Goal: Communication & Community: Share content

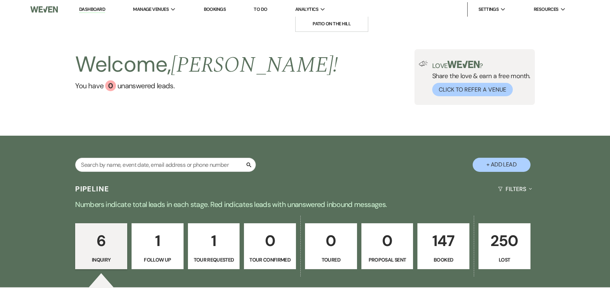
click at [310, 12] on span "Analytics" at bounding box center [306, 9] width 23 height 7
click at [321, 27] on li "Patio on the Hill" at bounding box center [331, 23] width 65 height 7
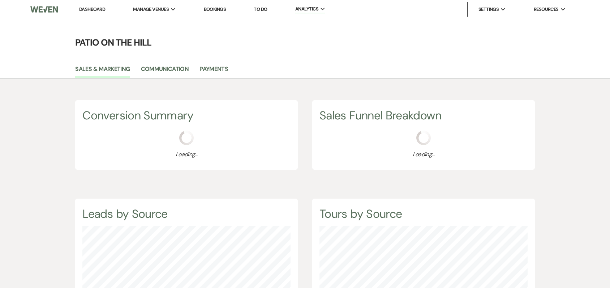
scroll to position [288, 610]
click at [213, 68] on link "Payments" at bounding box center [214, 71] width 29 height 14
select select "2025"
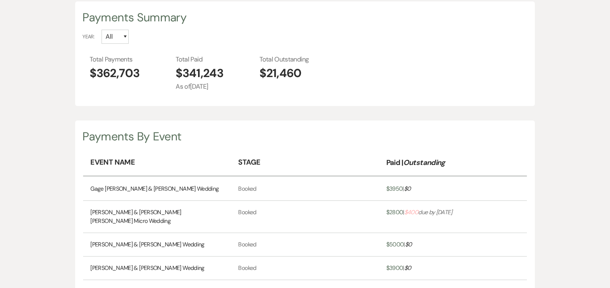
scroll to position [108, 0]
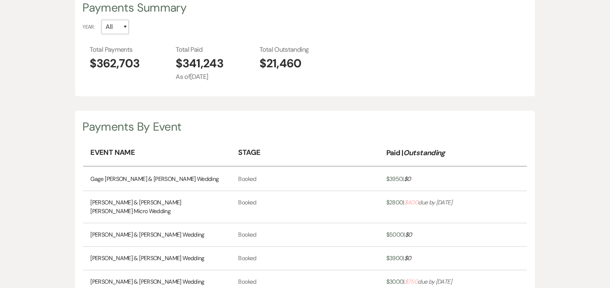
click at [125, 27] on select "All 2026 2025 2024 2023 2022 2021" at bounding box center [115, 27] width 27 height 14
select select "2025"
click at [102, 20] on select "All 2026 2025 2024 2023 2022 2021" at bounding box center [115, 27] width 27 height 14
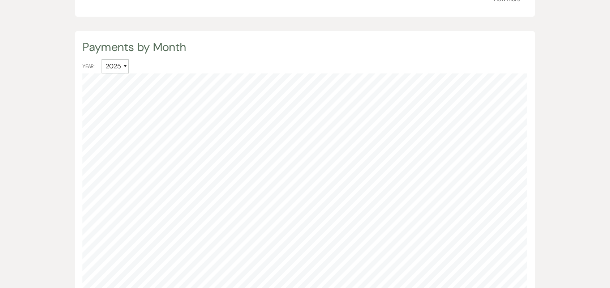
scroll to position [325, 0]
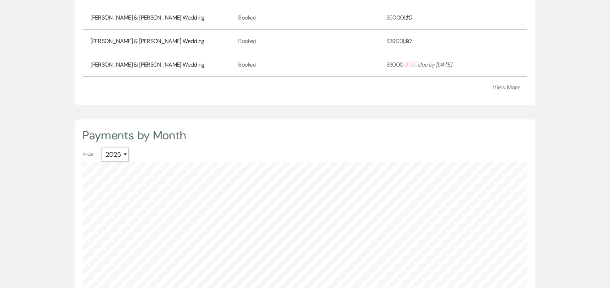
drag, startPoint x: 125, startPoint y: 144, endPoint x: 126, endPoint y: 150, distance: 6.3
click at [125, 147] on select "All 2026 2025 2024 2023 2022 2021" at bounding box center [115, 154] width 27 height 14
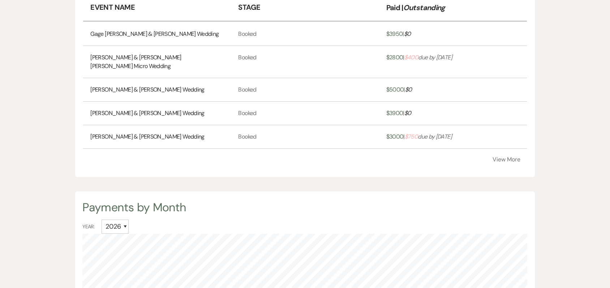
scroll to position [253, 0]
click at [126, 221] on select "All 2026 2025 2024 2023 2022 2021" at bounding box center [115, 227] width 27 height 14
select select "2025"
click at [102, 220] on select "All 2026 2025 2024 2023 2022 2021" at bounding box center [115, 227] width 27 height 14
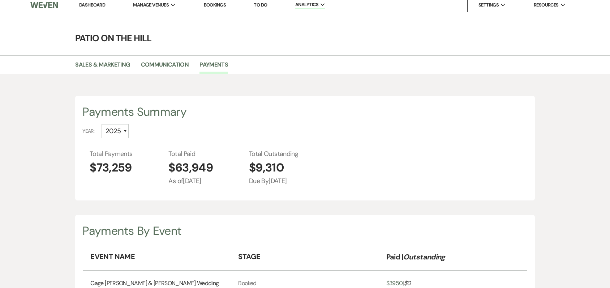
scroll to position [0, 0]
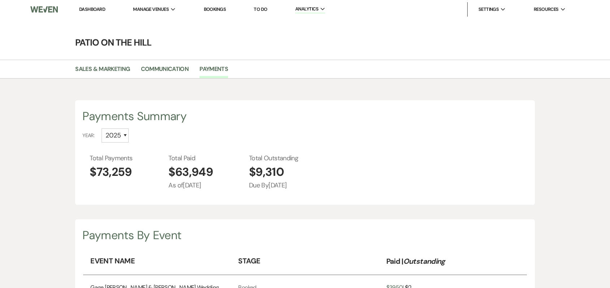
click at [98, 9] on link "Dashboard" at bounding box center [92, 9] width 26 height 6
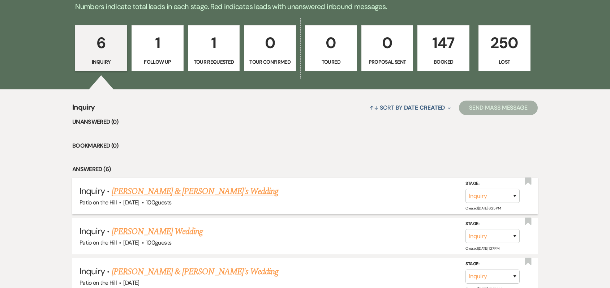
scroll to position [95, 0]
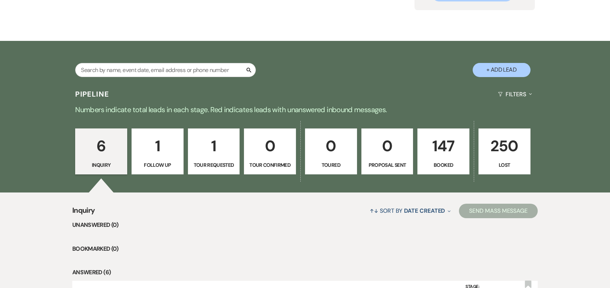
click at [211, 151] on p "1" at bounding box center [214, 146] width 43 height 24
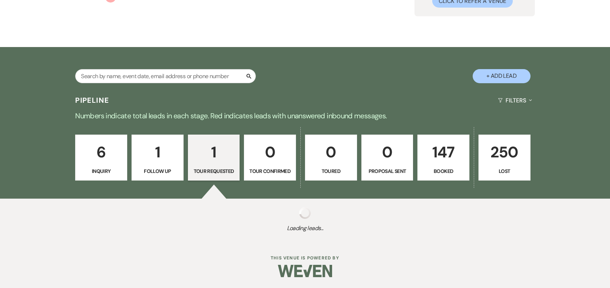
select select "2"
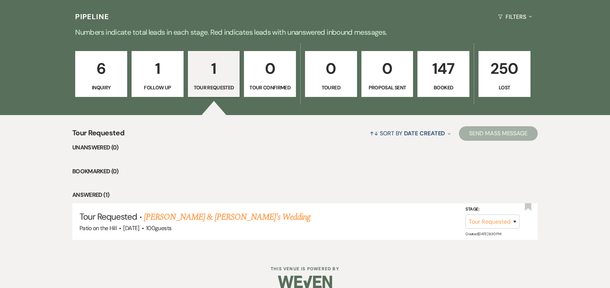
scroll to position [183, 0]
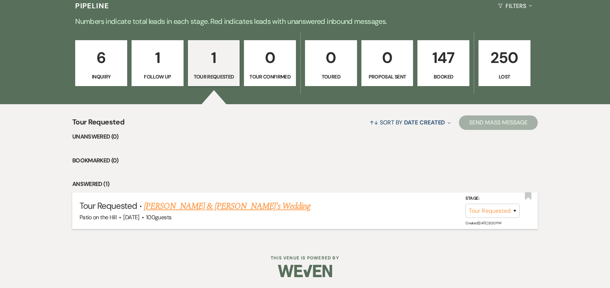
click at [202, 207] on link "[PERSON_NAME] & [PERSON_NAME]'s Wedding" at bounding box center [227, 206] width 167 height 13
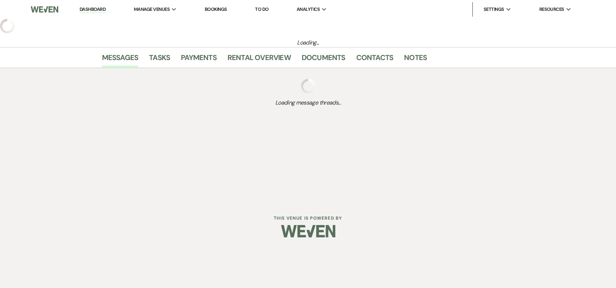
select select "2"
select select "5"
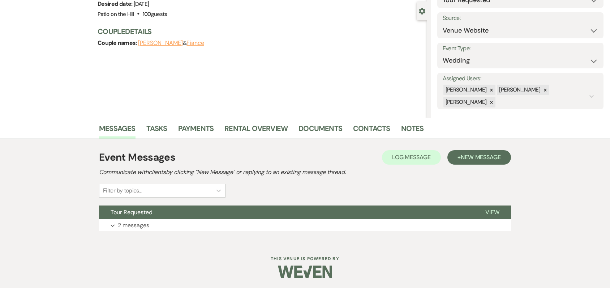
scroll to position [64, 0]
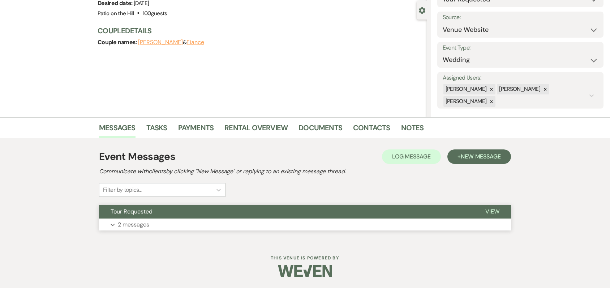
click at [184, 228] on button "Expand 2 messages" at bounding box center [305, 224] width 412 height 12
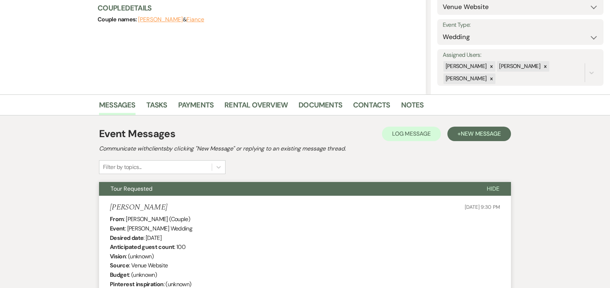
scroll to position [0, 0]
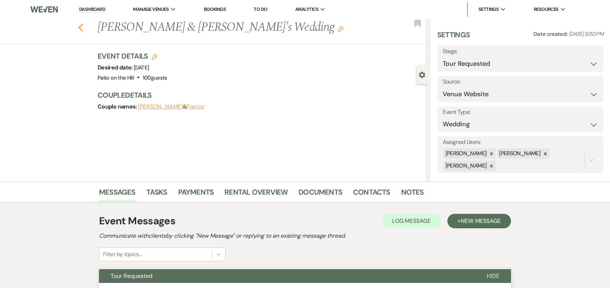
click at [83, 29] on use "button" at bounding box center [80, 27] width 5 height 8
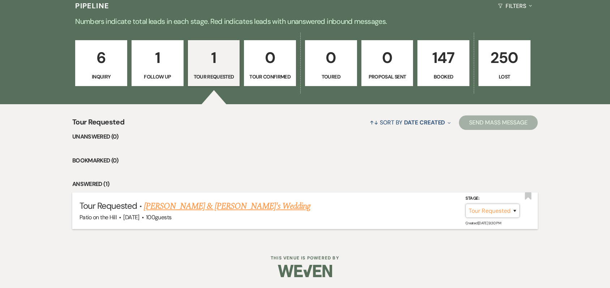
click at [514, 212] on select "Inquiry Follow Up Tour Requested Tour Confirmed Toured Proposal Sent Booked Lost" at bounding box center [493, 211] width 54 height 14
drag, startPoint x: 514, startPoint y: 210, endPoint x: 512, endPoint y: 213, distance: 4.1
click at [514, 210] on select "Inquiry Follow Up Tour Requested Tour Confirmed Toured Proposal Sent Booked Lost" at bounding box center [493, 211] width 54 height 14
select select "8"
click at [466, 204] on select "Inquiry Follow Up Tour Requested Tour Confirmed Toured Proposal Sent Booked Lost" at bounding box center [493, 211] width 54 height 14
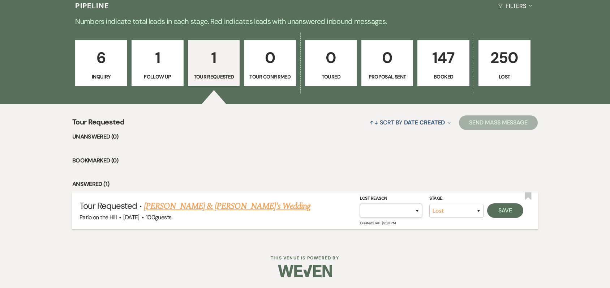
click at [417, 210] on select "Booked Elsewhere Budget Date Unavailable No Response Not a Good Match Capacity …" at bounding box center [391, 211] width 62 height 14
select select "5"
click at [360, 204] on select "Booked Elsewhere Budget Date Unavailable No Response Not a Good Match Capacity …" at bounding box center [391, 211] width 62 height 14
click at [509, 210] on button "Save" at bounding box center [505, 210] width 36 height 14
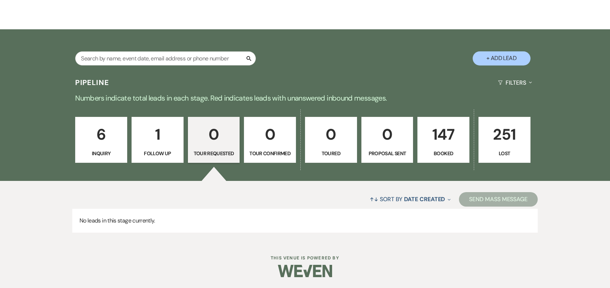
click at [157, 137] on p "1" at bounding box center [157, 134] width 43 height 24
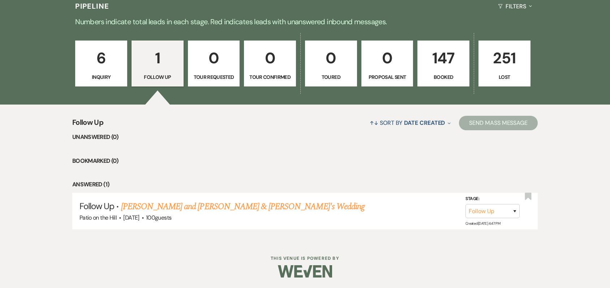
scroll to position [183, 0]
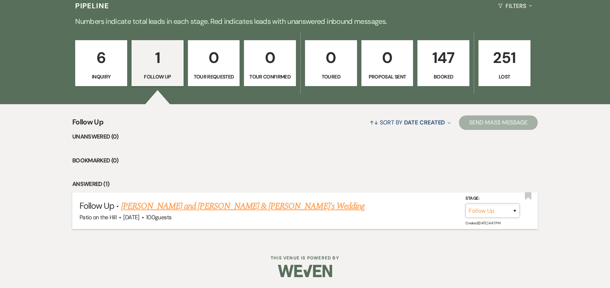
click at [489, 211] on select "Inquiry Follow Up Tour Requested Tour Confirmed Toured Proposal Sent Booked Lost" at bounding box center [493, 211] width 54 height 14
click at [475, 211] on select "Inquiry Follow Up Tour Requested Tour Confirmed Toured Proposal Sent Booked Lost" at bounding box center [493, 211] width 54 height 14
select select "8"
click at [466, 204] on select "Inquiry Follow Up Tour Requested Tour Confirmed Toured Proposal Sent Booked Lost" at bounding box center [493, 211] width 54 height 14
select select "5"
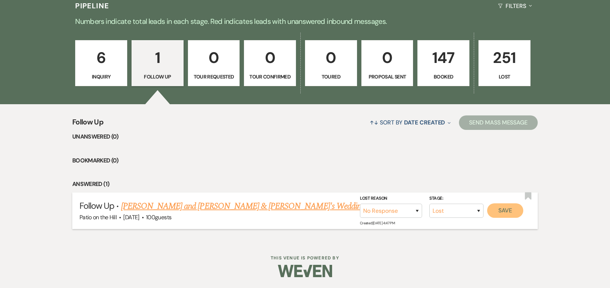
click at [506, 209] on button "Save" at bounding box center [505, 210] width 36 height 14
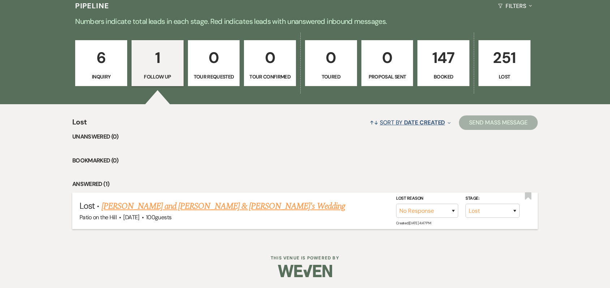
scroll to position [106, 0]
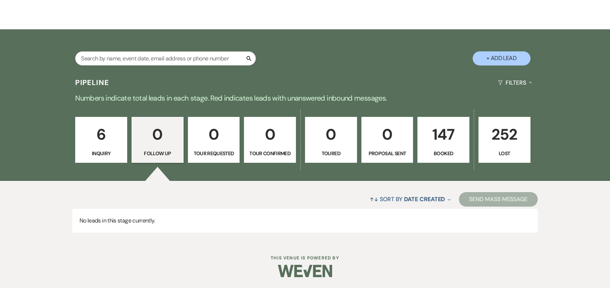
click at [102, 136] on p "6" at bounding box center [101, 134] width 43 height 24
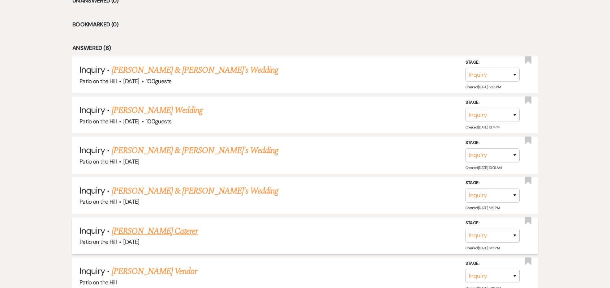
scroll to position [312, 0]
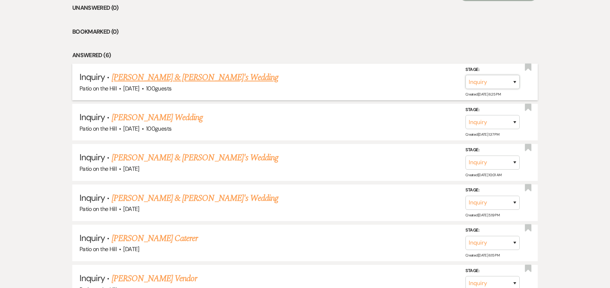
click at [494, 83] on select "Inquiry Follow Up Tour Requested Tour Confirmed Toured Proposal Sent Booked Lost" at bounding box center [493, 82] width 54 height 14
select select "8"
click at [466, 75] on select "Inquiry Follow Up Tour Requested Tour Confirmed Toured Proposal Sent Booked Lost" at bounding box center [493, 82] width 54 height 14
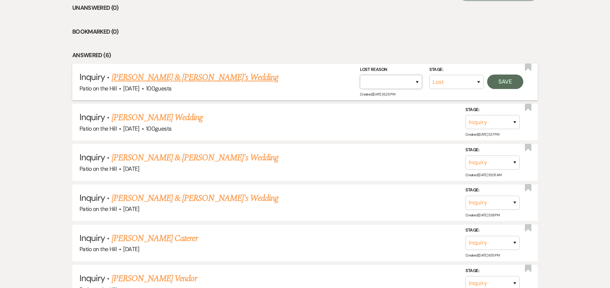
drag, startPoint x: 417, startPoint y: 81, endPoint x: 411, endPoint y: 84, distance: 6.3
click at [417, 81] on select "Booked Elsewhere Budget Date Unavailable No Response Not a Good Match Capacity …" at bounding box center [391, 82] width 62 height 14
select select "5"
click at [360, 75] on select "Booked Elsewhere Budget Date Unavailable No Response Not a Good Match Capacity …" at bounding box center [391, 82] width 62 height 14
click at [501, 84] on button "Save" at bounding box center [505, 81] width 36 height 14
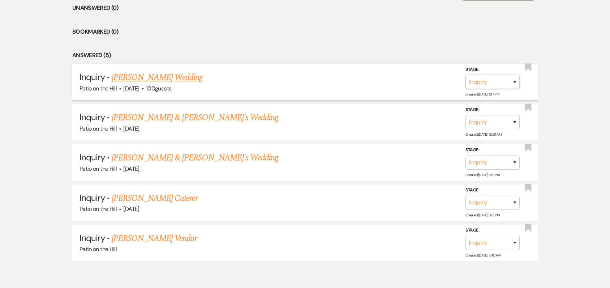
drag, startPoint x: 490, startPoint y: 81, endPoint x: 483, endPoint y: 85, distance: 8.3
click at [490, 81] on select "Inquiry Follow Up Tour Requested Tour Confirmed Toured Proposal Sent Booked Lost" at bounding box center [493, 82] width 54 height 14
select select "8"
click at [466, 75] on select "Inquiry Follow Up Tour Requested Tour Confirmed Toured Proposal Sent Booked Lost" at bounding box center [493, 82] width 54 height 14
drag, startPoint x: 419, startPoint y: 80, endPoint x: 414, endPoint y: 80, distance: 4.3
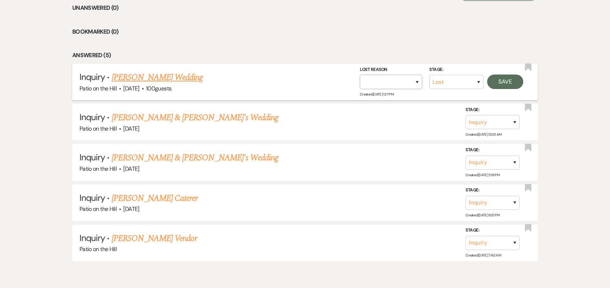
click at [419, 81] on select "Booked Elsewhere Budget Date Unavailable No Response Not a Good Match Capacity …" at bounding box center [391, 82] width 62 height 14
select select "5"
click at [360, 75] on select "Booked Elsewhere Budget Date Unavailable No Response Not a Good Match Capacity …" at bounding box center [391, 82] width 62 height 14
click at [507, 81] on button "Save" at bounding box center [505, 81] width 36 height 14
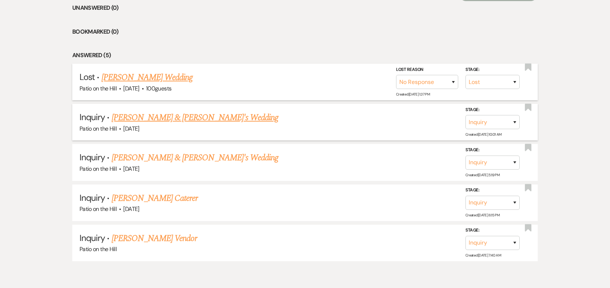
scroll to position [304, 0]
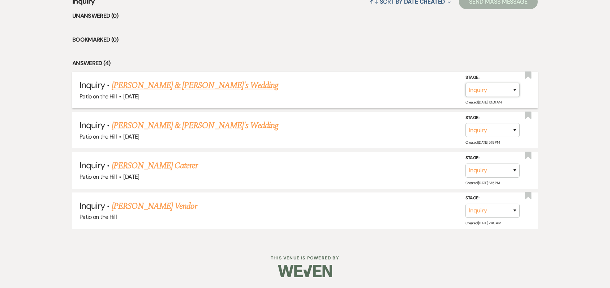
drag, startPoint x: 478, startPoint y: 88, endPoint x: 474, endPoint y: 91, distance: 4.6
click at [478, 88] on select "Inquiry Follow Up Tour Requested Tour Confirmed Toured Proposal Sent Booked Lost" at bounding box center [493, 90] width 54 height 14
select select "8"
click at [466, 83] on select "Inquiry Follow Up Tour Requested Tour Confirmed Toured Proposal Sent Booked Lost" at bounding box center [493, 90] width 54 height 14
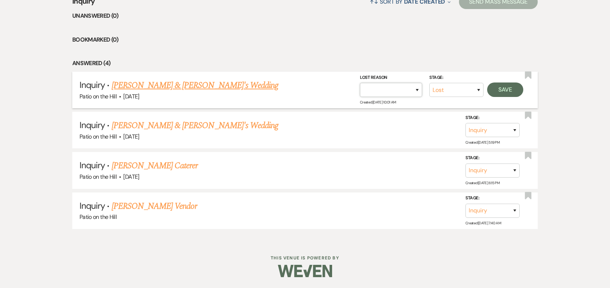
click at [418, 89] on select "Booked Elsewhere Budget Date Unavailable No Response Not a Good Match Capacity …" at bounding box center [391, 90] width 62 height 14
select select "5"
click at [360, 83] on select "Booked Elsewhere Budget Date Unavailable No Response Not a Good Match Capacity …" at bounding box center [391, 90] width 62 height 14
drag, startPoint x: 503, startPoint y: 92, endPoint x: 483, endPoint y: 95, distance: 20.1
click at [504, 95] on button "Save" at bounding box center [505, 89] width 36 height 14
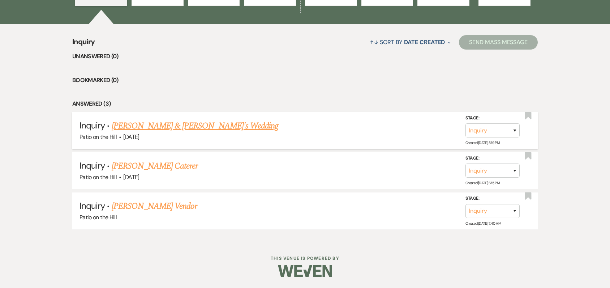
scroll to position [263, 0]
click at [485, 130] on select "Inquiry Follow Up Tour Requested Tour Confirmed Toured Proposal Sent Booked Lost" at bounding box center [493, 130] width 54 height 14
select select "8"
click at [466, 123] on select "Inquiry Follow Up Tour Requested Tour Confirmed Toured Proposal Sent Booked Lost" at bounding box center [493, 130] width 54 height 14
click at [418, 130] on select "Booked Elsewhere Budget Date Unavailable No Response Not a Good Match Capacity …" at bounding box center [391, 130] width 62 height 14
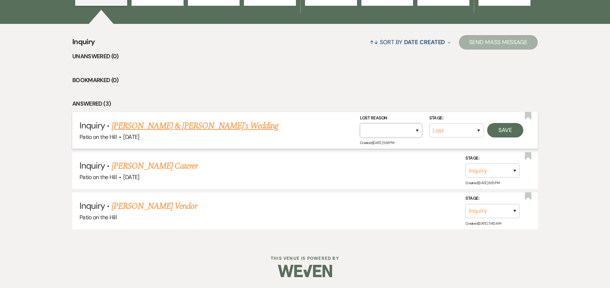
select select "5"
click at [360, 123] on select "Booked Elsewhere Budget Date Unavailable No Response Not a Good Match Capacity …" at bounding box center [391, 130] width 62 height 14
click at [501, 133] on button "Save" at bounding box center [505, 130] width 36 height 14
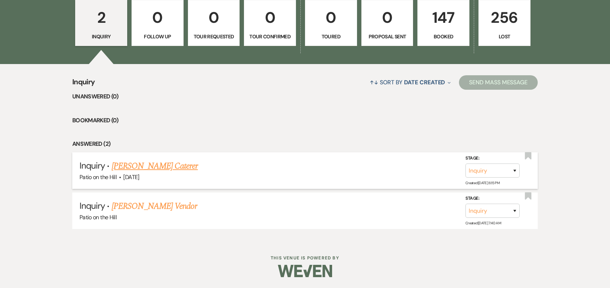
scroll to position [223, 0]
click at [502, 171] on select "Inquiry Follow Up Tour Requested Tour Confirmed Toured Proposal Sent Booked Lost" at bounding box center [493, 170] width 54 height 14
select select "8"
click at [466, 163] on select "Inquiry Follow Up Tour Requested Tour Confirmed Toured Proposal Sent Booked Lost" at bounding box center [493, 170] width 54 height 14
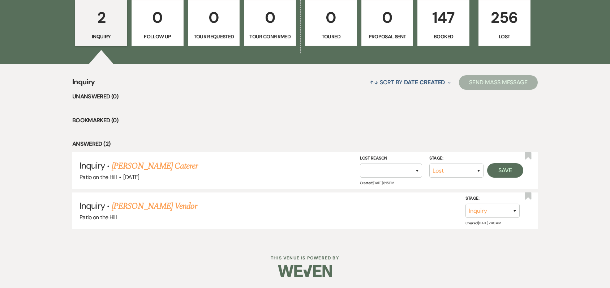
click at [471, 141] on li "Answered (2)" at bounding box center [305, 143] width 466 height 9
click at [477, 169] on select "Inquiry Follow Up Tour Requested Tour Confirmed Toured Proposal Sent Booked Lost" at bounding box center [456, 170] width 54 height 14
click at [442, 150] on ul "Unanswered (0) Bookmarked (0) Answered (2) Inquiry · [PERSON_NAME] Caterer Pati…" at bounding box center [305, 160] width 466 height 137
click at [150, 167] on link "[PERSON_NAME] Caterer" at bounding box center [155, 165] width 86 height 13
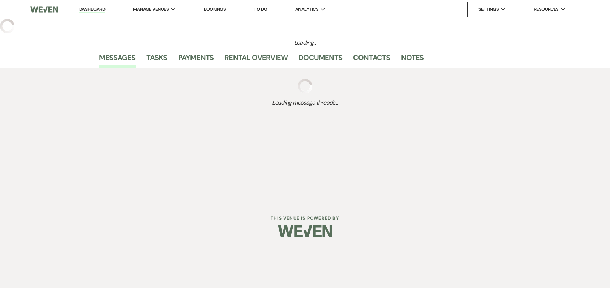
select select "5"
select select "13"
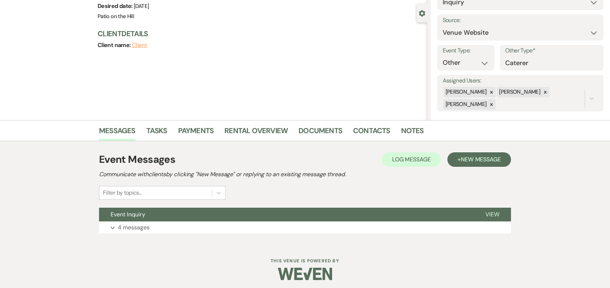
scroll to position [64, 0]
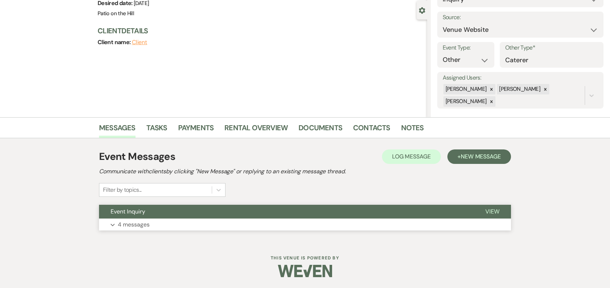
click at [137, 224] on p "4 messages" at bounding box center [134, 224] width 32 height 9
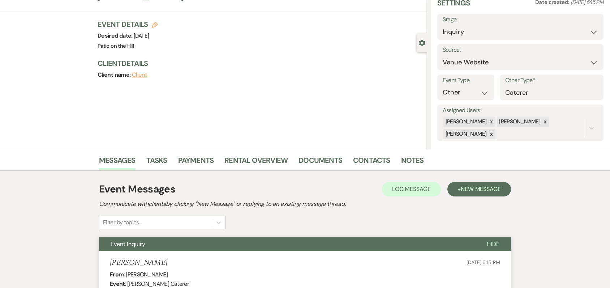
scroll to position [0, 0]
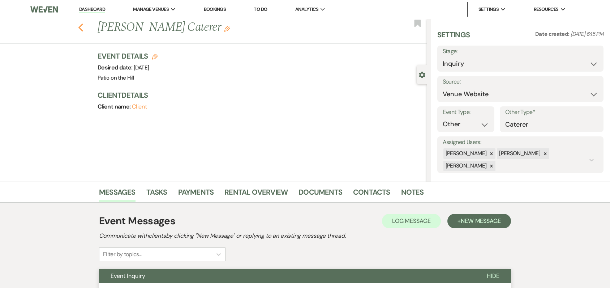
click at [84, 29] on icon "Previous" at bounding box center [80, 27] width 5 height 9
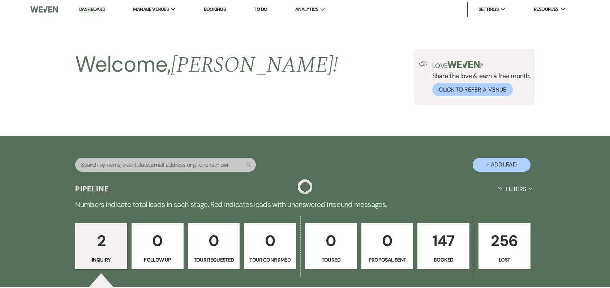
scroll to position [223, 0]
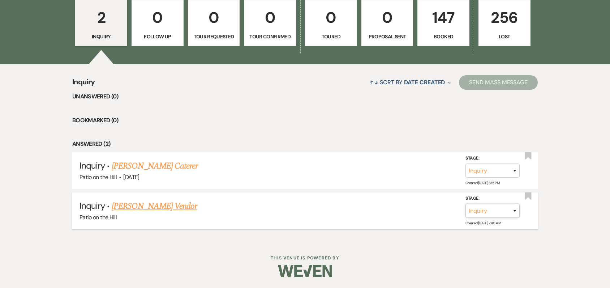
click at [514, 209] on select "Inquiry Follow Up Tour Requested Tour Confirmed Toured Proposal Sent Booked Lost" at bounding box center [493, 211] width 54 height 14
select select "8"
click at [466, 204] on select "Inquiry Follow Up Tour Requested Tour Confirmed Toured Proposal Sent Booked Lost" at bounding box center [493, 211] width 54 height 14
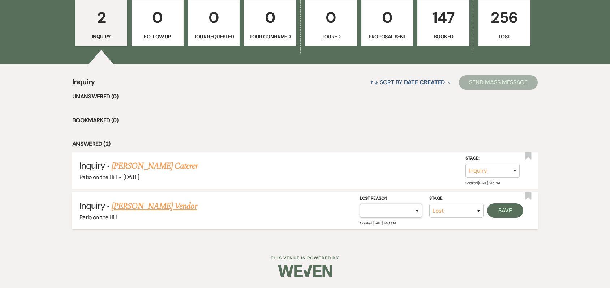
click at [416, 210] on select "Booked Elsewhere Budget Date Unavailable No Response Not a Good Match Capacity …" at bounding box center [391, 211] width 62 height 14
select select "1"
click at [360, 204] on select "Booked Elsewhere Budget Date Unavailable No Response Not a Good Match Capacity …" at bounding box center [391, 211] width 62 height 14
click at [393, 214] on input "Other" at bounding box center [388, 211] width 75 height 14
type input "Vendor"
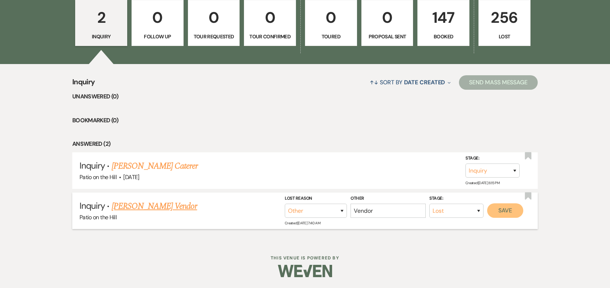
click at [506, 210] on button "Save" at bounding box center [505, 210] width 36 height 14
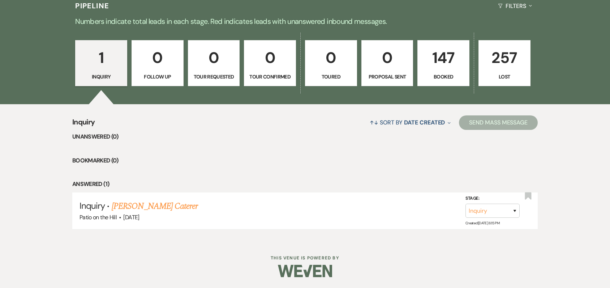
scroll to position [183, 0]
drag, startPoint x: 514, startPoint y: 211, endPoint x: 489, endPoint y: 217, distance: 26.3
click at [514, 211] on select "Inquiry Follow Up Tour Requested Tour Confirmed Toured Proposal Sent Booked Lost" at bounding box center [493, 211] width 54 height 14
select select "8"
click at [466, 204] on select "Inquiry Follow Up Tour Requested Tour Confirmed Toured Proposal Sent Booked Lost" at bounding box center [493, 211] width 54 height 14
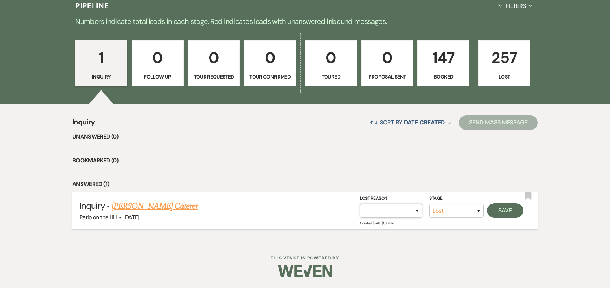
click at [416, 209] on select "Booked Elsewhere Budget Date Unavailable No Response Not a Good Match Capacity …" at bounding box center [391, 211] width 62 height 14
select select "1"
click at [360, 204] on select "Booked Elsewhere Budget Date Unavailable No Response Not a Good Match Capacity …" at bounding box center [391, 211] width 62 height 14
drag, startPoint x: 377, startPoint y: 206, endPoint x: 379, endPoint y: 210, distance: 4.6
click at [377, 206] on input "Other" at bounding box center [388, 211] width 75 height 14
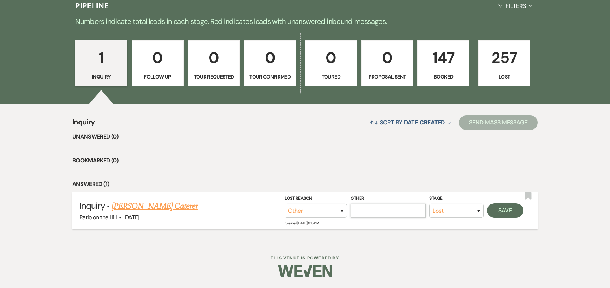
type input "Vendor"
click at [505, 212] on button "Save" at bounding box center [505, 210] width 36 height 14
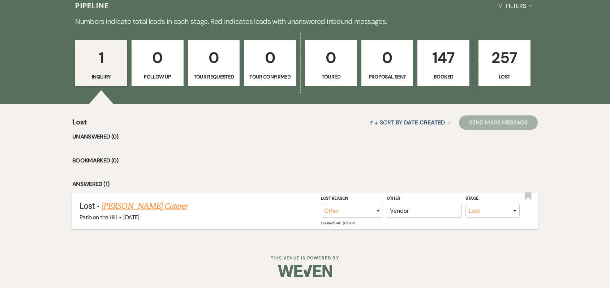
scroll to position [106, 0]
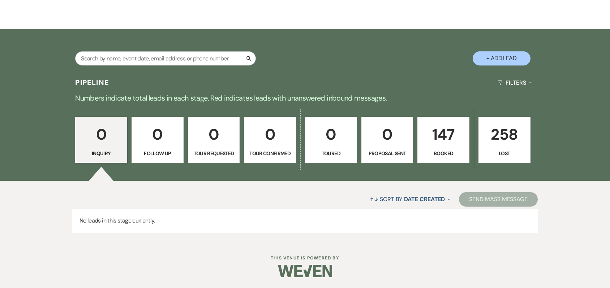
click at [437, 141] on p "147" at bounding box center [443, 134] width 43 height 24
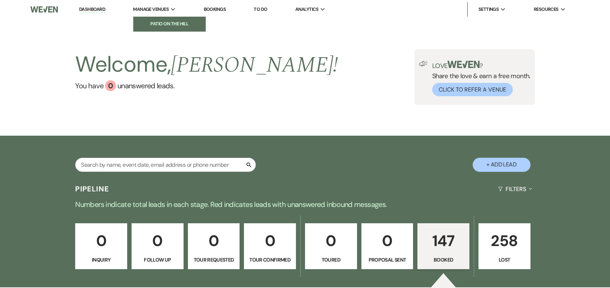
click at [168, 22] on li "Patio on the Hill" at bounding box center [169, 23] width 65 height 7
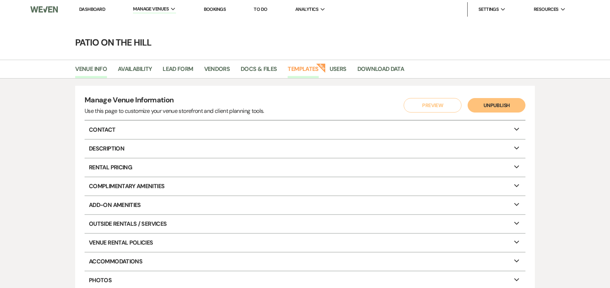
click at [306, 70] on link "Templates" at bounding box center [303, 71] width 31 height 14
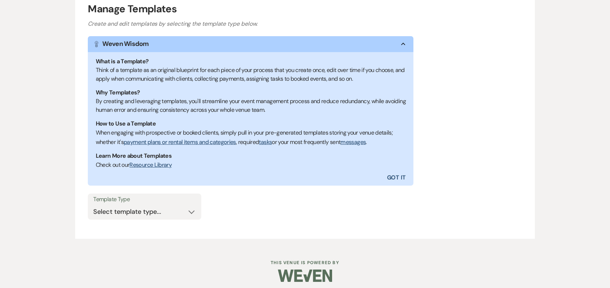
scroll to position [102, 0]
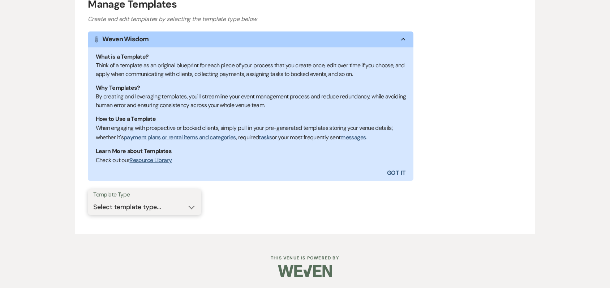
click at [191, 208] on select "Select template type... Task List Message Templates Payment Plan Inventory Item…" at bounding box center [144, 207] width 103 height 14
click at [193, 209] on select "Select template type... Task List Message Templates Payment Plan Inventory Item…" at bounding box center [144, 207] width 103 height 14
select select "Message Templates"
click at [93, 200] on select "Select template type... Task List Message Templates Payment Plan Inventory Item…" at bounding box center [144, 207] width 103 height 14
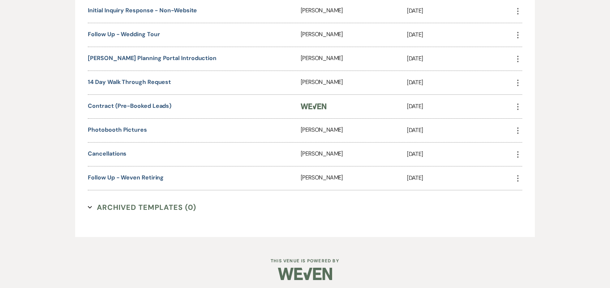
scroll to position [535, 0]
click at [155, 177] on link "Follow Up - Weven retiring" at bounding box center [126, 177] width 76 height 8
click at [517, 178] on icon "More" at bounding box center [518, 177] width 9 height 9
click at [537, 206] on link "Duplicate Clone" at bounding box center [535, 204] width 43 height 12
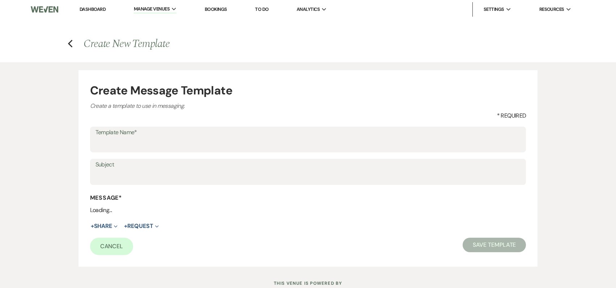
type input "Copy of Follow Up - Weven retiring"
type input "Notice of transfer to new Planning Portal"
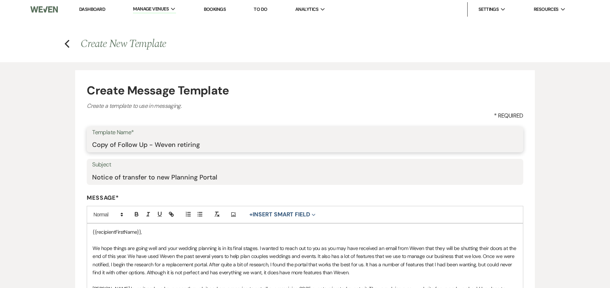
drag, startPoint x: 118, startPoint y: 143, endPoint x: 85, endPoint y: 146, distance: 33.4
click at [85, 146] on form "Create Message Template Create a template to use in messaging. * Required Templ…" at bounding box center [304, 274] width 459 height 409
click at [179, 145] on input "Follow Up - Weven retiring" at bounding box center [304, 144] width 425 height 14
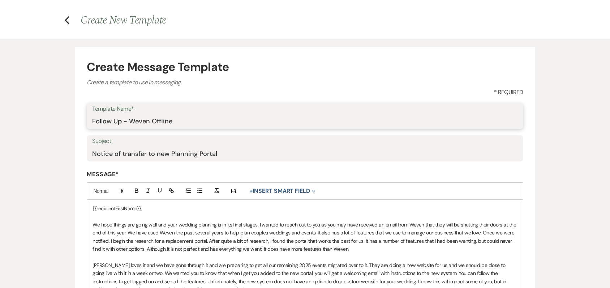
scroll to position [36, 0]
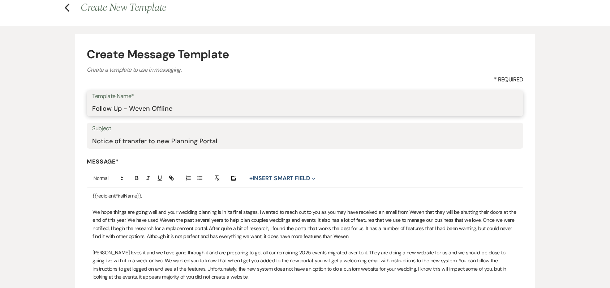
type input "Follow Up - Weven Offline"
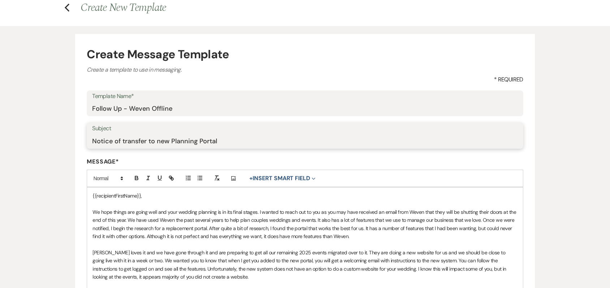
drag, startPoint x: 122, startPoint y: 141, endPoint x: 90, endPoint y: 141, distance: 32.2
click at [90, 141] on div "Subject Notice of transfer to new Planning Portal" at bounding box center [305, 136] width 436 height 26
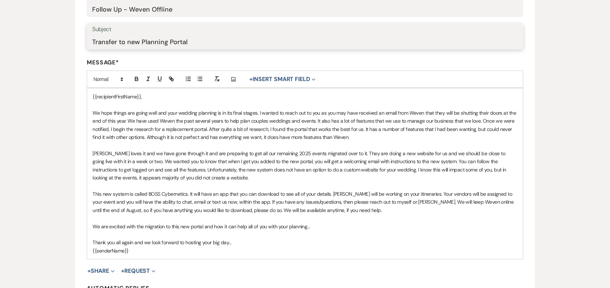
scroll to position [145, 0]
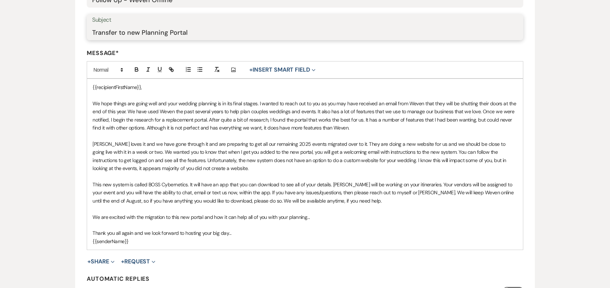
type input "Transfer to new Planning Portal"
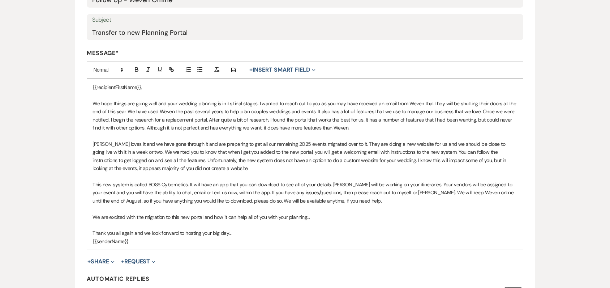
click at [182, 192] on p "This new system is called BOSS Cybernetics. It will have an app that you can do…" at bounding box center [305, 192] width 425 height 24
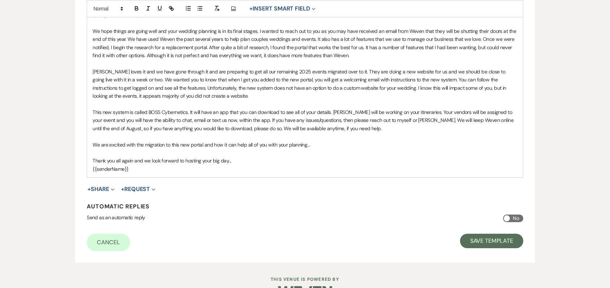
scroll to position [181, 0]
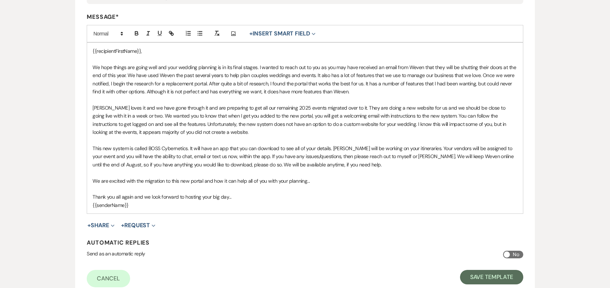
click at [93, 65] on p "We hope things are going well and your wedding planning is in its final stages.…" at bounding box center [305, 79] width 425 height 33
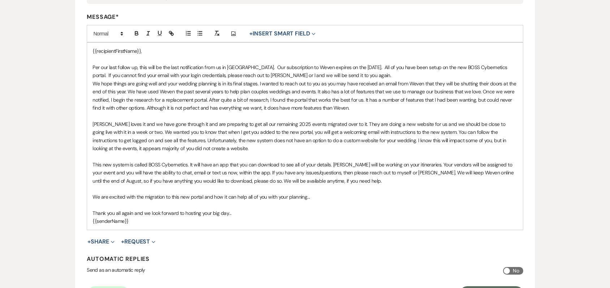
click at [353, 73] on p "Per our last follow up, this will be the last notification from us in [GEOGRAPH…" at bounding box center [305, 71] width 425 height 16
click at [356, 75] on p "Per our last follow up, this will be the last notification from us in [GEOGRAPH…" at bounding box center [305, 71] width 425 height 16
click at [353, 73] on p "Per our last follow up, this will be the last notification from us in [GEOGRAPH…" at bounding box center [305, 71] width 425 height 16
click at [356, 75] on p "Per our last follow up, this will be the last notification from us in [GEOGRAPH…" at bounding box center [305, 71] width 425 height 16
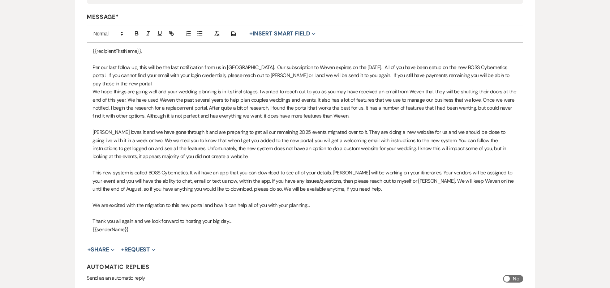
click at [164, 84] on p "Per our last follow up, this will be the last notification from us in [GEOGRAPH…" at bounding box center [305, 75] width 425 height 24
click at [204, 82] on p "Per our last follow up, this will be the last notification from us in [GEOGRAPH…" at bounding box center [305, 75] width 425 height 24
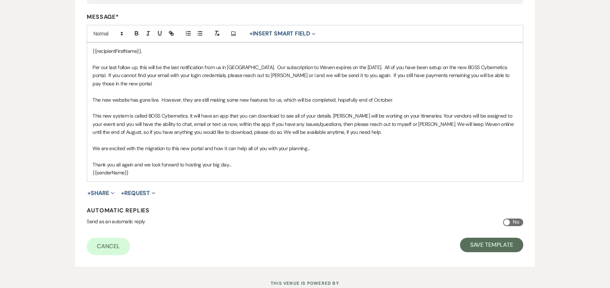
click at [396, 100] on p "The new website has gone live. However, they are still making some new features…" at bounding box center [305, 100] width 425 height 8
click at [405, 99] on p "The new website has gone live. However, they are still making some new features…" at bounding box center [305, 100] width 425 height 8
click at [331, 115] on p "This new system is called BOSS Cybernetics. It will have an app that you can do…" at bounding box center [305, 124] width 425 height 24
click at [398, 99] on p "The new website has gone live. However, they are still making some new features…" at bounding box center [305, 100] width 425 height 8
click at [307, 149] on p "We are excited with the migration to this new portal and how it can help all of…" at bounding box center [305, 148] width 425 height 8
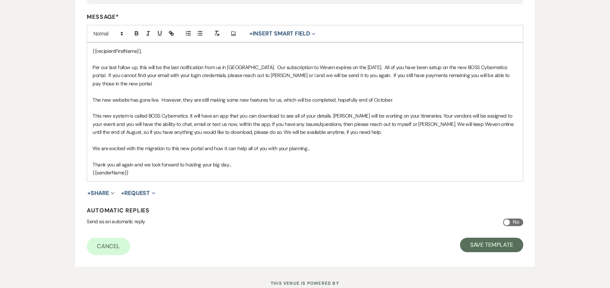
click at [180, 67] on p "Per our last follow up, this will be the last notification from us in [GEOGRAPH…" at bounding box center [305, 75] width 425 height 24
click at [236, 81] on p "Per our last follow up, this will be the last global notification from us in We…" at bounding box center [305, 75] width 425 height 24
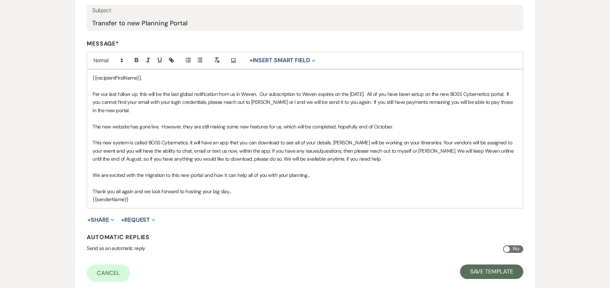
scroll to position [170, 0]
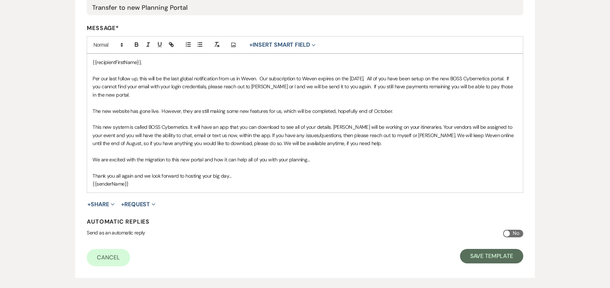
click at [197, 93] on p "Per our last follow up, this will be the last global notification from us in We…" at bounding box center [305, 86] width 425 height 24
click at [214, 93] on p "Per our last follow up, this will be the last global notification from us in We…" at bounding box center [305, 86] width 425 height 24
click at [215, 95] on p "Per our last follow up, this will be the last global notification from us in We…" at bounding box center [305, 86] width 425 height 24
click at [220, 93] on p "Per our last follow up, this will be the last global notification from us in We…" at bounding box center [305, 86] width 425 height 24
click at [214, 93] on p "Per our last follow up, this will be the last global notification from us in We…" at bounding box center [305, 86] width 425 height 24
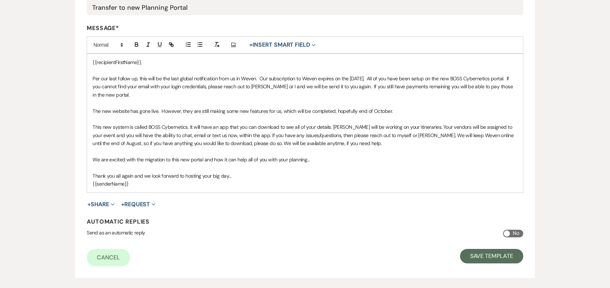
click at [217, 93] on p "Per our last follow up, this will be the last global notification from us in We…" at bounding box center [305, 86] width 425 height 24
click at [394, 111] on p "The new website has gone live. However, they are still making some new features…" at bounding box center [305, 111] width 425 height 8
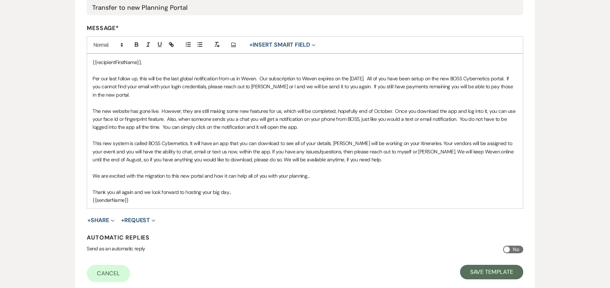
click at [318, 125] on p "The new website has gone live. However, they are still making some new features…" at bounding box center [305, 119] width 425 height 24
click at [327, 125] on p "The new website has gone live. However, they are still making some new features…" at bounding box center [305, 119] width 425 height 24
click at [327, 126] on p "The new website has gone live. However, they are still making some new features…" at bounding box center [305, 119] width 425 height 24
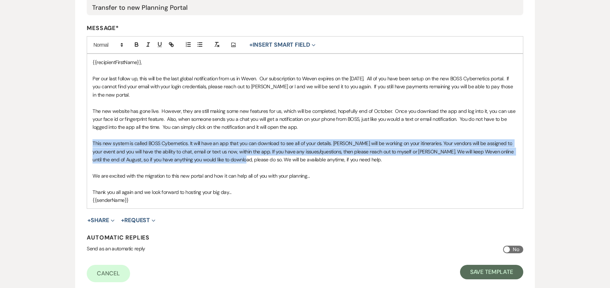
drag, startPoint x: 230, startPoint y: 159, endPoint x: 87, endPoint y: 145, distance: 144.2
click at [87, 145] on div "{{recipientFirstName}}, Per our last follow up, this will be the last global no…" at bounding box center [305, 130] width 436 height 155
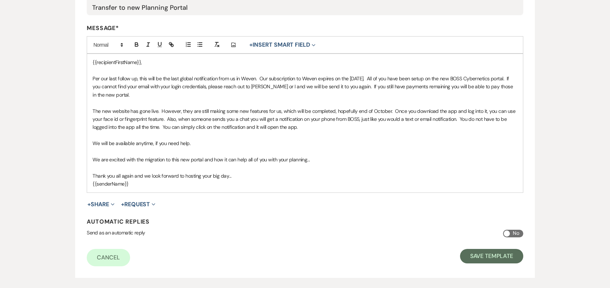
click at [305, 128] on p "The new website has gone live. However, they are still making some new features…" at bounding box center [305, 119] width 425 height 24
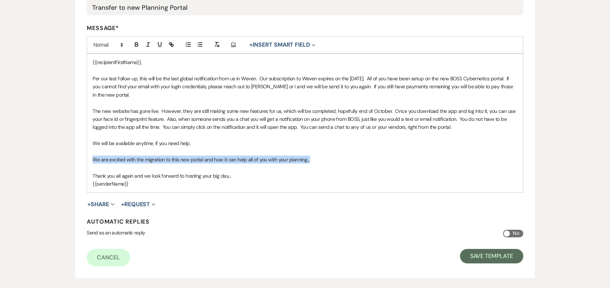
drag, startPoint x: 312, startPoint y: 161, endPoint x: 90, endPoint y: 160, distance: 222.3
click at [90, 160] on div "{{recipientFirstName}}, Per our last follow up, this will be the last global no…" at bounding box center [305, 123] width 436 height 138
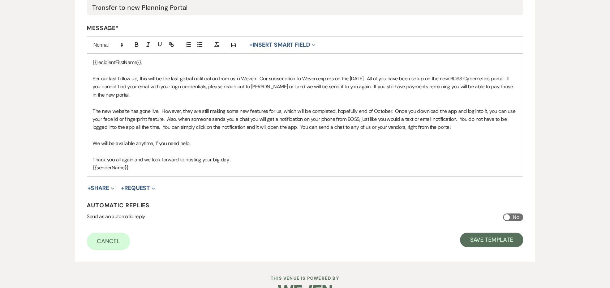
click at [189, 144] on p "We will be available anytime, if you need help." at bounding box center [305, 143] width 425 height 8
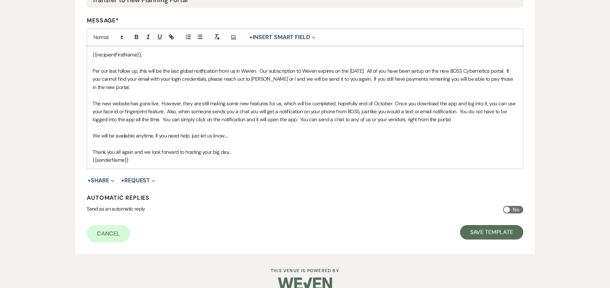
scroll to position [190, 0]
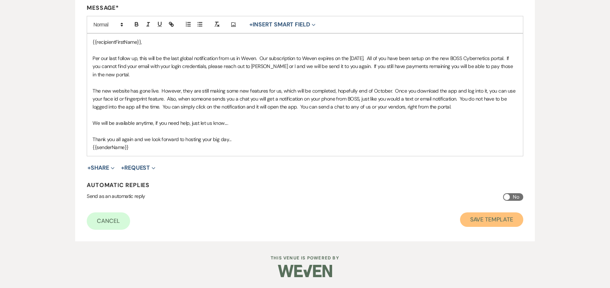
click at [494, 220] on button "Save Template" at bounding box center [491, 219] width 63 height 14
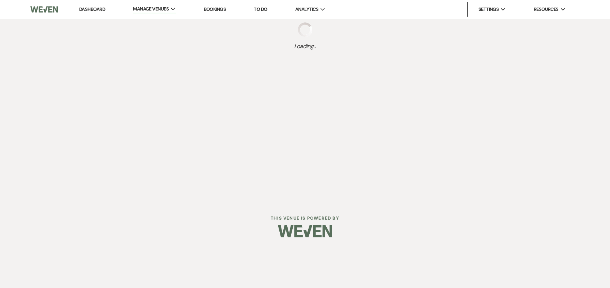
select select "Message Templates"
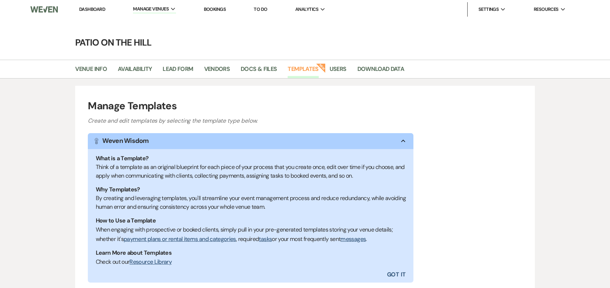
click at [91, 9] on link "Dashboard" at bounding box center [92, 9] width 26 height 6
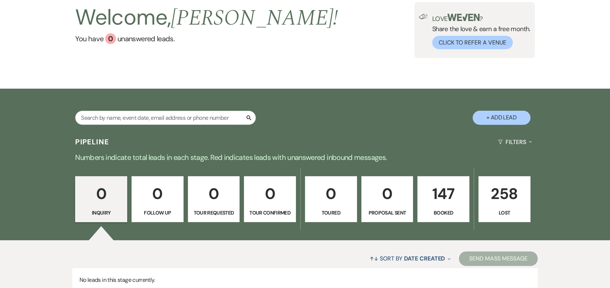
scroll to position [106, 0]
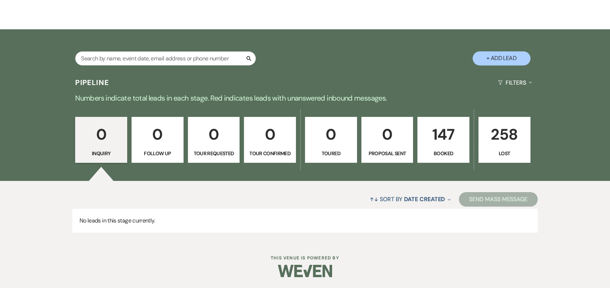
click at [445, 138] on p "147" at bounding box center [443, 134] width 43 height 24
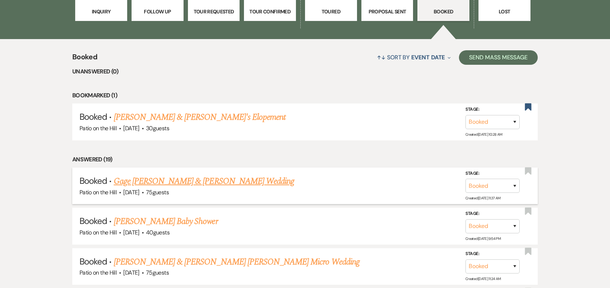
scroll to position [287, 0]
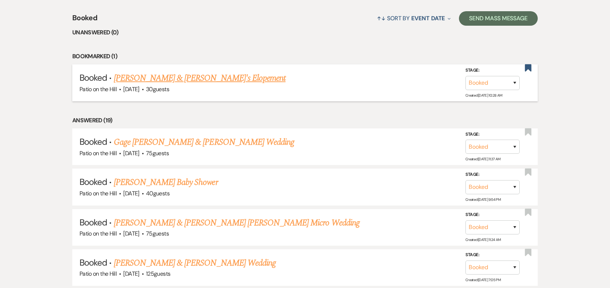
click at [151, 78] on link "[PERSON_NAME] & [PERSON_NAME]'s Elopement" at bounding box center [200, 78] width 172 height 13
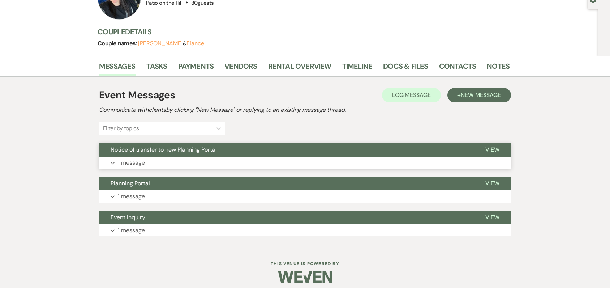
scroll to position [81, 0]
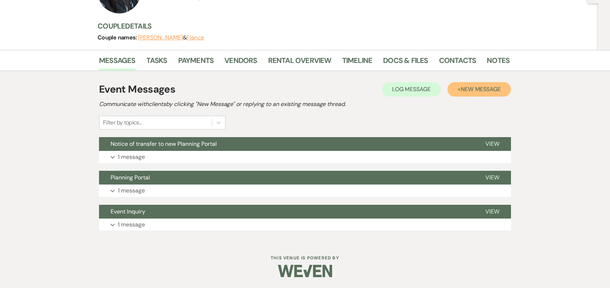
click at [479, 91] on span "New Message" at bounding box center [481, 89] width 40 height 8
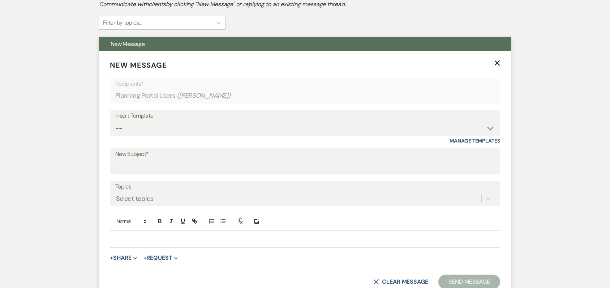
scroll to position [181, 0]
click at [488, 128] on select "-- Weven Planning Portal Introduction (Booked Events) Initial Inquiry Response …" at bounding box center [305, 128] width 380 height 14
select select "6101"
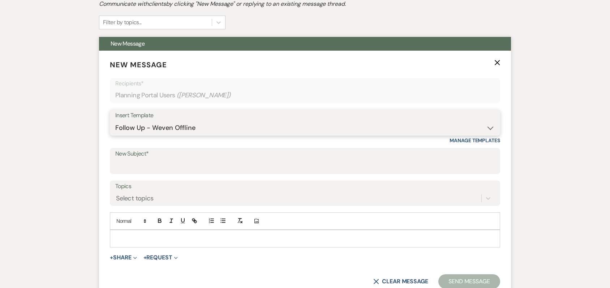
click at [115, 121] on select "-- Weven Planning Portal Introduction (Booked Events) Initial Inquiry Response …" at bounding box center [305, 128] width 380 height 14
type input "Transfer to new Planning Portal"
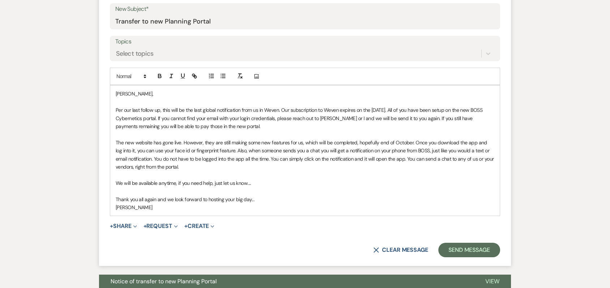
scroll to position [361, 0]
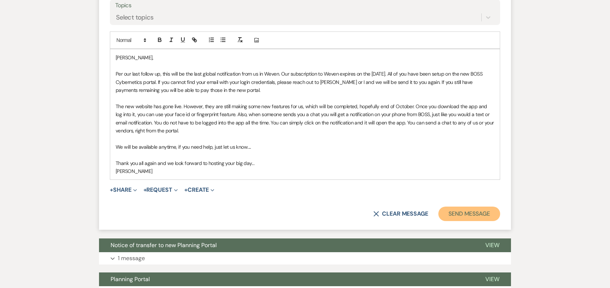
click at [470, 212] on button "Send Message" at bounding box center [469, 213] width 62 height 14
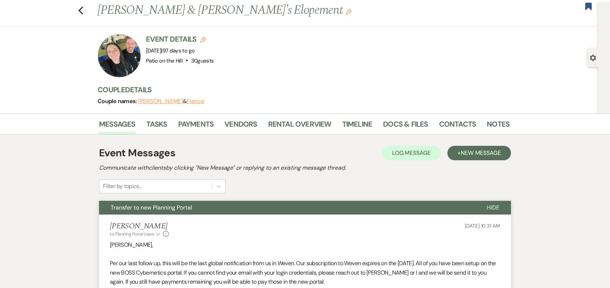
scroll to position [0, 0]
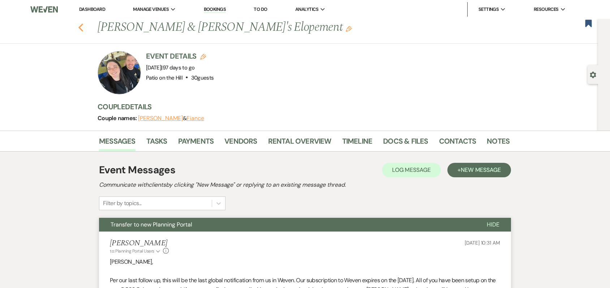
click at [84, 26] on icon "Previous" at bounding box center [80, 27] width 5 height 9
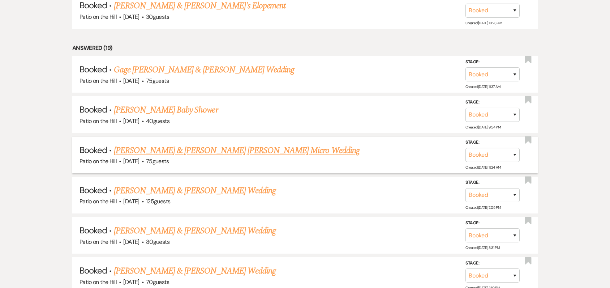
scroll to position [395, 0]
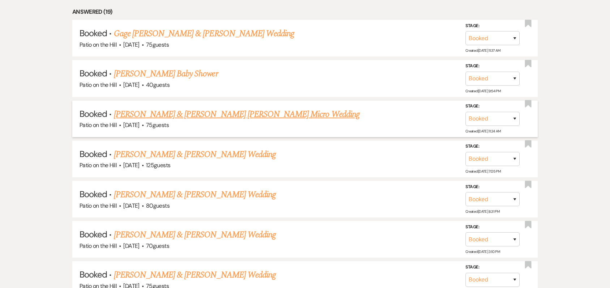
click at [176, 117] on link "[PERSON_NAME] & [PERSON_NAME] [PERSON_NAME] Micro Wedding" at bounding box center [237, 114] width 246 height 13
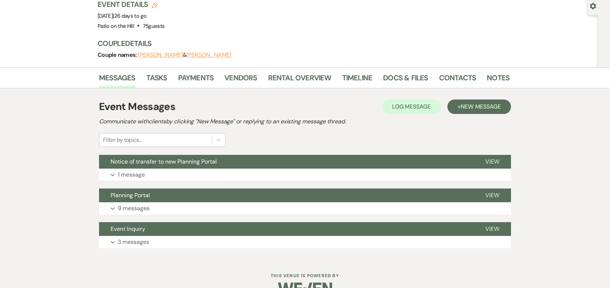
scroll to position [69, 0]
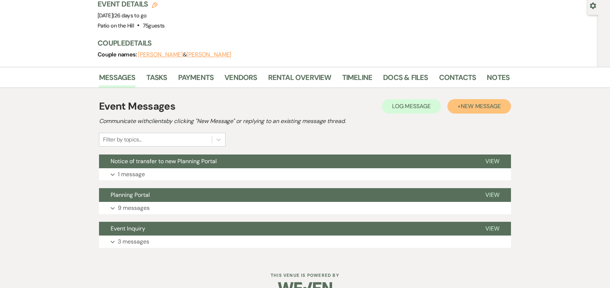
click at [480, 102] on span "New Message" at bounding box center [481, 106] width 40 height 8
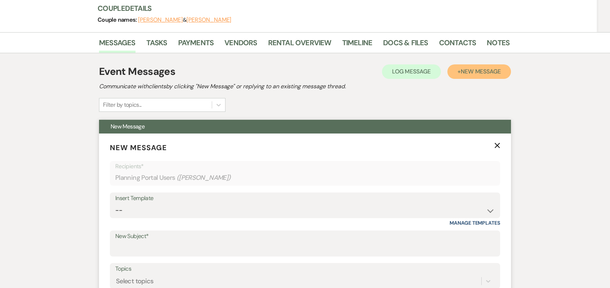
scroll to position [141, 0]
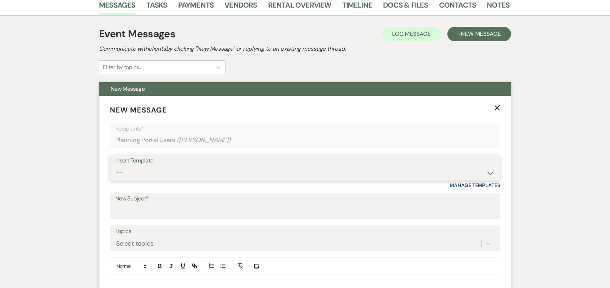
drag, startPoint x: 431, startPoint y: 157, endPoint x: 408, endPoint y: 157, distance: 22.4
click at [431, 166] on select "-- Weven Planning Portal Introduction (Booked Events) Initial Inquiry Response …" at bounding box center [305, 173] width 380 height 14
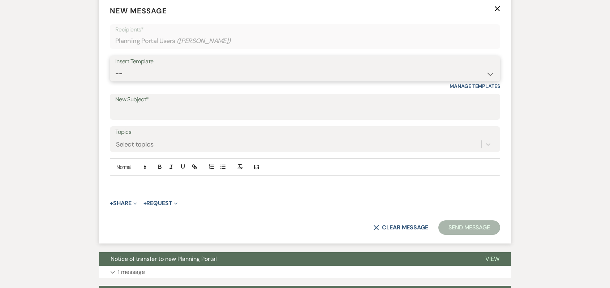
scroll to position [177, 0]
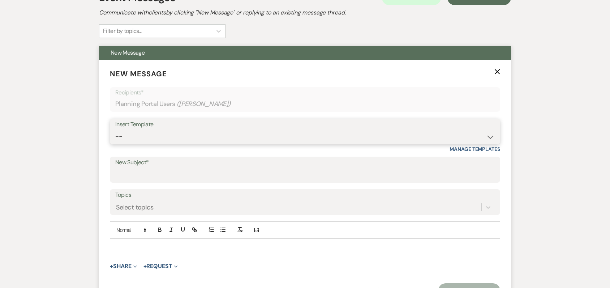
drag, startPoint x: 431, startPoint y: 121, endPoint x: 395, endPoint y: 124, distance: 35.9
click at [431, 129] on select "-- Weven Planning Portal Introduction (Booked Events) Initial Inquiry Response …" at bounding box center [305, 136] width 380 height 14
select select "6101"
click at [115, 129] on select "-- Weven Planning Portal Introduction (Booked Events) Initial Inquiry Response …" at bounding box center [305, 136] width 380 height 14
type input "Transfer to new Planning Portal"
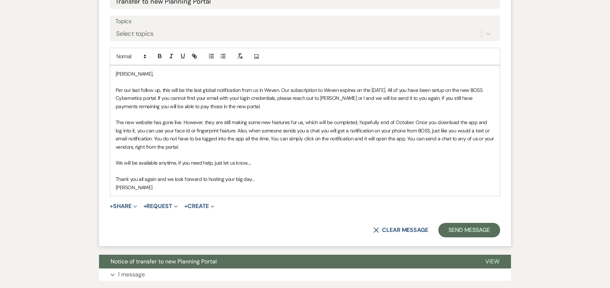
scroll to position [358, 0]
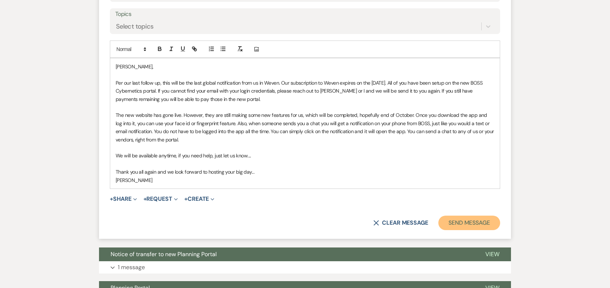
click at [466, 215] on button "Send Message" at bounding box center [469, 222] width 62 height 14
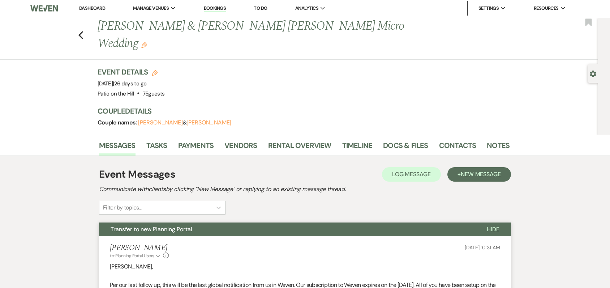
scroll to position [0, 0]
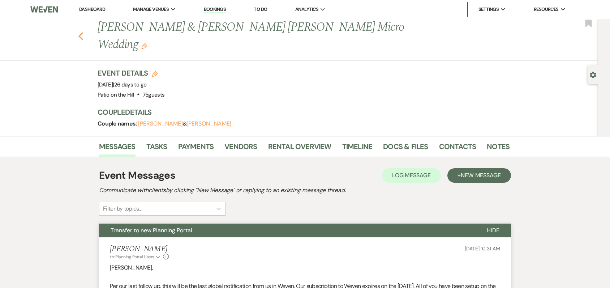
click at [84, 32] on icon "Previous" at bounding box center [80, 36] width 5 height 9
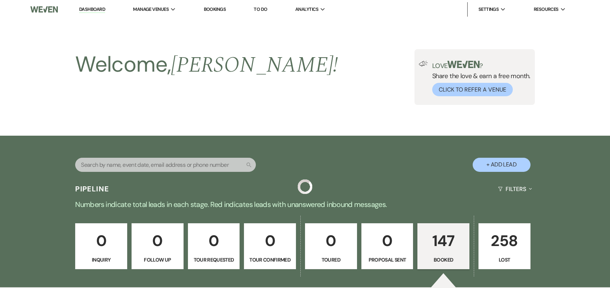
scroll to position [395, 0]
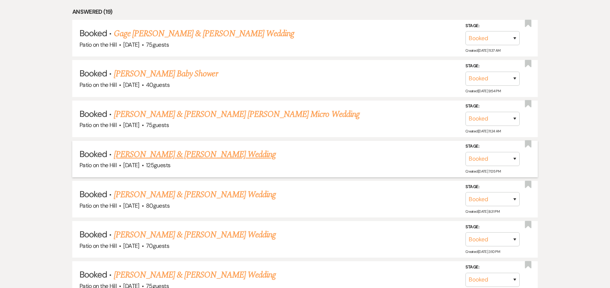
click at [150, 158] on link "[PERSON_NAME] & [PERSON_NAME] Wedding" at bounding box center [195, 154] width 162 height 13
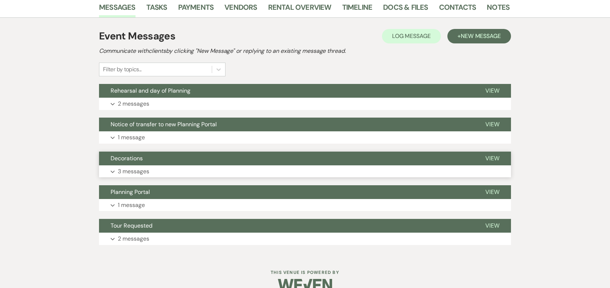
scroll to position [145, 0]
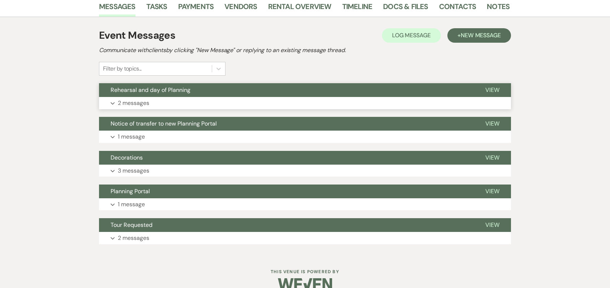
click at [218, 104] on button "Expand 2 messages" at bounding box center [305, 103] width 412 height 12
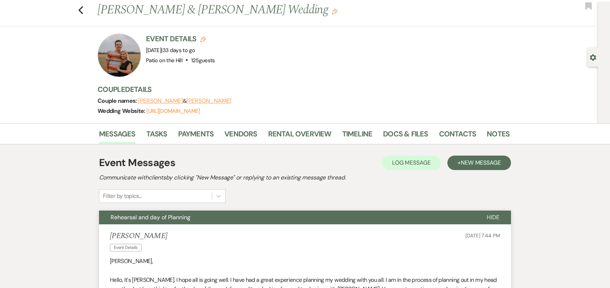
scroll to position [0, 0]
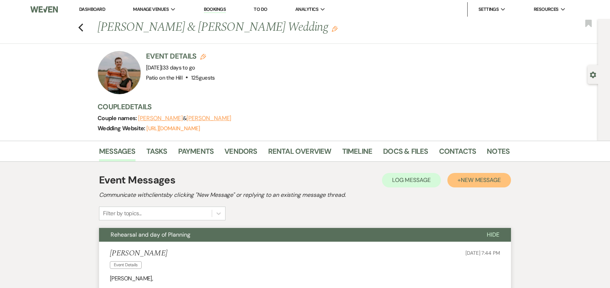
click at [477, 181] on span "New Message" at bounding box center [481, 180] width 40 height 8
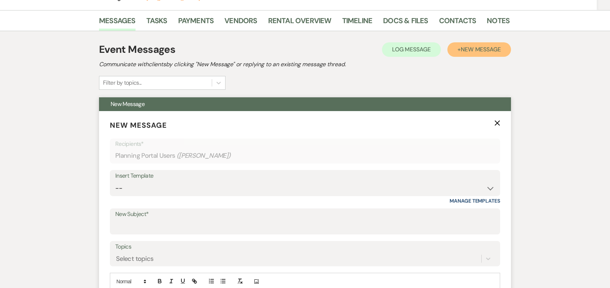
scroll to position [145, 0]
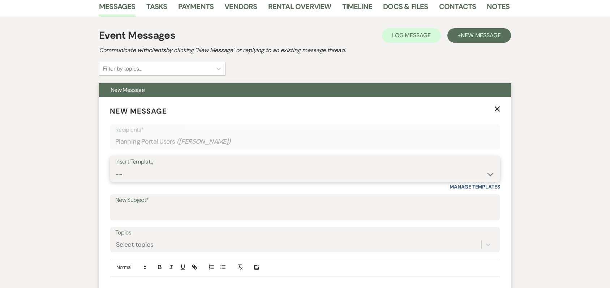
click at [299, 173] on select "-- Weven Planning Portal Introduction (Booked Events) Initial Inquiry Response …" at bounding box center [305, 174] width 380 height 14
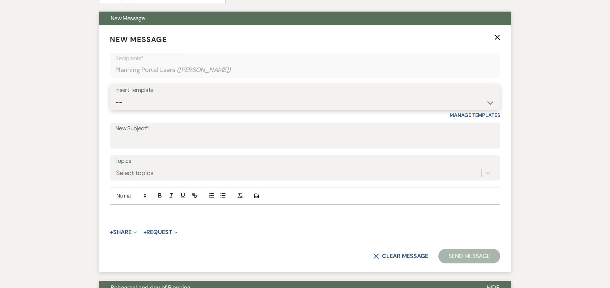
scroll to position [217, 0]
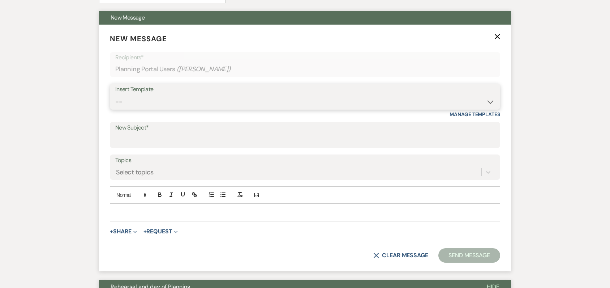
click at [314, 104] on select "-- Weven Planning Portal Introduction (Booked Events) Initial Inquiry Response …" at bounding box center [305, 102] width 380 height 14
select select "6101"
click at [115, 95] on select "-- Weven Planning Portal Introduction (Booked Events) Initial Inquiry Response …" at bounding box center [305, 102] width 380 height 14
type input "Transfer to new Planning Portal"
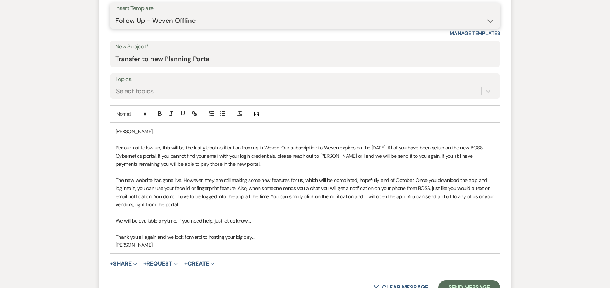
scroll to position [325, 0]
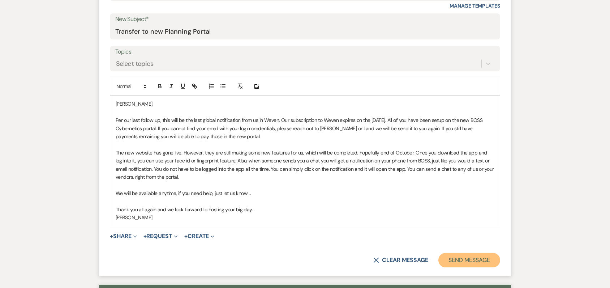
click at [470, 260] on button "Send Message" at bounding box center [469, 260] width 62 height 14
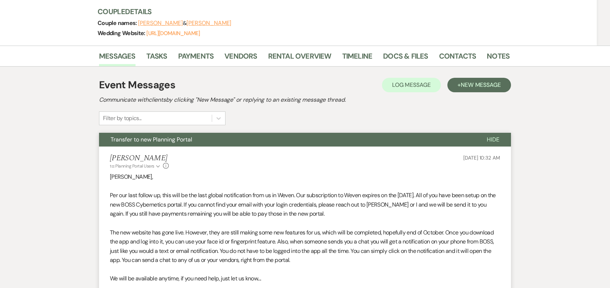
scroll to position [0, 0]
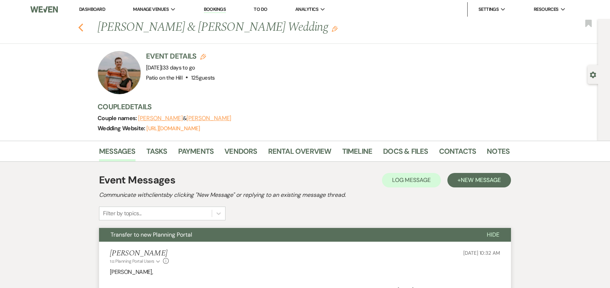
click at [83, 27] on use "button" at bounding box center [80, 27] width 5 height 8
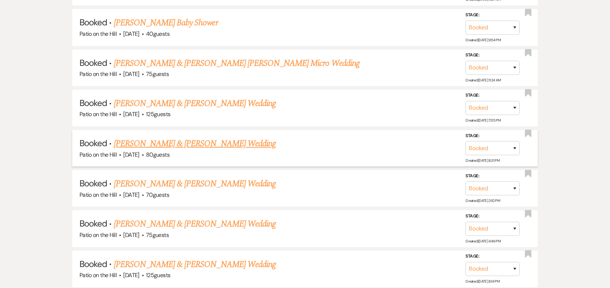
scroll to position [468, 0]
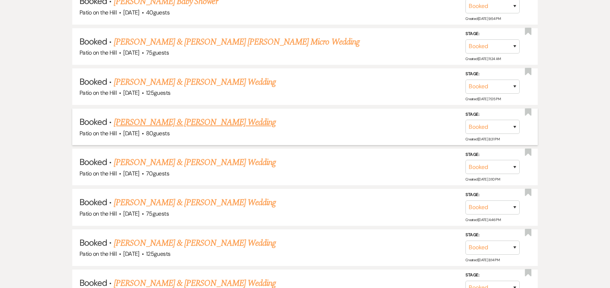
click at [169, 125] on link "[PERSON_NAME] & [PERSON_NAME] Wedding" at bounding box center [195, 122] width 162 height 13
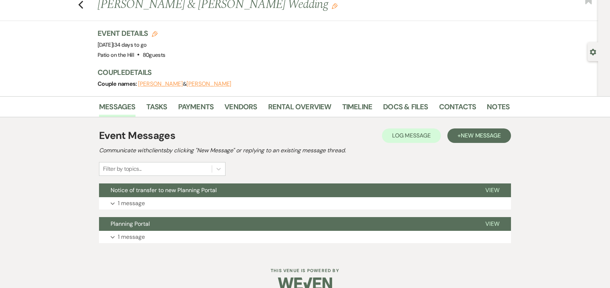
scroll to position [35, 0]
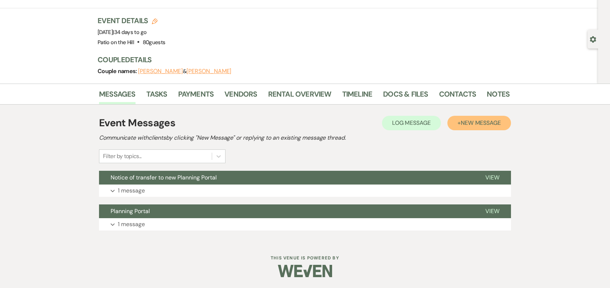
click at [481, 124] on span "New Message" at bounding box center [481, 123] width 40 height 8
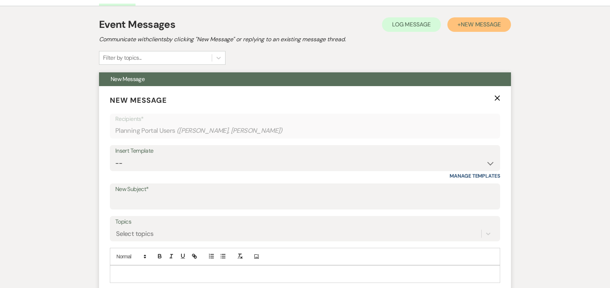
scroll to position [144, 0]
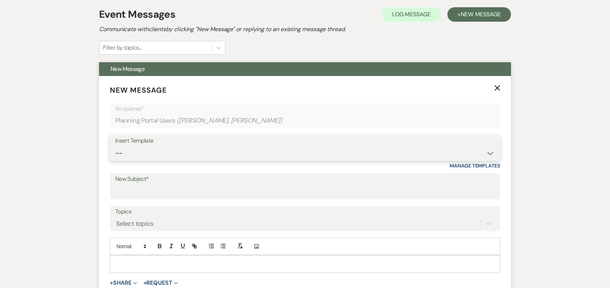
click at [240, 150] on select "-- Weven Planning Portal Introduction (Booked Events) Initial Inquiry Response …" at bounding box center [305, 153] width 380 height 14
select select "6101"
click at [115, 146] on select "-- Weven Planning Portal Introduction (Booked Events) Initial Inquiry Response …" at bounding box center [305, 153] width 380 height 14
type input "Transfer to new Planning Portal"
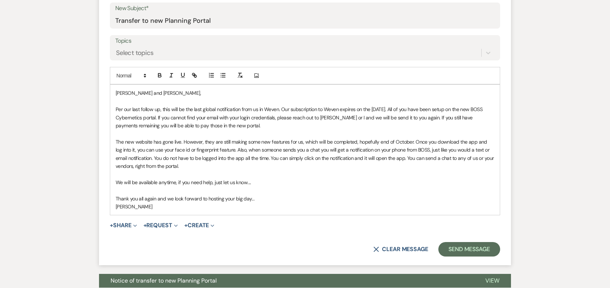
scroll to position [325, 0]
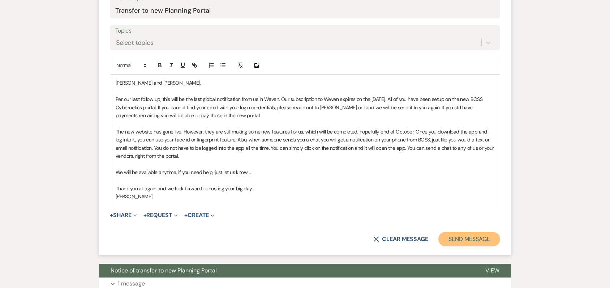
click at [461, 237] on button "Send Message" at bounding box center [469, 239] width 62 height 14
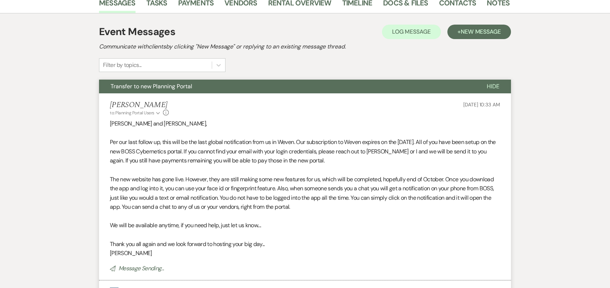
scroll to position [128, 0]
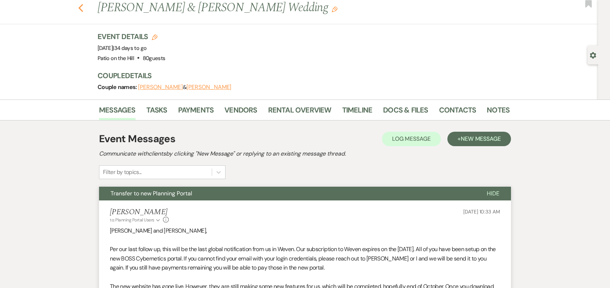
click at [82, 8] on use "button" at bounding box center [80, 8] width 5 height 8
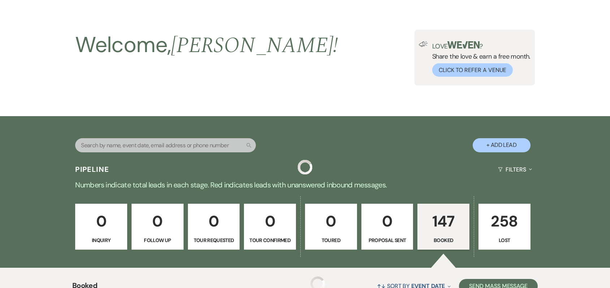
scroll to position [468, 0]
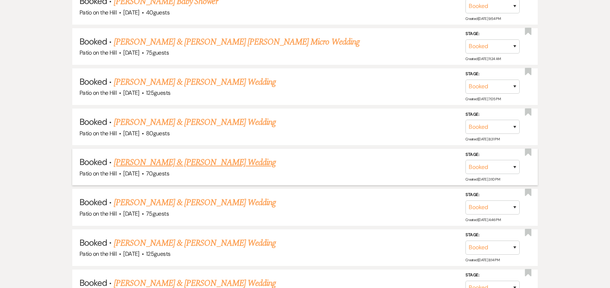
click at [156, 163] on link "[PERSON_NAME] & [PERSON_NAME] Wedding" at bounding box center [195, 162] width 162 height 13
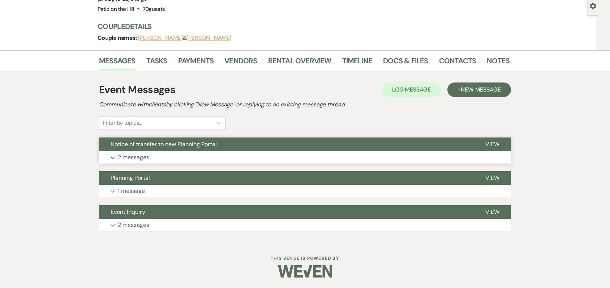
scroll to position [69, 0]
click at [480, 90] on span "New Message" at bounding box center [481, 89] width 40 height 8
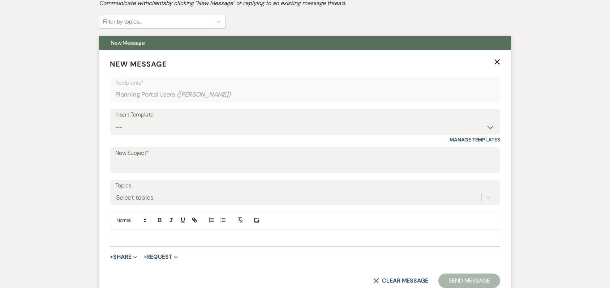
scroll to position [177, 0]
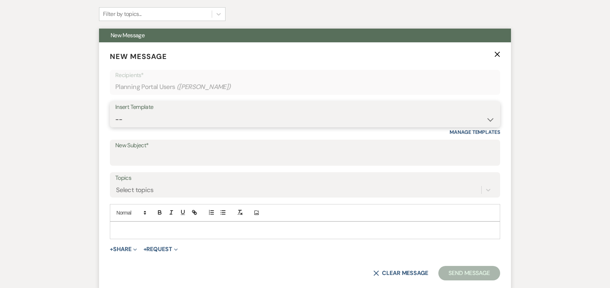
drag, startPoint x: 489, startPoint y: 118, endPoint x: 439, endPoint y: 125, distance: 50.7
click at [489, 118] on select "-- Weven Planning Portal Introduction (Booked Events) Initial Inquiry Response …" at bounding box center [305, 119] width 380 height 14
select select "6101"
click at [115, 112] on select "-- Weven Planning Portal Introduction (Booked Events) Initial Inquiry Response …" at bounding box center [305, 119] width 380 height 14
type input "Transfer to new Planning Portal"
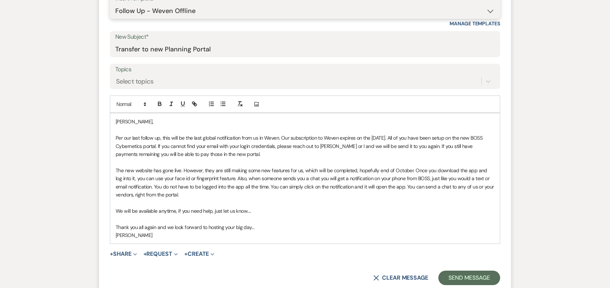
scroll to position [322, 0]
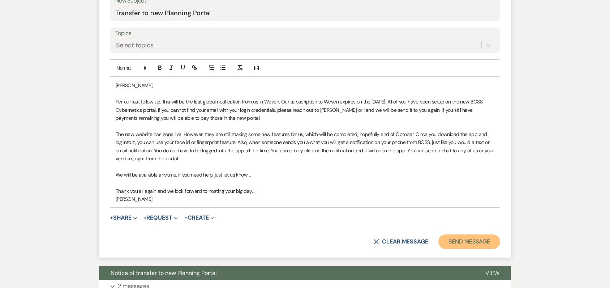
click at [462, 240] on button "Send Message" at bounding box center [469, 241] width 62 height 14
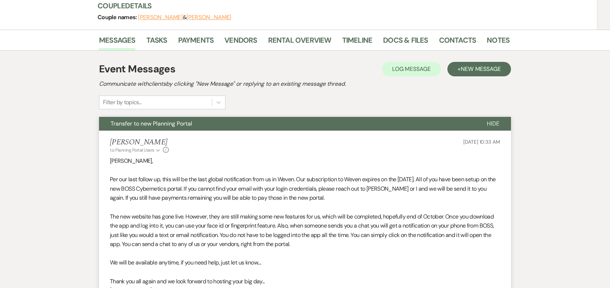
scroll to position [0, 0]
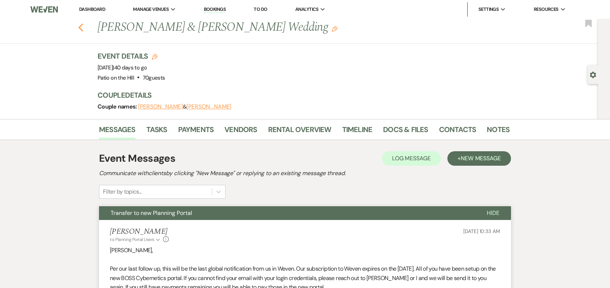
click at [84, 26] on icon "Previous" at bounding box center [80, 27] width 5 height 9
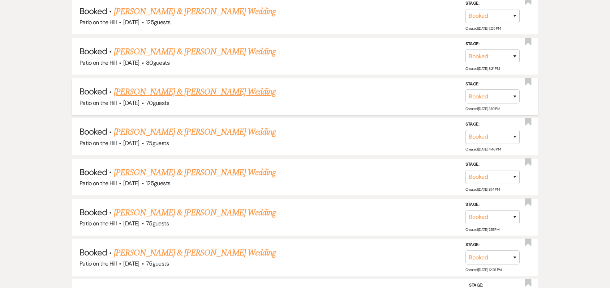
scroll to position [540, 0]
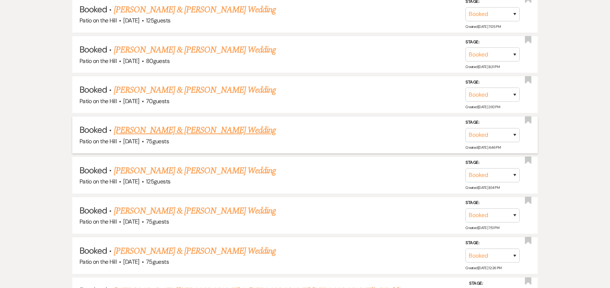
click at [142, 130] on link "[PERSON_NAME] & [PERSON_NAME] Wedding" at bounding box center [195, 130] width 162 height 13
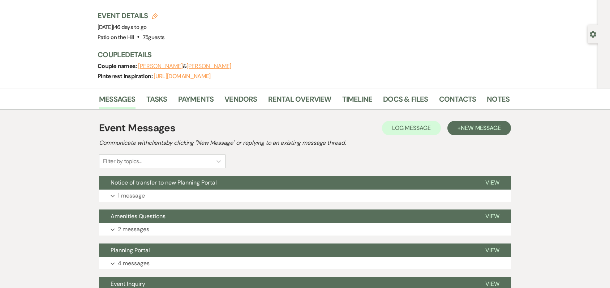
scroll to position [108, 0]
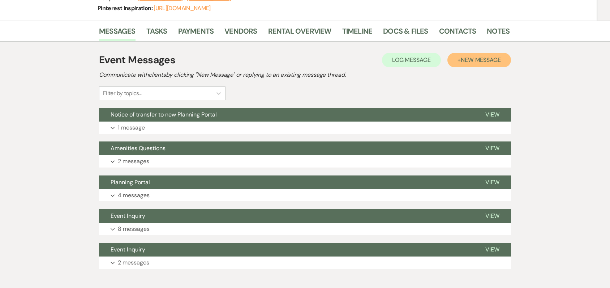
click at [472, 61] on span "New Message" at bounding box center [481, 60] width 40 height 8
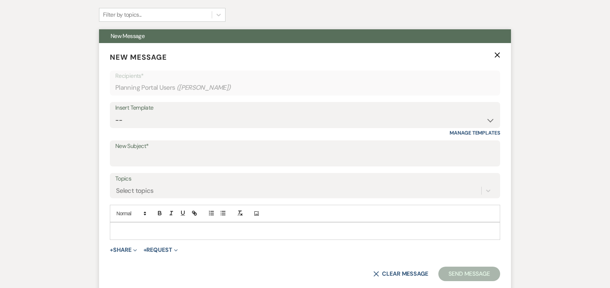
scroll to position [217, 0]
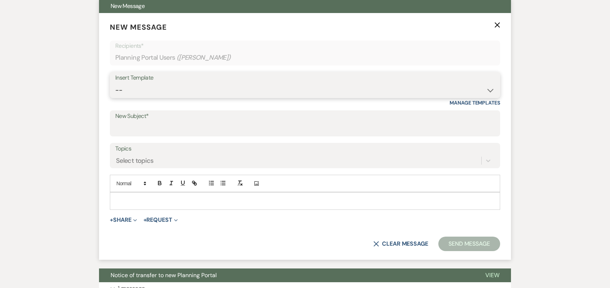
click at [255, 90] on select "-- Weven Planning Portal Introduction (Booked Events) Initial Inquiry Response …" at bounding box center [305, 90] width 380 height 14
select select "6101"
click at [115, 83] on select "-- Weven Planning Portal Introduction (Booked Events) Initial Inquiry Response …" at bounding box center [305, 90] width 380 height 14
type input "Transfer to new Planning Portal"
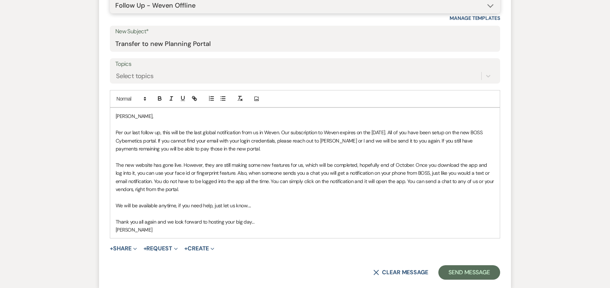
scroll to position [325, 0]
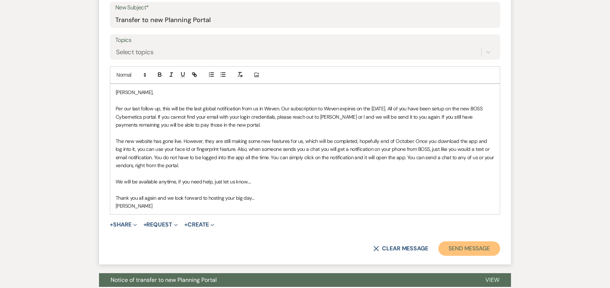
click at [463, 249] on button "Send Message" at bounding box center [469, 248] width 62 height 14
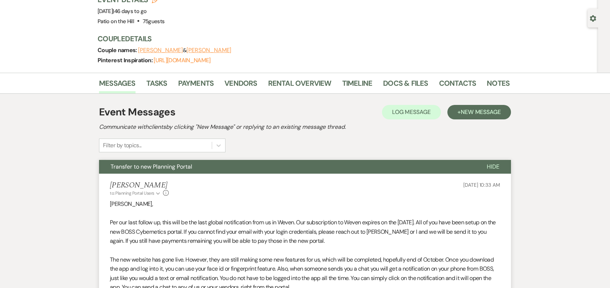
scroll to position [0, 0]
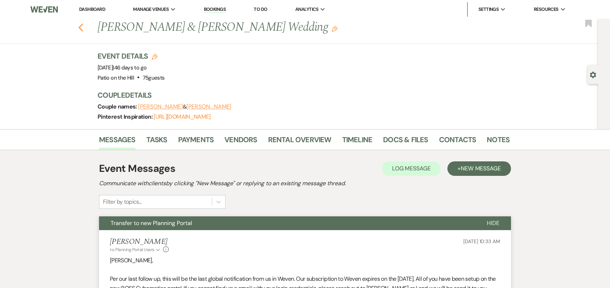
click at [83, 29] on use "button" at bounding box center [80, 27] width 5 height 8
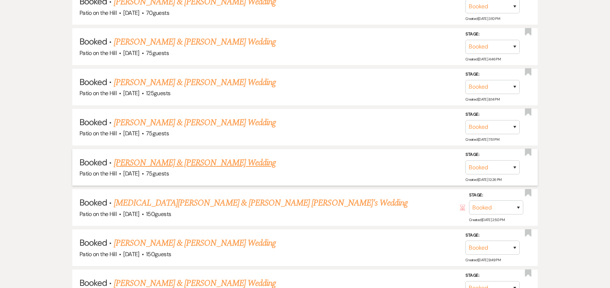
scroll to position [648, 0]
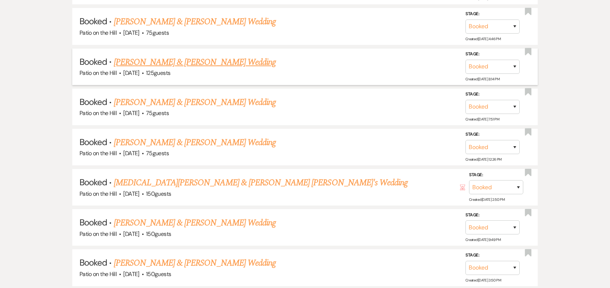
click at [147, 65] on link "[PERSON_NAME] & [PERSON_NAME] Wedding" at bounding box center [195, 62] width 162 height 13
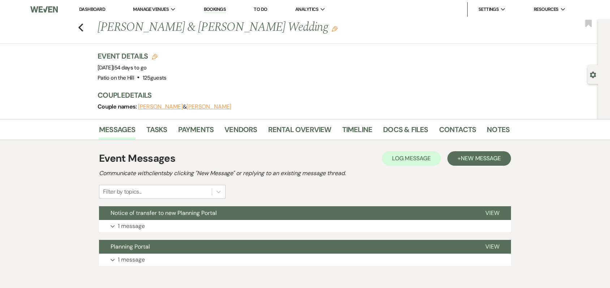
scroll to position [35, 0]
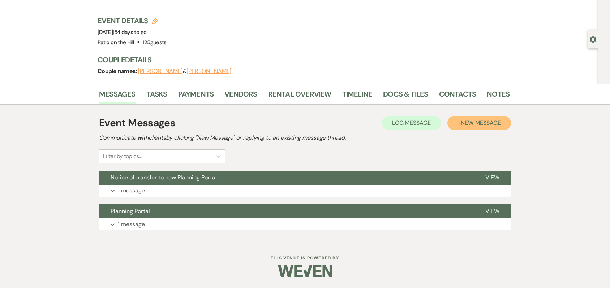
click at [482, 124] on span "New Message" at bounding box center [481, 123] width 40 height 8
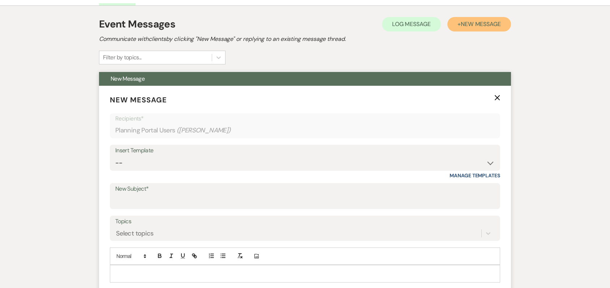
scroll to position [144, 0]
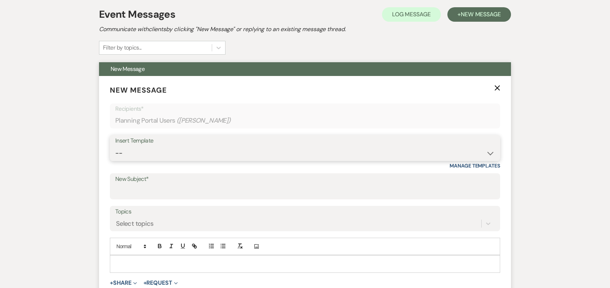
drag, startPoint x: 405, startPoint y: 150, endPoint x: 381, endPoint y: 159, distance: 25.3
click at [405, 150] on select "-- Weven Planning Portal Introduction (Booked Events) Initial Inquiry Response …" at bounding box center [305, 153] width 380 height 14
select select "6101"
click at [115, 146] on select "-- Weven Planning Portal Introduction (Booked Events) Initial Inquiry Response …" at bounding box center [305, 153] width 380 height 14
type input "Transfer to new Planning Portal"
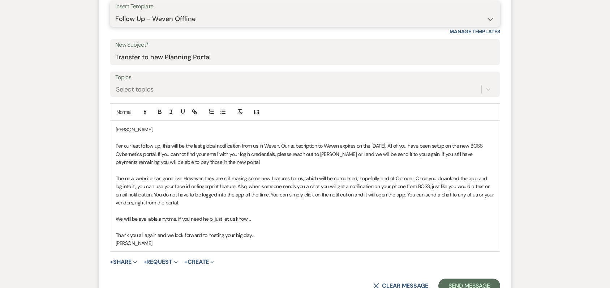
scroll to position [288, 0]
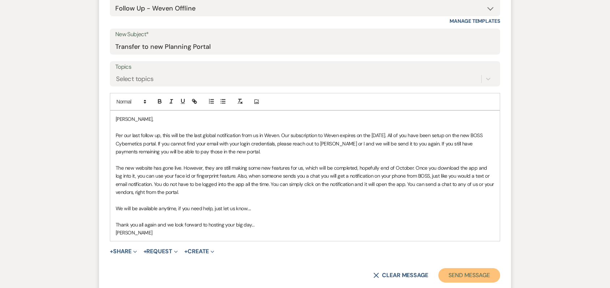
click at [461, 274] on button "Send Message" at bounding box center [469, 275] width 62 height 14
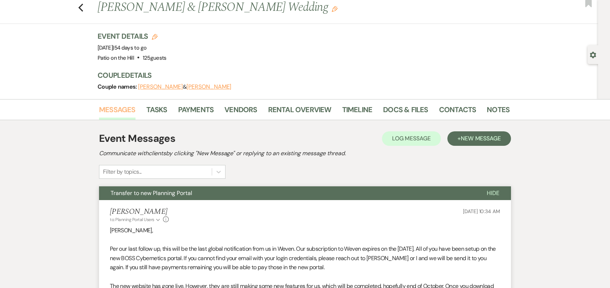
scroll to position [20, 0]
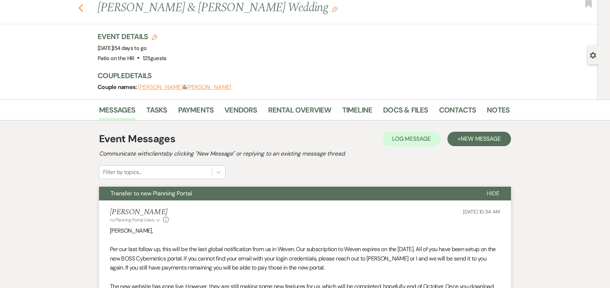
click at [84, 8] on icon "Previous" at bounding box center [80, 8] width 5 height 9
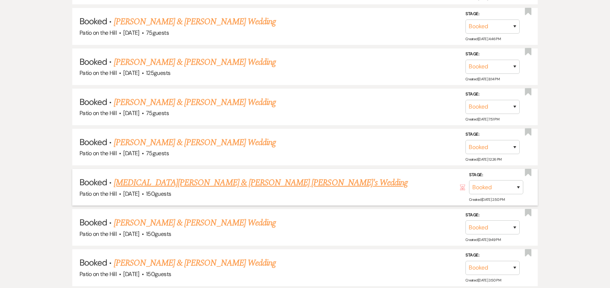
scroll to position [685, 0]
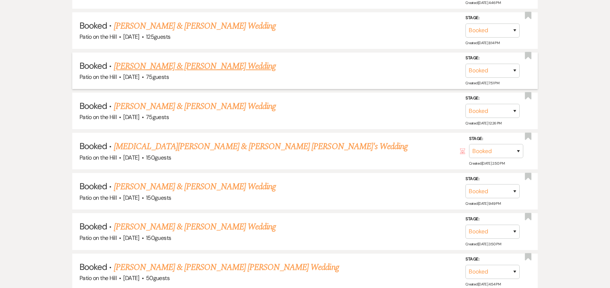
click at [153, 68] on link "[PERSON_NAME] & [PERSON_NAME] Wedding" at bounding box center [195, 66] width 162 height 13
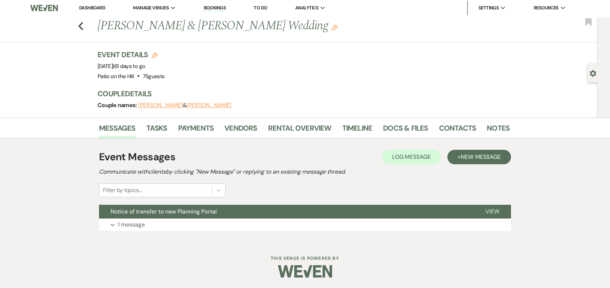
scroll to position [2, 0]
click at [471, 160] on button "+ New Message" at bounding box center [480, 156] width 64 height 14
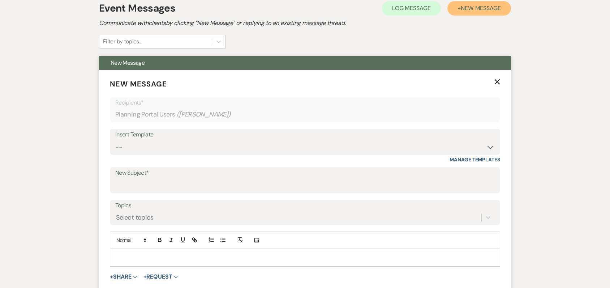
scroll to position [183, 0]
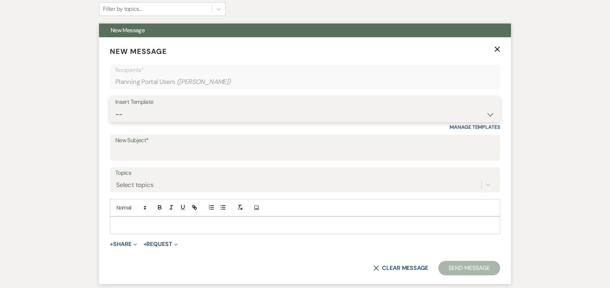
click at [345, 116] on select "-- Weven Planning Portal Introduction (Booked Events) Initial Inquiry Response …" at bounding box center [305, 114] width 380 height 14
select select "6101"
click at [115, 107] on select "-- Weven Planning Portal Introduction (Booked Events) Initial Inquiry Response …" at bounding box center [305, 114] width 380 height 14
type input "Transfer to new Planning Portal"
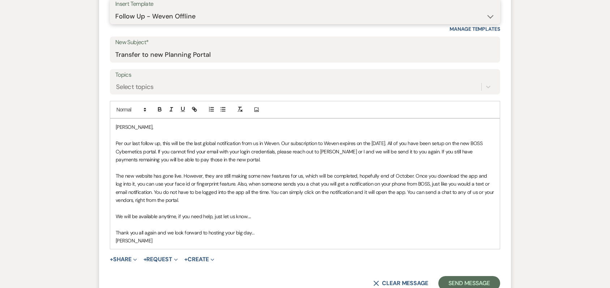
scroll to position [291, 0]
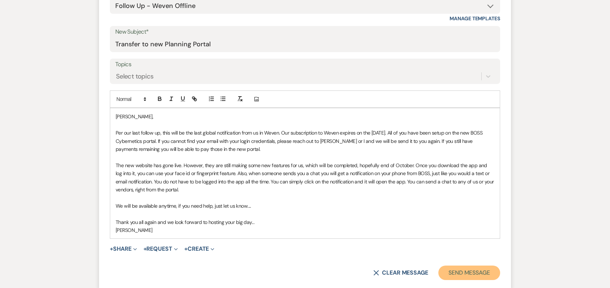
click at [461, 271] on button "Send Message" at bounding box center [469, 272] width 62 height 14
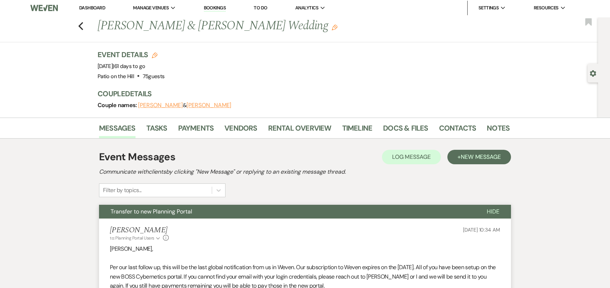
scroll to position [0, 0]
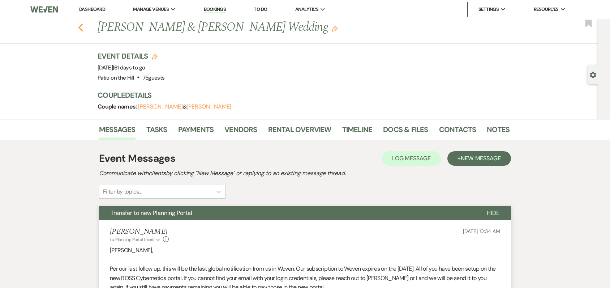
click at [83, 26] on use "button" at bounding box center [80, 27] width 5 height 8
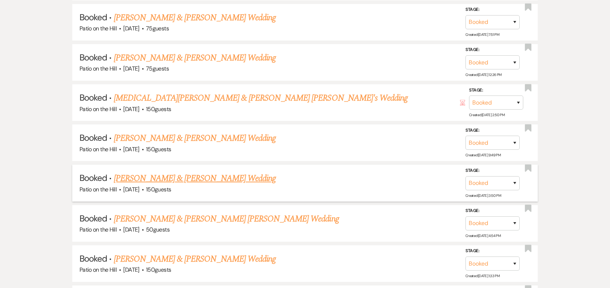
scroll to position [721, 0]
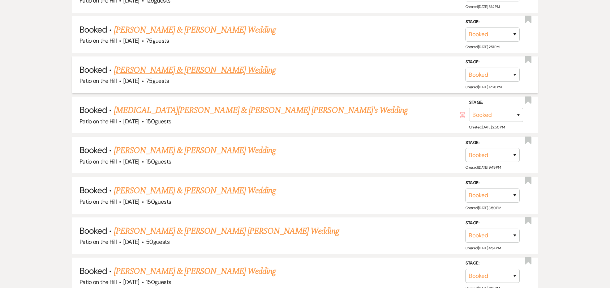
click at [155, 73] on link "[PERSON_NAME] & [PERSON_NAME] Wedding" at bounding box center [195, 70] width 162 height 13
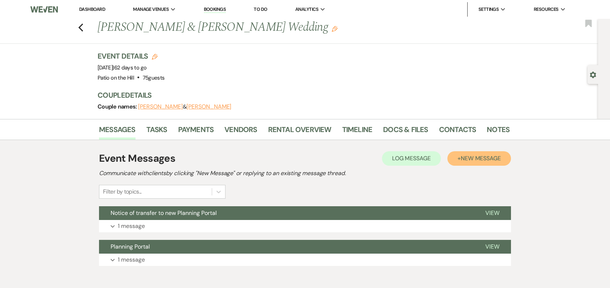
click at [472, 156] on span "New Message" at bounding box center [481, 158] width 40 height 8
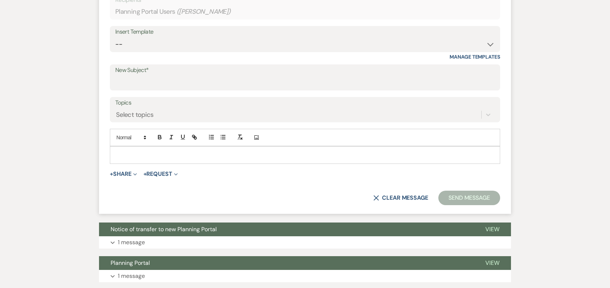
scroll to position [253, 0]
click at [338, 40] on select "-- Weven Planning Portal Introduction (Booked Events) Initial Inquiry Response …" at bounding box center [305, 44] width 380 height 14
select select "6101"
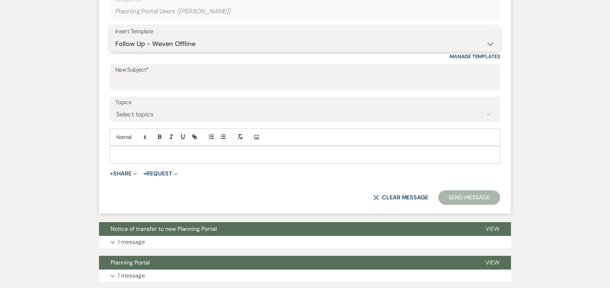
click at [115, 37] on select "-- Weven Planning Portal Introduction (Booked Events) Initial Inquiry Response …" at bounding box center [305, 44] width 380 height 14
type input "Transfer to new Planning Portal"
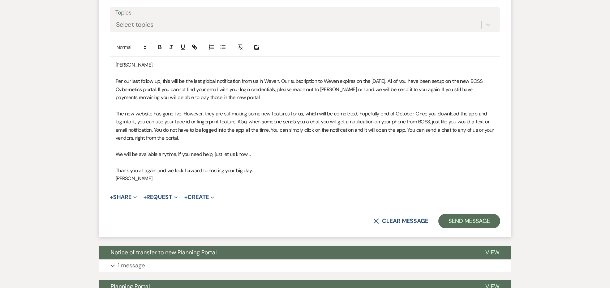
scroll to position [361, 0]
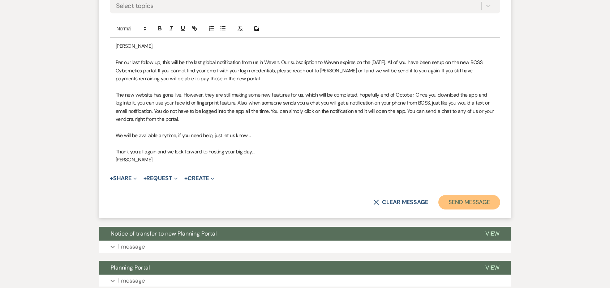
click at [453, 201] on button "Send Message" at bounding box center [469, 202] width 62 height 14
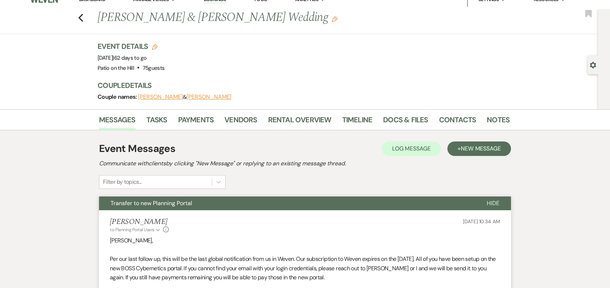
scroll to position [0, 0]
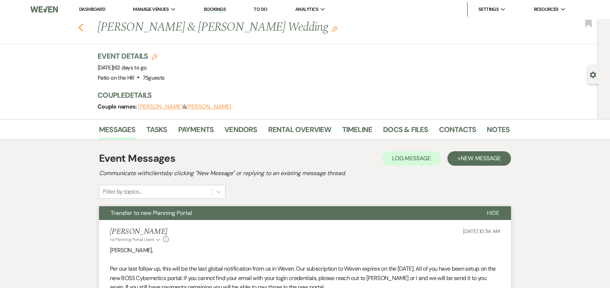
click at [82, 26] on icon "Previous" at bounding box center [80, 27] width 5 height 9
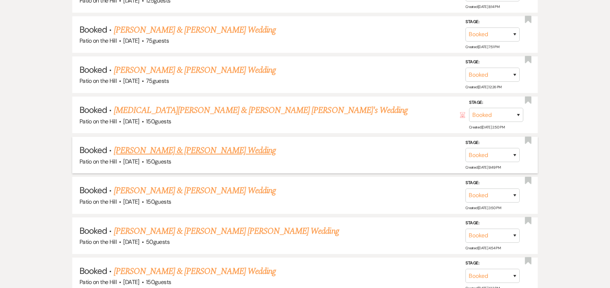
scroll to position [757, 0]
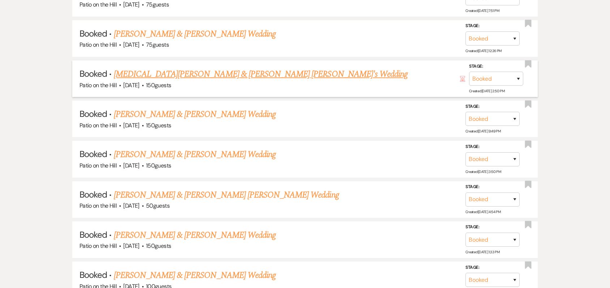
click at [175, 75] on link "[MEDICAL_DATA][PERSON_NAME] & [PERSON_NAME] [PERSON_NAME]'s Wedding" at bounding box center [261, 74] width 294 height 13
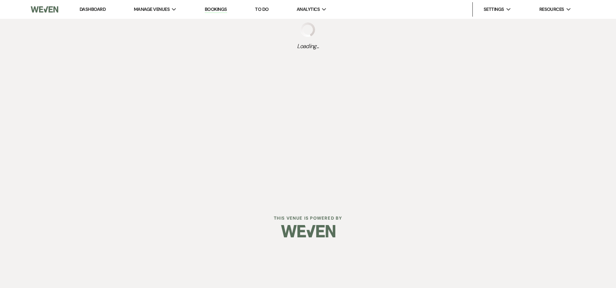
select select "5"
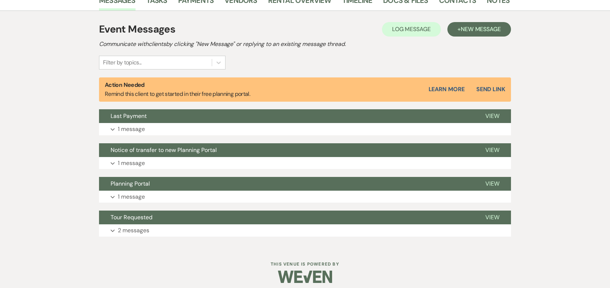
scroll to position [197, 0]
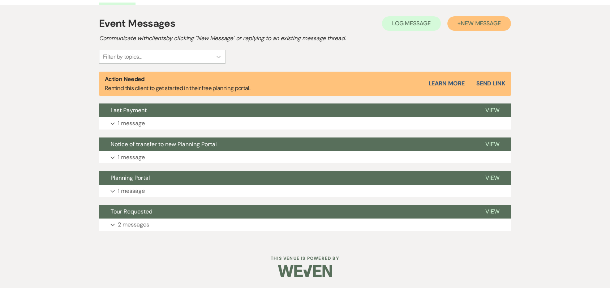
click at [473, 22] on span "New Message" at bounding box center [481, 24] width 40 height 8
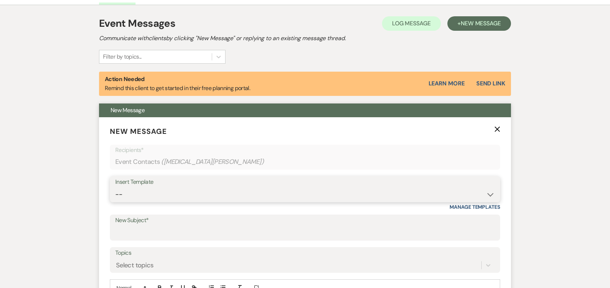
click at [303, 196] on select "-- Weven Planning Portal Introduction (Booked Events) Initial Inquiry Response …" at bounding box center [305, 194] width 380 height 14
select select "6101"
click at [115, 187] on select "-- Weven Planning Portal Introduction (Booked Events) Initial Inquiry Response …" at bounding box center [305, 194] width 380 height 14
type input "Transfer to new Planning Portal"
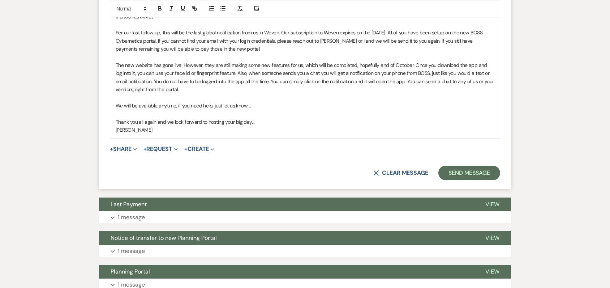
scroll to position [487, 0]
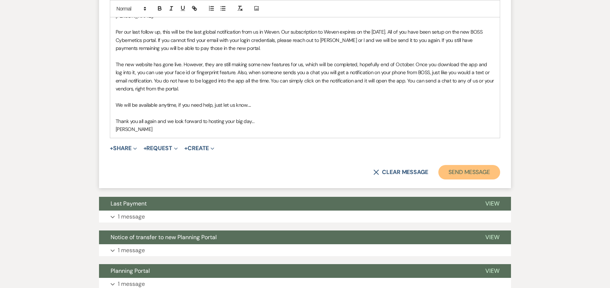
click at [460, 170] on button "Send Message" at bounding box center [469, 172] width 62 height 14
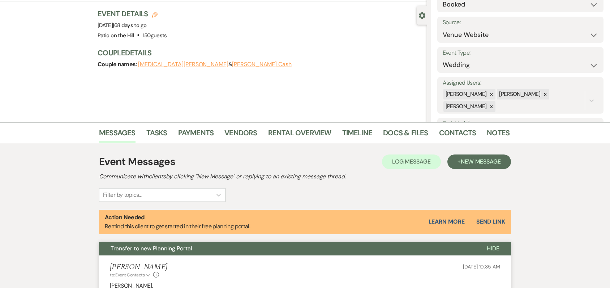
scroll to position [0, 0]
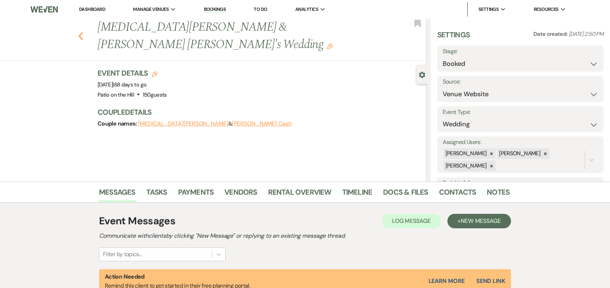
click at [82, 32] on use "button" at bounding box center [80, 36] width 5 height 8
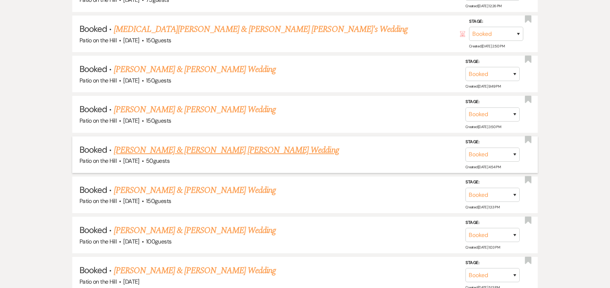
scroll to position [793, 0]
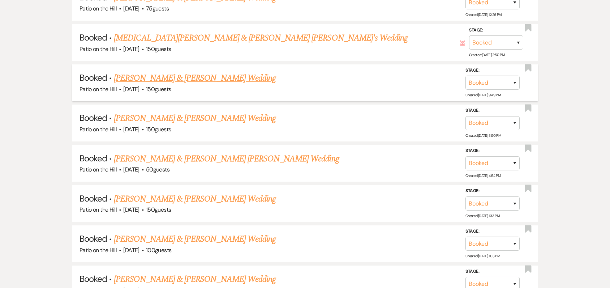
click at [147, 80] on link "[PERSON_NAME] & [PERSON_NAME] Wedding" at bounding box center [195, 78] width 162 height 13
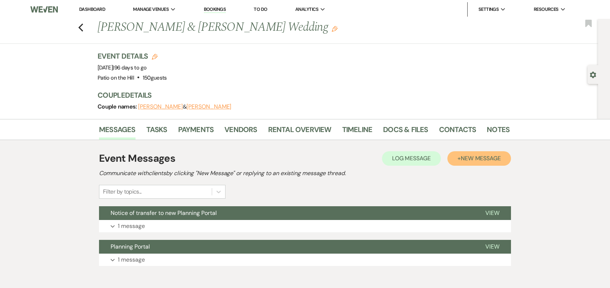
click at [481, 160] on span "New Message" at bounding box center [481, 158] width 40 height 8
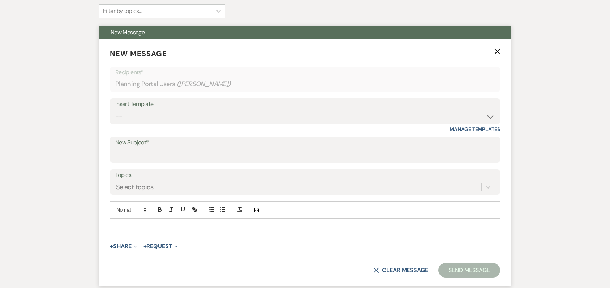
scroll to position [181, 0]
drag, startPoint x: 287, startPoint y: 114, endPoint x: 283, endPoint y: 121, distance: 7.9
click at [287, 114] on select "-- Weven Planning Portal Introduction (Booked Events) Initial Inquiry Response …" at bounding box center [305, 116] width 380 height 14
select select "6101"
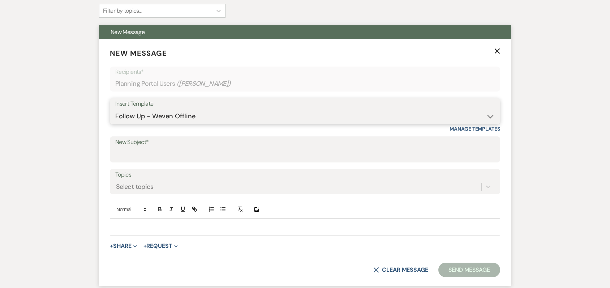
click at [115, 109] on select "-- Weven Planning Portal Introduction (Booked Events) Initial Inquiry Response …" at bounding box center [305, 116] width 380 height 14
type input "Transfer to new Planning Portal"
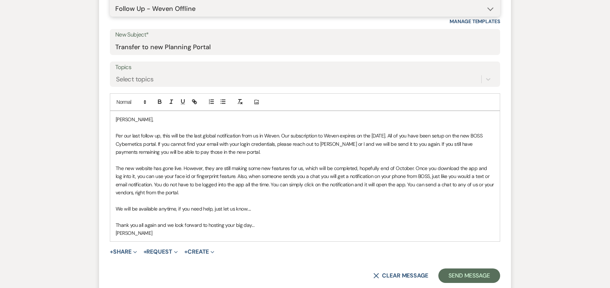
scroll to position [289, 0]
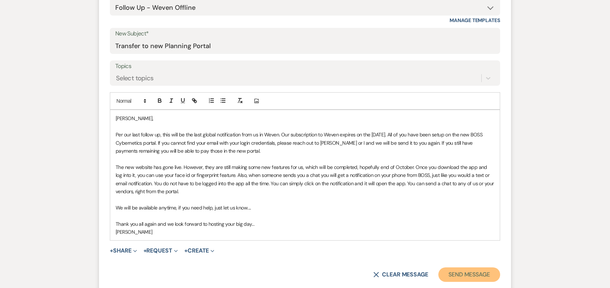
click at [457, 271] on button "Send Message" at bounding box center [469, 274] width 62 height 14
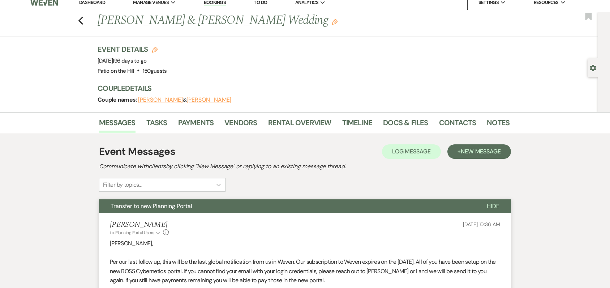
scroll to position [0, 0]
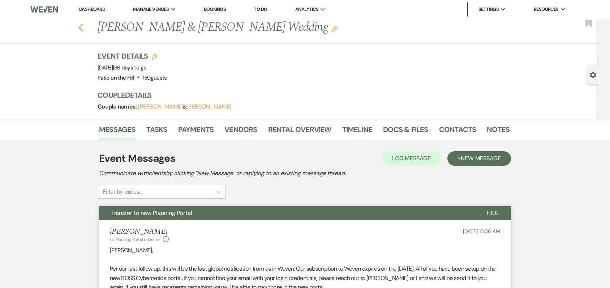
click at [81, 25] on icon "Previous" at bounding box center [80, 27] width 5 height 9
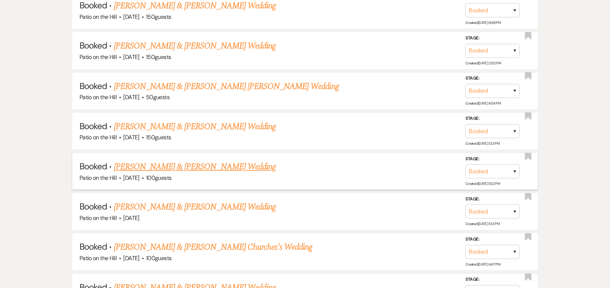
scroll to position [902, 0]
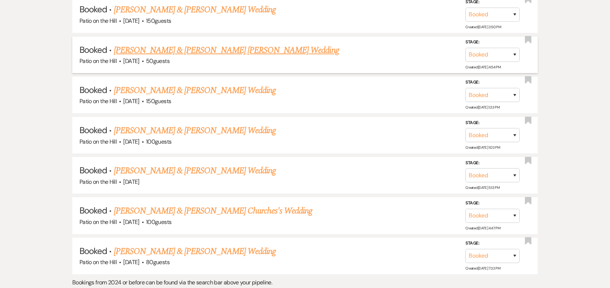
click at [189, 51] on link "[PERSON_NAME] & [PERSON_NAME] [PERSON_NAME] Wedding" at bounding box center [226, 50] width 225 height 13
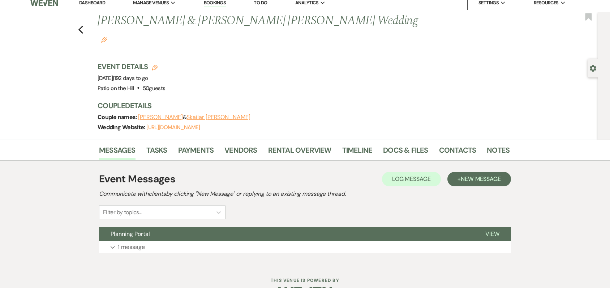
scroll to position [12, 0]
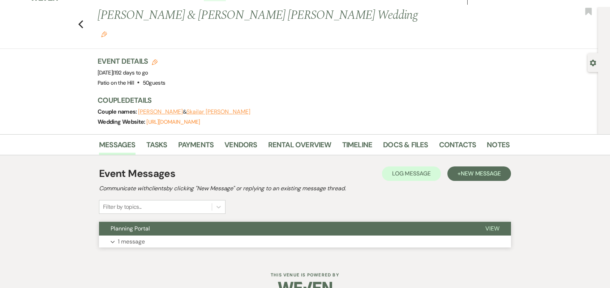
click at [148, 235] on button "Expand 1 message" at bounding box center [305, 241] width 412 height 12
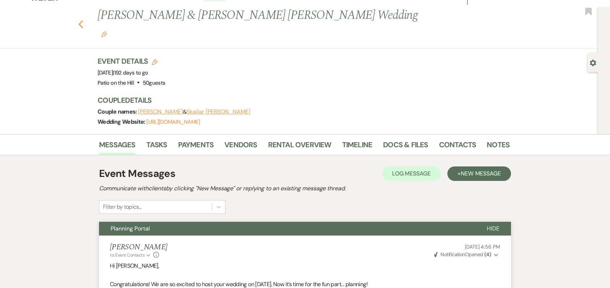
click at [84, 20] on icon "Previous" at bounding box center [80, 24] width 5 height 9
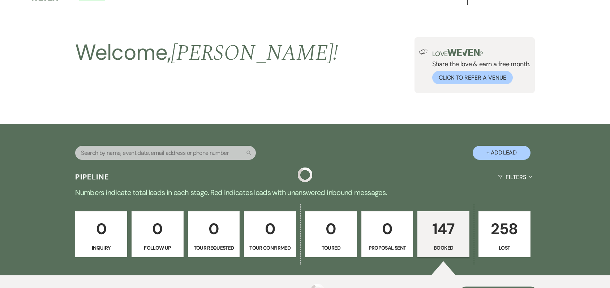
scroll to position [902, 0]
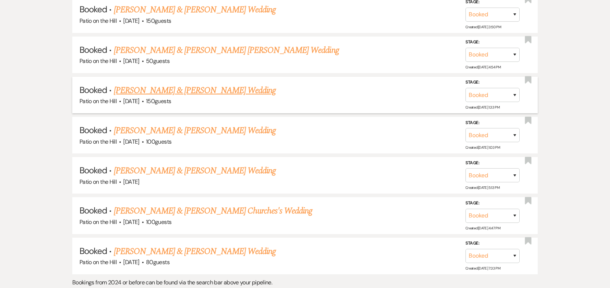
click at [167, 93] on link "[PERSON_NAME] & [PERSON_NAME] Wedding" at bounding box center [195, 90] width 162 height 13
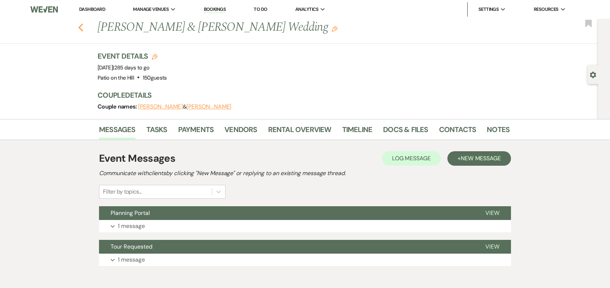
click at [82, 26] on icon "Previous" at bounding box center [80, 27] width 5 height 9
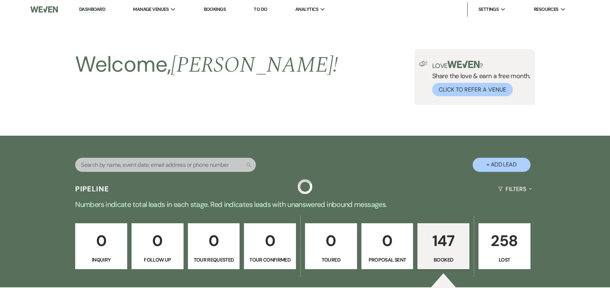
scroll to position [902, 0]
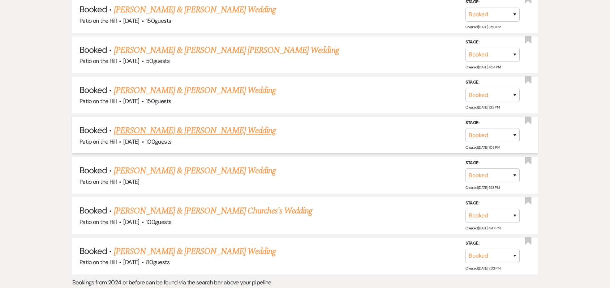
click at [194, 131] on link "[PERSON_NAME] & [PERSON_NAME] Wedding" at bounding box center [195, 130] width 162 height 13
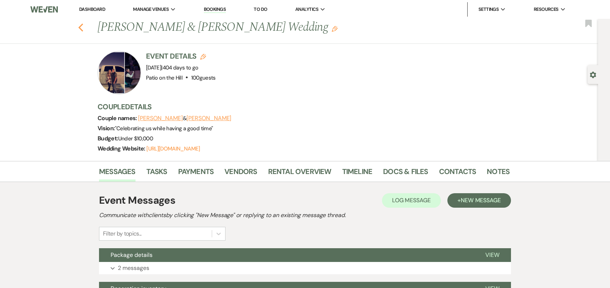
click at [82, 27] on use "button" at bounding box center [80, 27] width 5 height 8
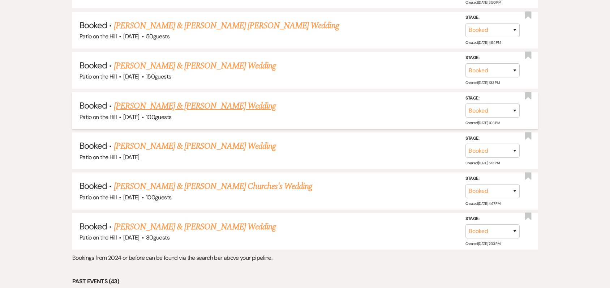
scroll to position [938, 0]
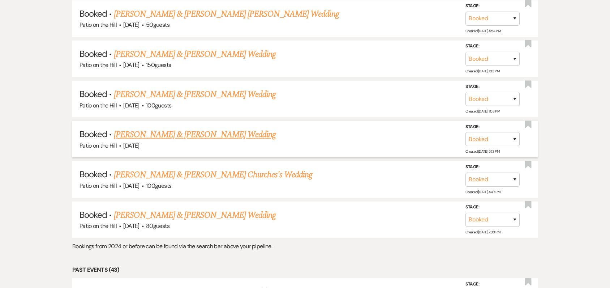
click at [144, 136] on link "[PERSON_NAME] & [PERSON_NAME] Wedding" at bounding box center [195, 134] width 162 height 13
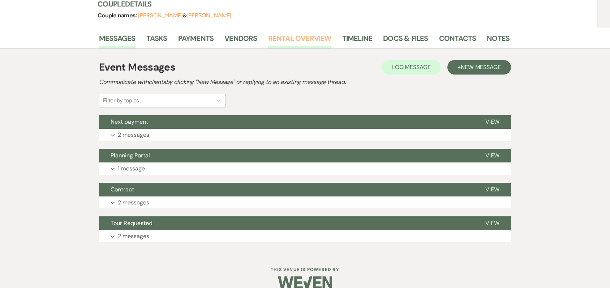
scroll to position [114, 0]
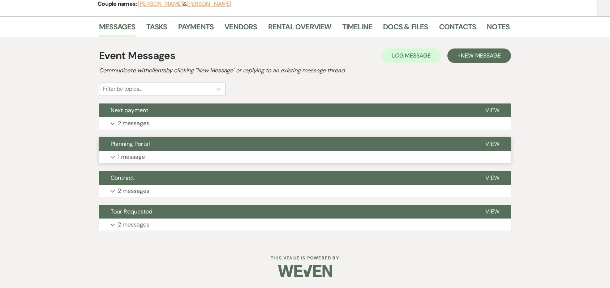
click at [135, 156] on p "1 message" at bounding box center [131, 156] width 27 height 9
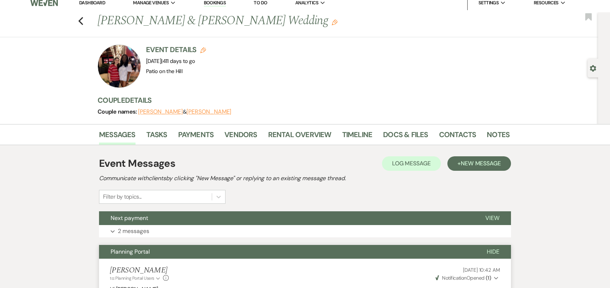
scroll to position [6, 0]
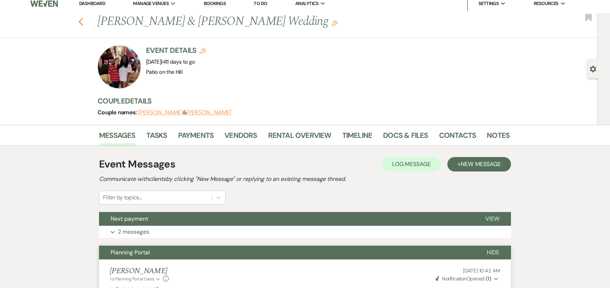
click at [81, 20] on icon "Previous" at bounding box center [80, 21] width 5 height 9
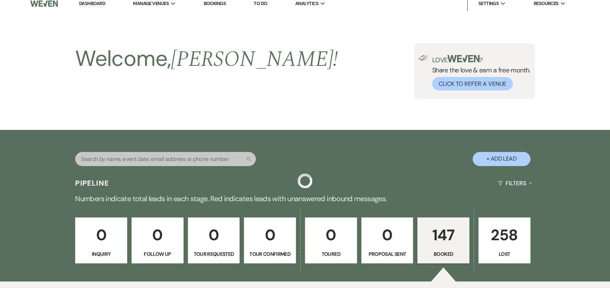
scroll to position [938, 0]
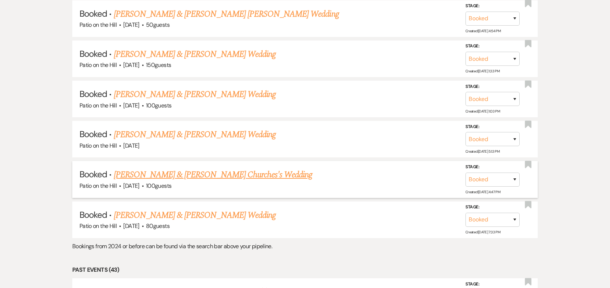
click at [151, 177] on link "[PERSON_NAME] & [PERSON_NAME] Churches's Wedding" at bounding box center [213, 174] width 199 height 13
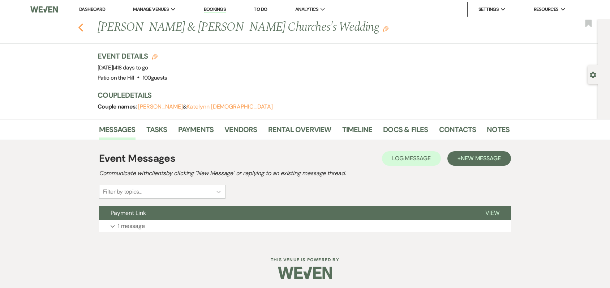
click at [83, 28] on use "button" at bounding box center [80, 27] width 5 height 8
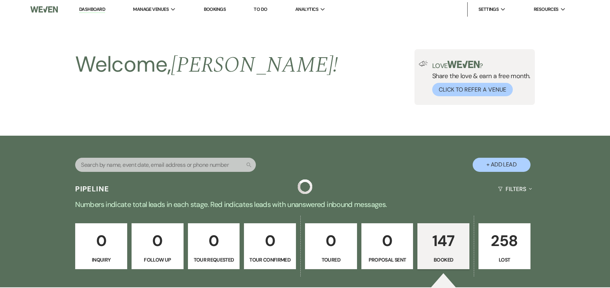
scroll to position [938, 0]
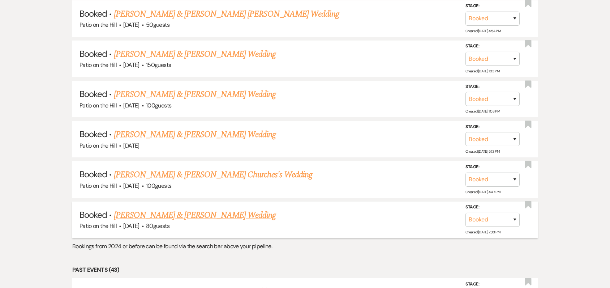
click at [154, 216] on link "[PERSON_NAME] & [PERSON_NAME] Wedding" at bounding box center [195, 215] width 162 height 13
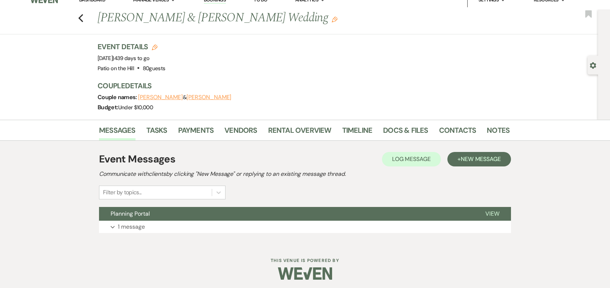
scroll to position [12, 0]
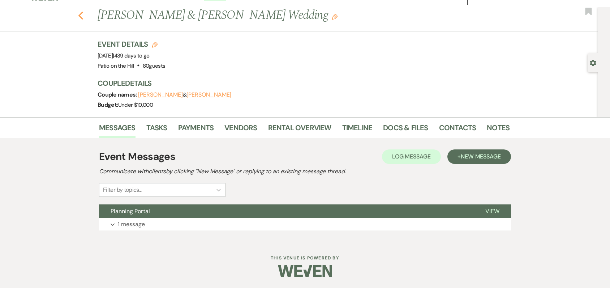
click at [84, 16] on icon "Previous" at bounding box center [80, 15] width 5 height 9
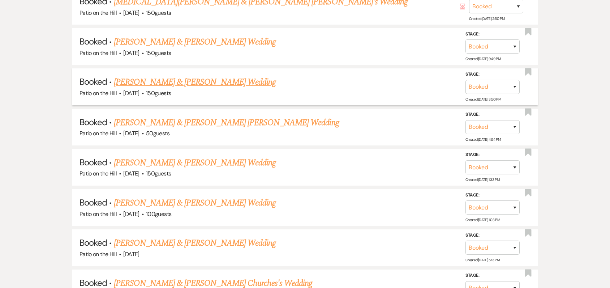
scroll to position [865, 0]
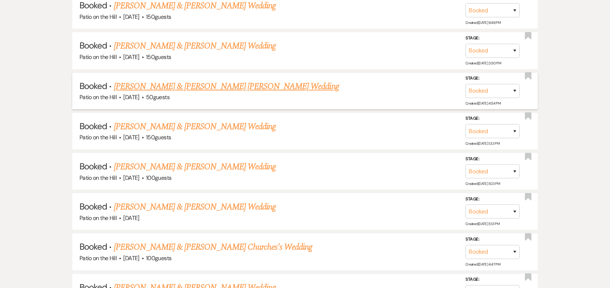
click at [190, 89] on link "[PERSON_NAME] & [PERSON_NAME] [PERSON_NAME] Wedding" at bounding box center [226, 86] width 225 height 13
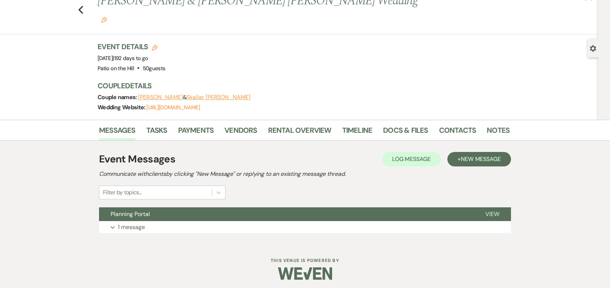
scroll to position [12, 0]
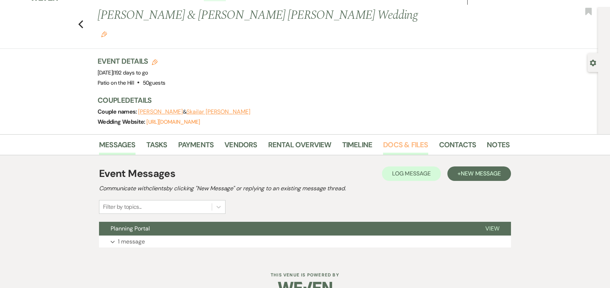
click at [389, 139] on link "Docs & Files" at bounding box center [405, 147] width 45 height 16
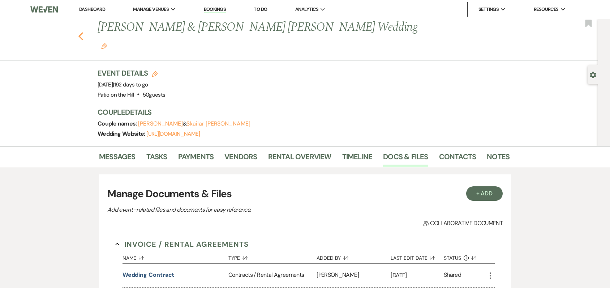
click at [83, 32] on use "button" at bounding box center [80, 36] width 5 height 8
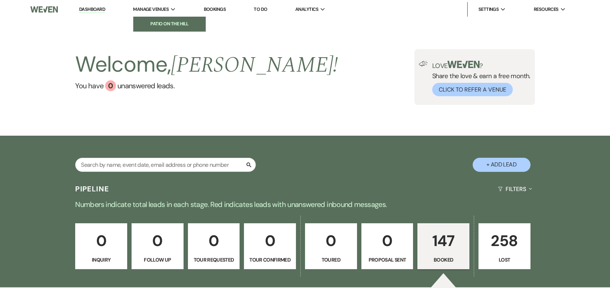
click at [162, 22] on li "Patio on the Hill" at bounding box center [169, 23] width 65 height 7
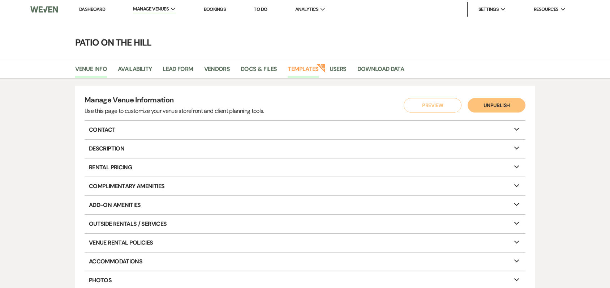
click at [304, 71] on link "Templates" at bounding box center [303, 71] width 31 height 14
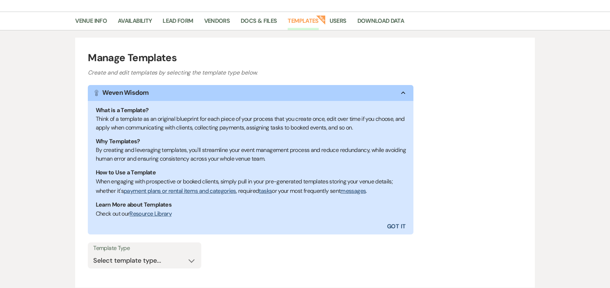
scroll to position [102, 0]
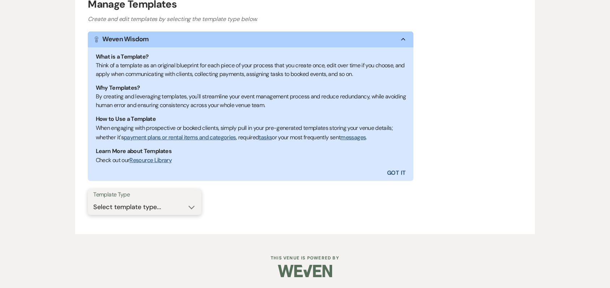
click at [192, 208] on select "Select template type... Task List Message Templates Payment Plan Inventory Item…" at bounding box center [144, 207] width 103 height 14
select select "Message Templates"
click at [93, 200] on select "Select template type... Task List Message Templates Payment Plan Inventory Item…" at bounding box center [144, 207] width 103 height 14
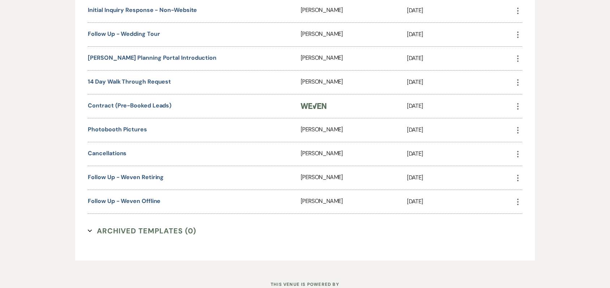
scroll to position [535, 0]
click at [157, 176] on link "Follow Up - Weven retiring" at bounding box center [126, 177] width 76 height 8
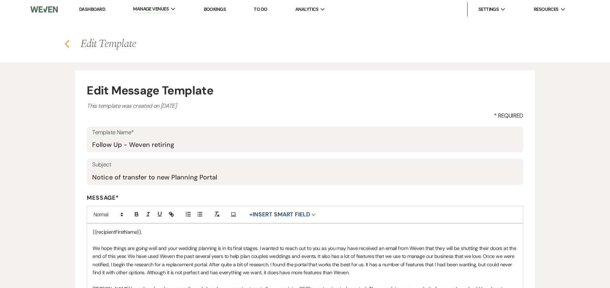
click at [66, 44] on use "button" at bounding box center [67, 44] width 5 height 8
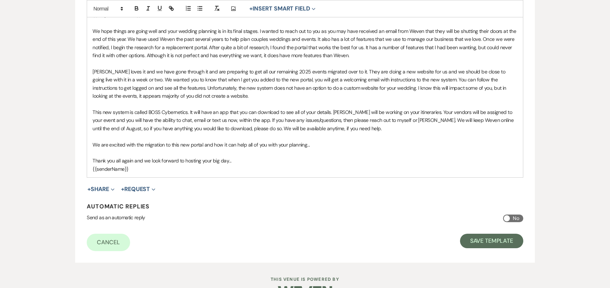
scroll to position [145, 0]
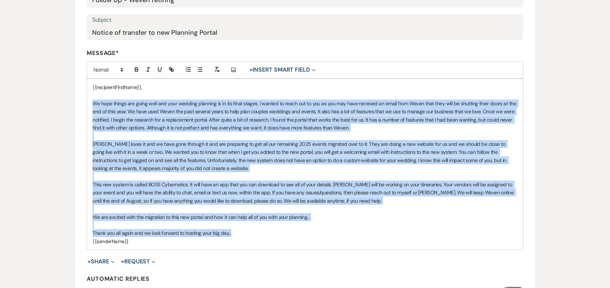
drag, startPoint x: 234, startPoint y: 233, endPoint x: 92, endPoint y: 106, distance: 190.4
click at [92, 106] on div "{{recipientFirstName}}, We hope things are going well and your wedding planning…" at bounding box center [305, 164] width 436 height 171
copy div "We hope things are going well and your wedding planning is in its final stages.…"
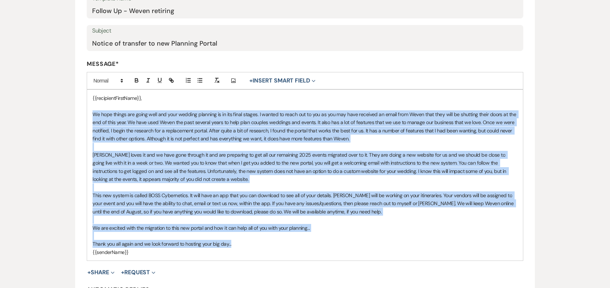
scroll to position [202, 0]
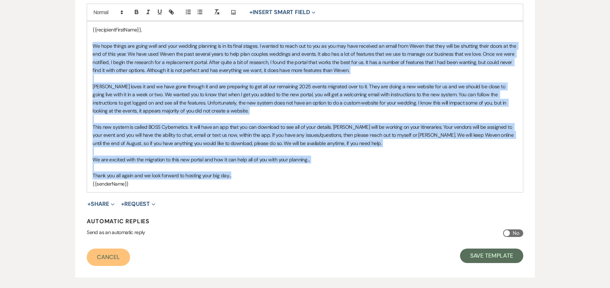
click at [116, 258] on link "Cancel" at bounding box center [108, 256] width 43 height 17
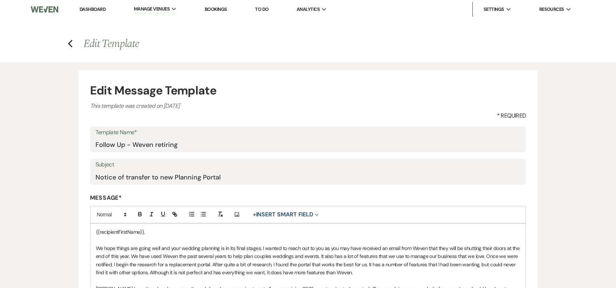
select select "Message Templates"
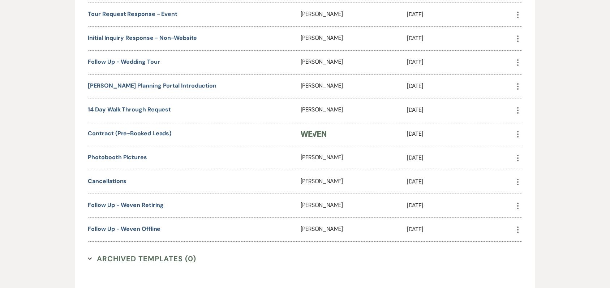
scroll to position [561, 0]
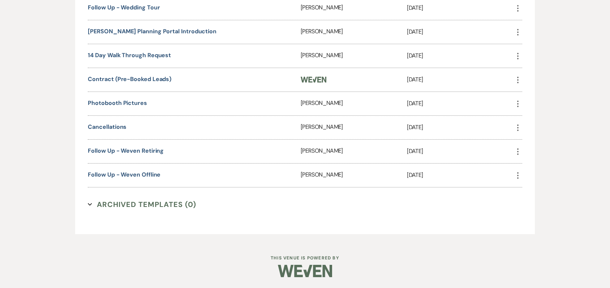
click at [518, 151] on use "button" at bounding box center [517, 151] width 1 height 7
click at [537, 180] on link "Duplicate Clone" at bounding box center [535, 178] width 43 height 12
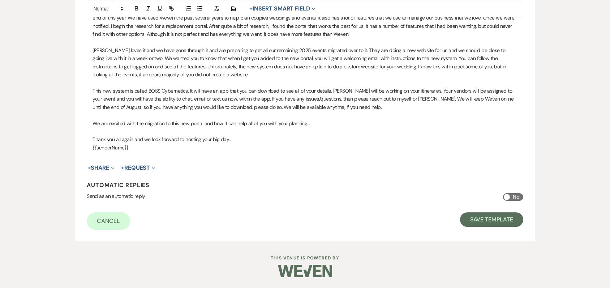
scroll to position [57, 0]
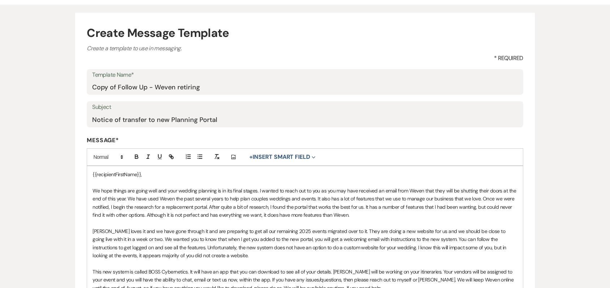
drag, startPoint x: 92, startPoint y: 86, endPoint x: 100, endPoint y: 87, distance: 8.1
click at [100, 87] on div "Template Name* Copy of Follow Up - Weven retiring" at bounding box center [305, 82] width 436 height 26
drag, startPoint x: 94, startPoint y: 86, endPoint x: 118, endPoint y: 88, distance: 24.7
click at [118, 88] on input "Copy of Follow Up - Weven retiring" at bounding box center [304, 87] width 425 height 14
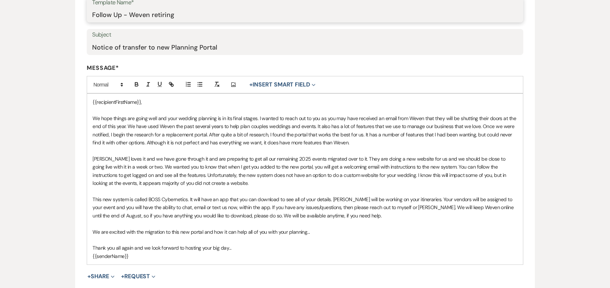
scroll to position [166, 0]
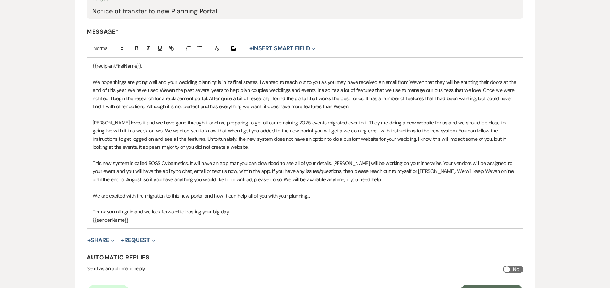
type input "Follow Up - Weven retiring"
click at [222, 81] on p "We hope things are going well and your wedding planning is in its final stages.…" at bounding box center [305, 94] width 425 height 33
drag, startPoint x: 229, startPoint y: 122, endPoint x: 340, endPoint y: 123, distance: 111.3
click at [340, 123] on p "[PERSON_NAME] loves it and we have gone through it and are preparing to get all…" at bounding box center [305, 135] width 425 height 33
drag, startPoint x: 310, startPoint y: 123, endPoint x: 329, endPoint y: 123, distance: 18.4
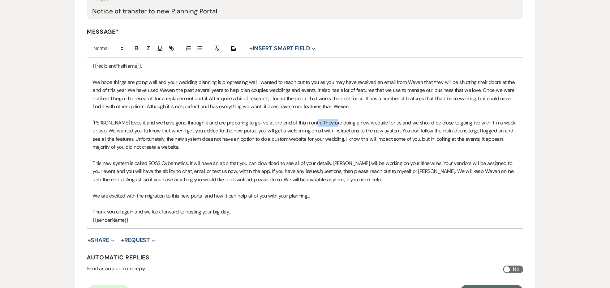
click at [329, 123] on p "Sarah loves it and we have gone through it and are preparing to go live at the …" at bounding box center [305, 135] width 425 height 33
drag, startPoint x: 382, startPoint y: 121, endPoint x: 509, endPoint y: 119, distance: 126.5
click at [509, 119] on p "Sarah loves it and we have gone through it and are preparing to go live at the …" at bounding box center [305, 135] width 425 height 33
click at [172, 131] on p "Sarah loves it and we have gone through it and are preparing to go live at the …" at bounding box center [305, 135] width 425 height 33
click at [164, 145] on p "Sarah loves it and we have gone through it and are preparing to go live at the …" at bounding box center [305, 135] width 425 height 33
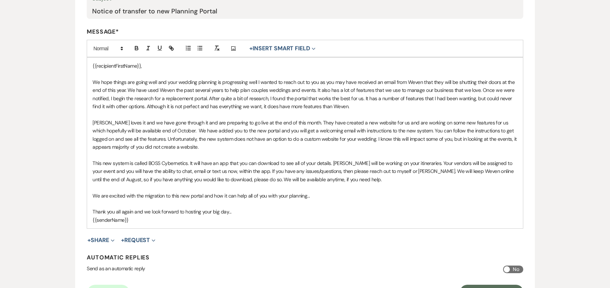
click at [173, 147] on p "Sarah loves it and we have gone through it and are preparing to go live at the …" at bounding box center [305, 135] width 425 height 33
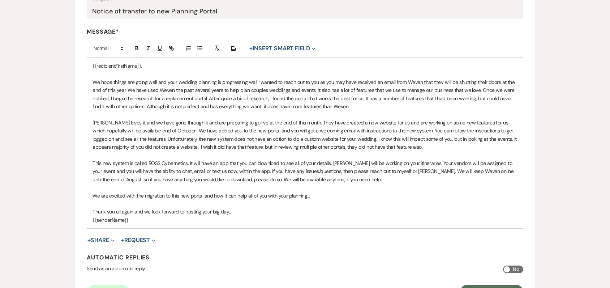
click at [379, 146] on p "Sarah loves it and we have gone through it and are preparing to go live at the …" at bounding box center [305, 135] width 425 height 33
click at [382, 147] on p "Sarah loves it and we have gone through it and are preparing to go live at the …" at bounding box center [305, 135] width 425 height 33
click at [414, 163] on p "This new system is called BOSS Cybernetics. It will have an app that you can do…" at bounding box center [305, 171] width 425 height 24
click at [498, 163] on p "This new system is called BOSS Cybernetics. It will have an app that you can do…" at bounding box center [305, 171] width 425 height 24
click at [245, 170] on p "This new system is called BOSS Cybernetics. It will have an app that you can do…" at bounding box center [305, 171] width 425 height 24
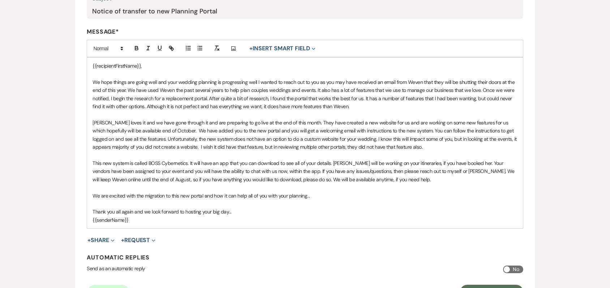
click at [467, 172] on p "This new system is called BOSS Cybernetics. It will have an app that you can do…" at bounding box center [305, 171] width 425 height 24
click at [513, 172] on p "This new system is called BOSS Cybernetics. It will have an app that you can do…" at bounding box center [305, 171] width 425 height 24
click at [302, 178] on p "This new system is called BOSS Cybernetics. It will have an app that you can do…" at bounding box center [305, 171] width 425 height 24
click at [204, 195] on p "We are excited with the migration to this new portal and how it can help all of…" at bounding box center [305, 196] width 425 height 8
drag, startPoint x: 204, startPoint y: 195, endPoint x: 305, endPoint y: 197, distance: 102.0
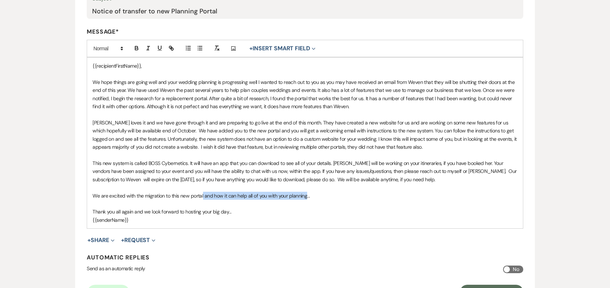
click at [305, 197] on p "We are excited with the migration to this new portal and how it can help all of…" at bounding box center [305, 196] width 425 height 8
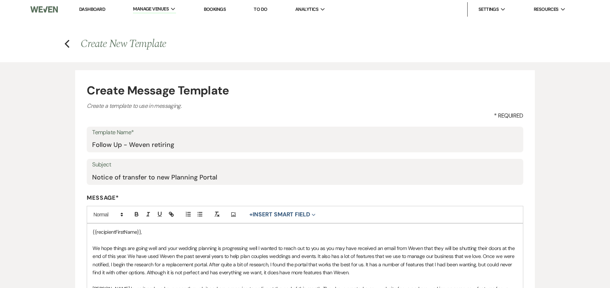
scroll to position [72, 0]
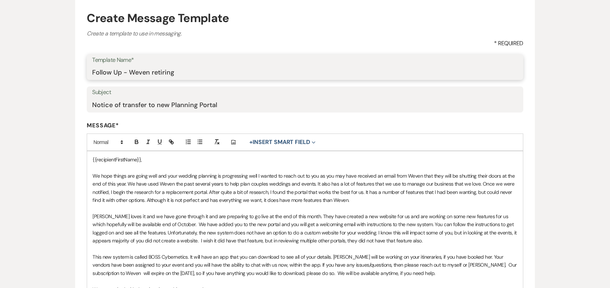
click at [129, 71] on input "Follow Up - Weven retiring" at bounding box center [304, 72] width 425 height 14
click at [176, 73] on input "Follow Up - Weven retiring" at bounding box center [304, 72] width 425 height 14
click at [129, 72] on input "Follow Up - Weven retiring" at bounding box center [304, 72] width 425 height 14
click at [255, 175] on p "We hope things are going well and your wedding planning is progressing well I w…" at bounding box center [305, 188] width 425 height 33
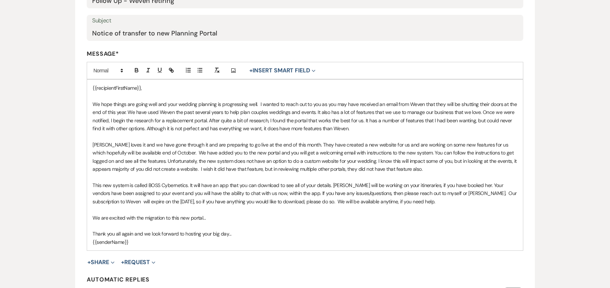
scroll to position [145, 0]
click at [264, 150] on p "Sarah loves it and we have gone through it and are preparing to go live at the …" at bounding box center [305, 156] width 425 height 33
click at [425, 168] on p "Sarah loves it and we have gone through it and are preparing to go live at the …" at bounding box center [305, 156] width 425 height 33
click at [329, 186] on p "This new system is called BOSS Cybernetics. It will have an app that you can do…" at bounding box center [305, 192] width 425 height 24
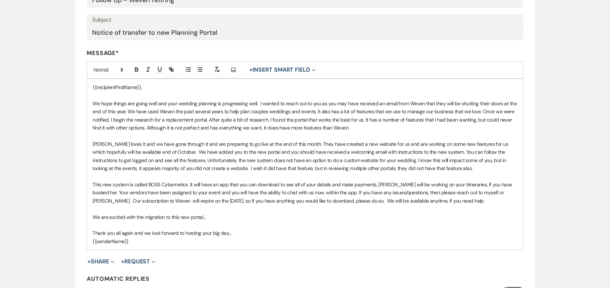
click at [288, 191] on p "This new system is called BOSS Cybernetics. It will have an app that you can do…" at bounding box center [305, 192] width 425 height 24
click at [167, 199] on p "This new system is called BOSS Cybernetics. It will have an app that you can do…" at bounding box center [305, 192] width 425 height 24
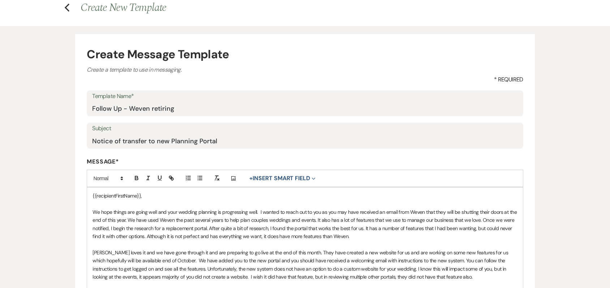
scroll to position [0, 0]
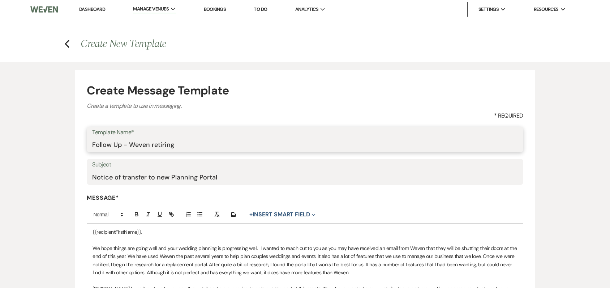
click at [130, 144] on input "Follow Up - Weven retiring" at bounding box center [304, 144] width 425 height 14
click at [93, 142] on input "Follow Up - Weven retiring" at bounding box center [304, 144] width 425 height 14
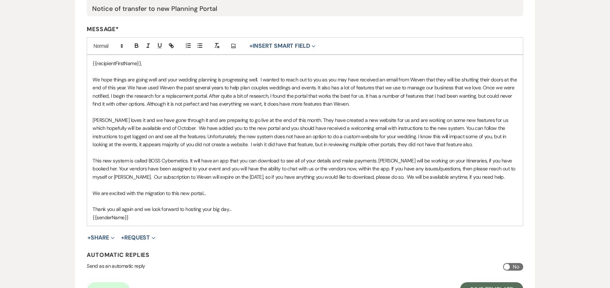
scroll to position [181, 0]
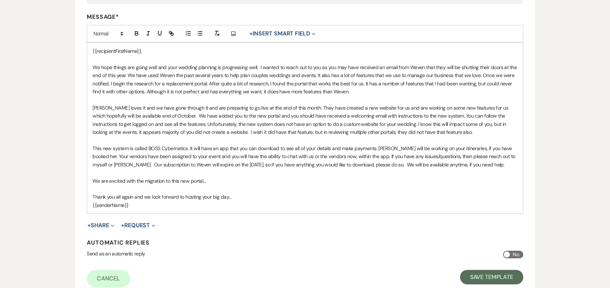
type input "2026 Follow Up - Weven retiring"
click at [428, 132] on p "Sarah loves it and we have gone through it and are preparing to go live at the …" at bounding box center [305, 120] width 425 height 33
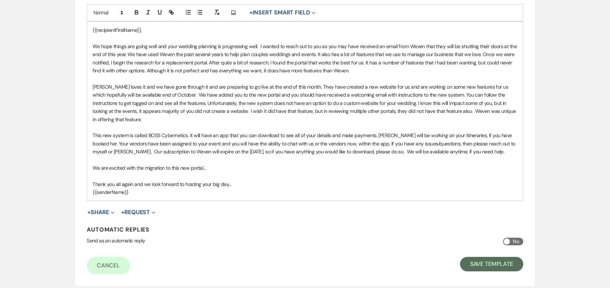
scroll to position [217, 0]
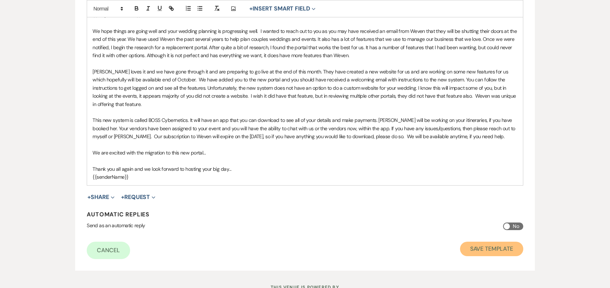
click at [483, 241] on button "Save Template" at bounding box center [491, 248] width 63 height 14
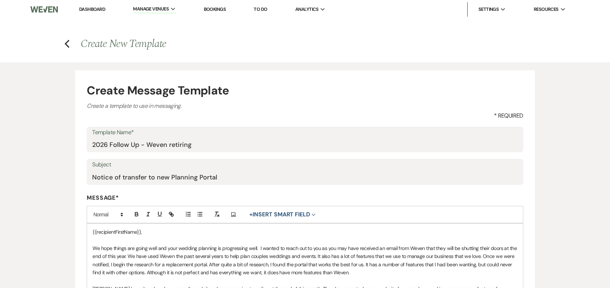
select select "Message Templates"
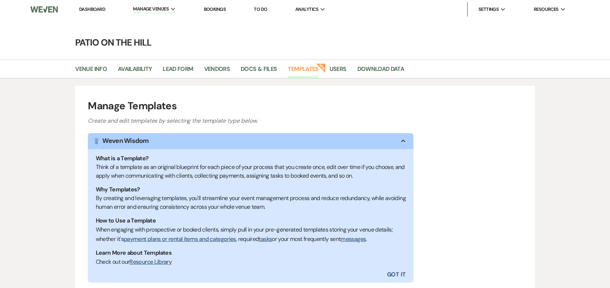
click at [97, 10] on link "Dashboard" at bounding box center [92, 9] width 26 height 6
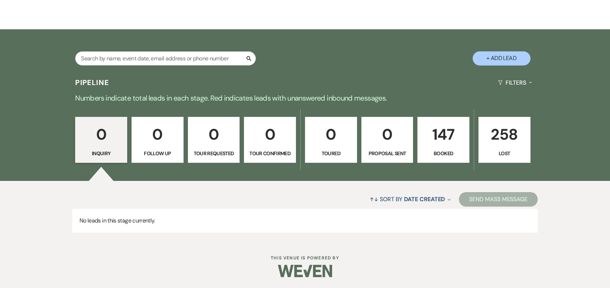
click at [444, 140] on p "147" at bounding box center [443, 134] width 43 height 24
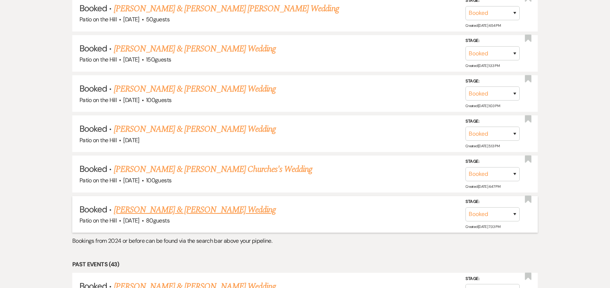
scroll to position [902, 0]
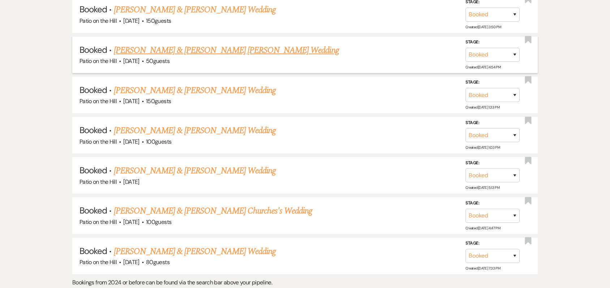
click at [187, 51] on link "[PERSON_NAME] & [PERSON_NAME] [PERSON_NAME] Wedding" at bounding box center [226, 50] width 225 height 13
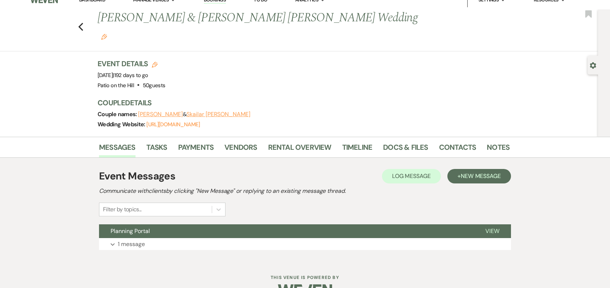
scroll to position [12, 0]
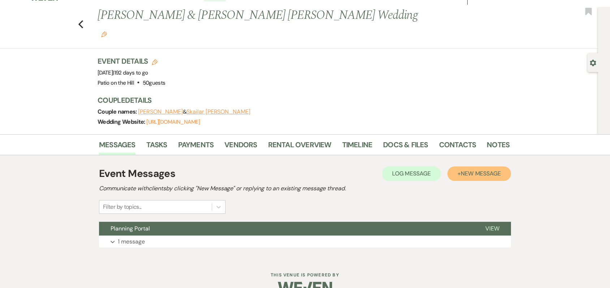
click at [471, 170] on span "New Message" at bounding box center [481, 174] width 40 height 8
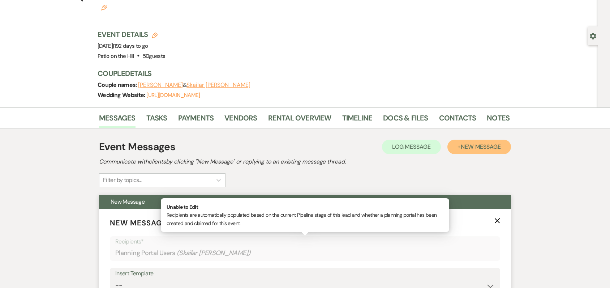
scroll to position [84, 0]
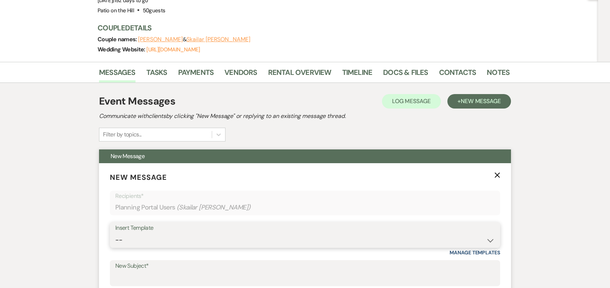
click at [252, 233] on select "-- Weven Planning Portal Introduction (Booked Events) Initial Inquiry Response …" at bounding box center [305, 240] width 380 height 14
select select "6102"
click at [115, 233] on select "-- Weven Planning Portal Introduction (Booked Events) Initial Inquiry Response …" at bounding box center [305, 240] width 380 height 14
type input "Notice of transfer to new Planning Portal"
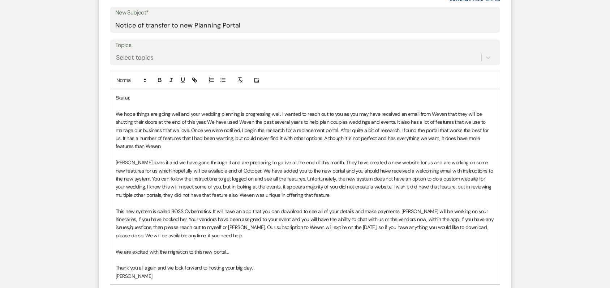
scroll to position [373, 0]
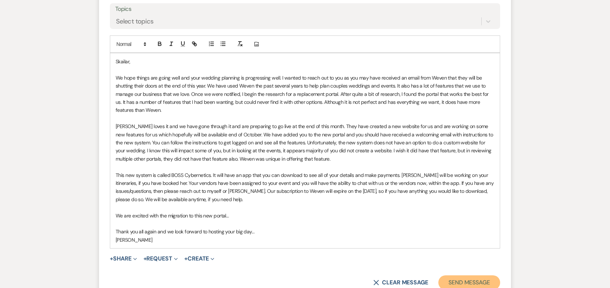
click at [468, 275] on button "Send Message" at bounding box center [469, 282] width 62 height 14
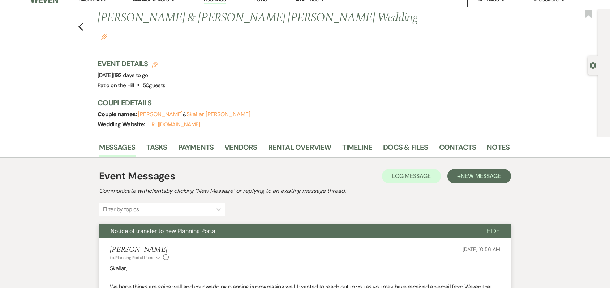
scroll to position [0, 0]
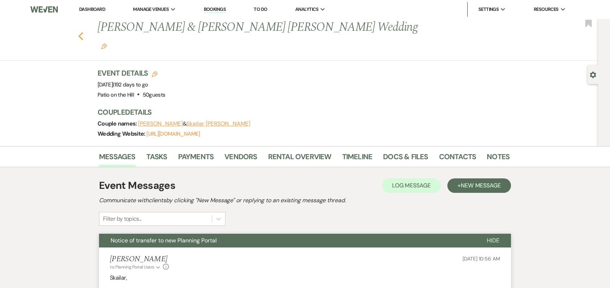
click at [84, 32] on icon "Previous" at bounding box center [80, 36] width 5 height 9
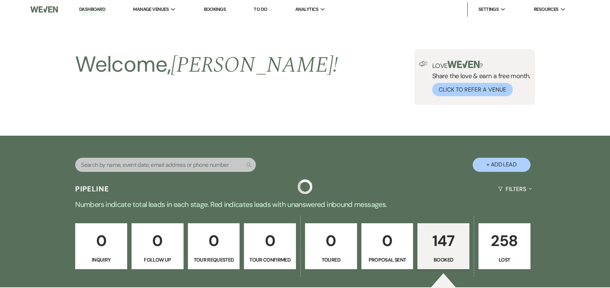
scroll to position [902, 0]
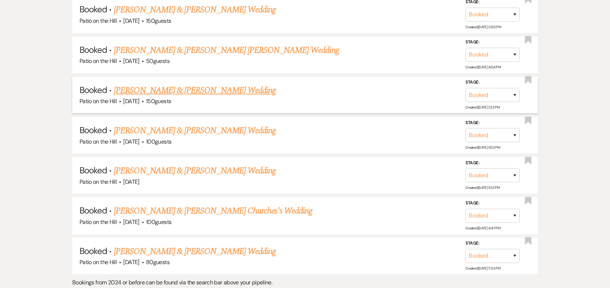
click at [182, 94] on link "[PERSON_NAME] & [PERSON_NAME] Wedding" at bounding box center [195, 90] width 162 height 13
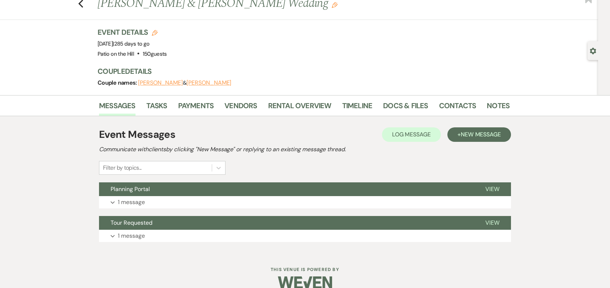
scroll to position [35, 0]
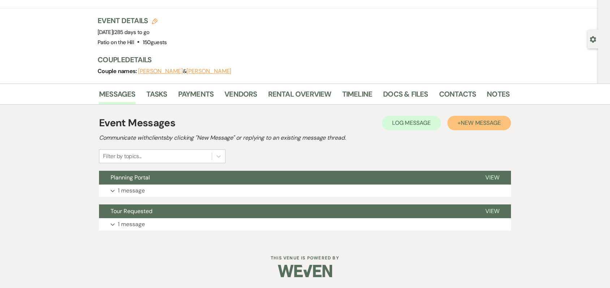
click at [481, 125] on span "New Message" at bounding box center [481, 123] width 40 height 8
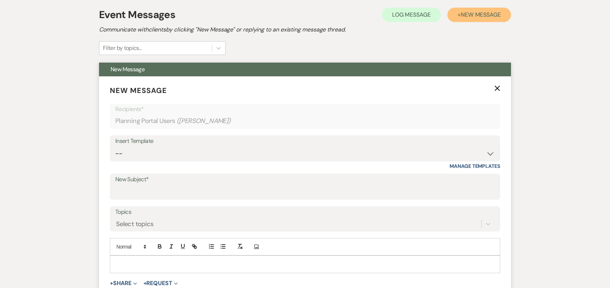
scroll to position [144, 0]
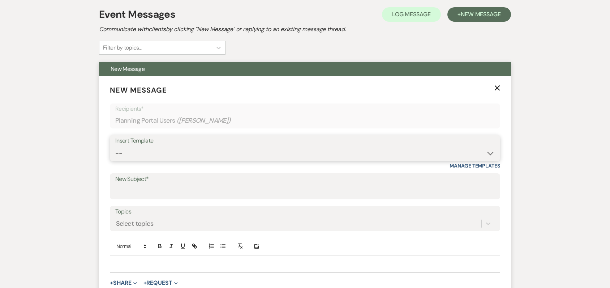
click at [257, 156] on select "-- Weven Planning Portal Introduction (Booked Events) Initial Inquiry Response …" at bounding box center [305, 153] width 380 height 14
select select "6102"
click at [115, 146] on select "-- Weven Planning Portal Introduction (Booked Events) Initial Inquiry Response …" at bounding box center [305, 153] width 380 height 14
type input "Notice of transfer to new Planning Portal"
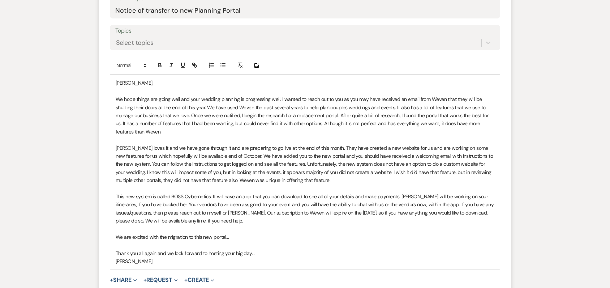
scroll to position [361, 0]
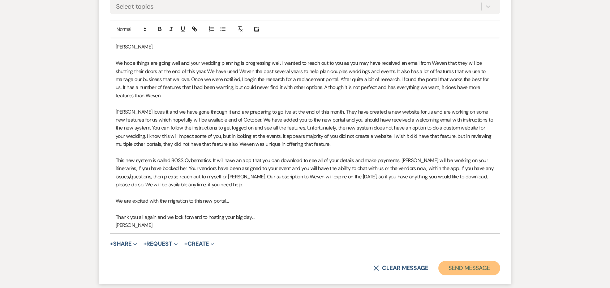
click at [466, 268] on button "Send Message" at bounding box center [469, 268] width 62 height 14
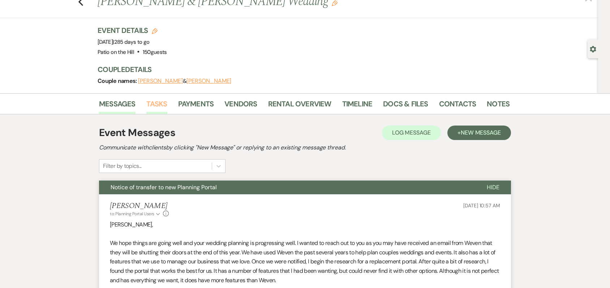
scroll to position [20, 0]
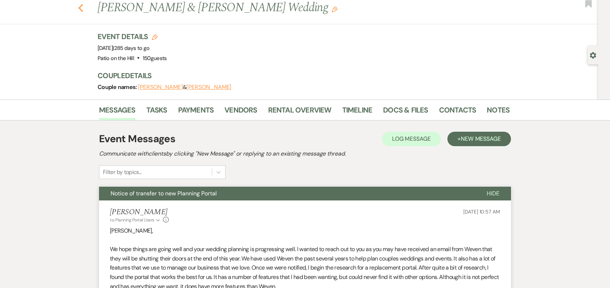
click at [84, 8] on icon "Previous" at bounding box center [80, 8] width 5 height 9
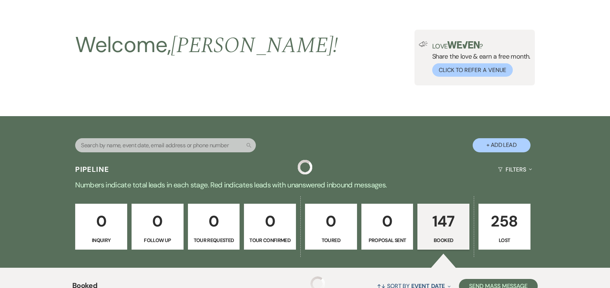
scroll to position [902, 0]
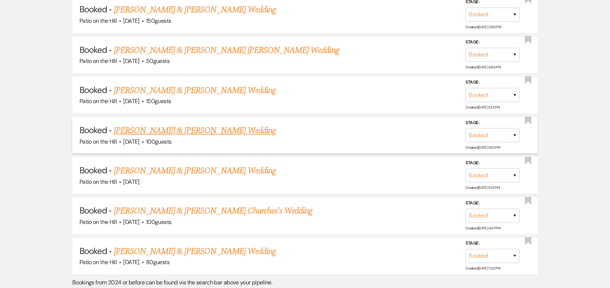
click at [158, 134] on link "[PERSON_NAME] & [PERSON_NAME] Wedding" at bounding box center [195, 130] width 162 height 13
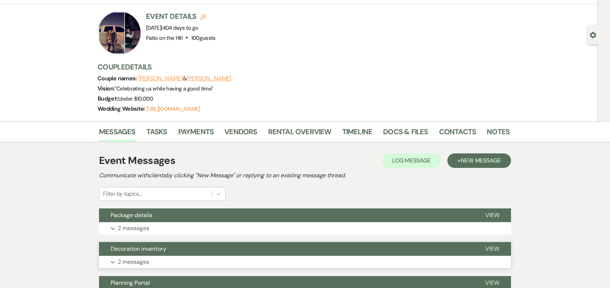
scroll to position [108, 0]
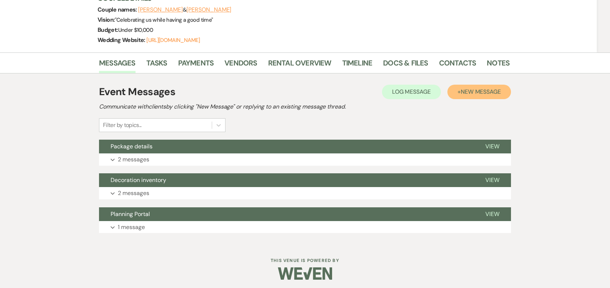
click at [470, 94] on span "New Message" at bounding box center [481, 92] width 40 height 8
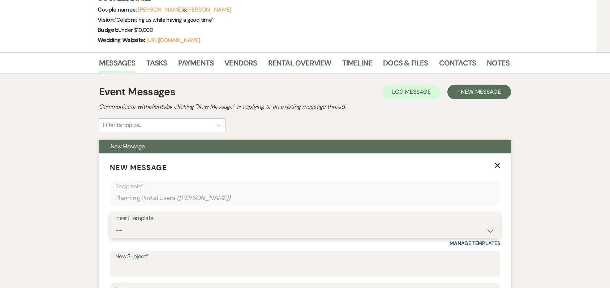
click at [226, 235] on select "-- Weven Planning Portal Introduction (Booked Events) Initial Inquiry Response …" at bounding box center [305, 230] width 380 height 14
select select "6102"
click at [115, 223] on select "-- Weven Planning Portal Introduction (Booked Events) Initial Inquiry Response …" at bounding box center [305, 230] width 380 height 14
type input "Notice of transfer to new Planning Portal"
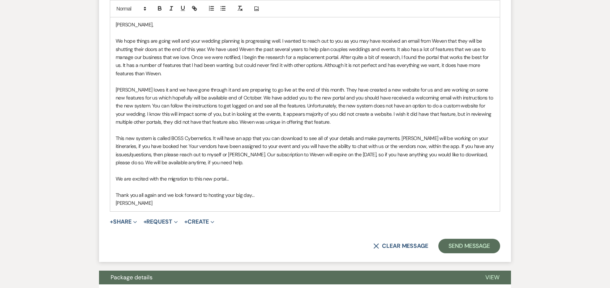
scroll to position [434, 0]
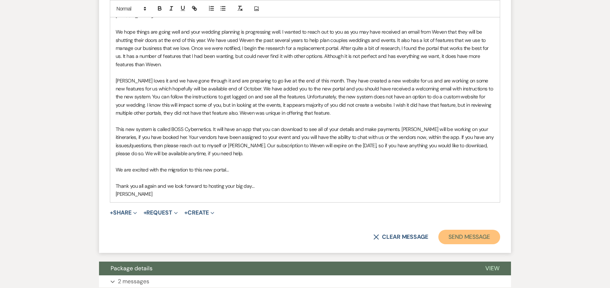
click at [462, 235] on button "Send Message" at bounding box center [469, 237] width 62 height 14
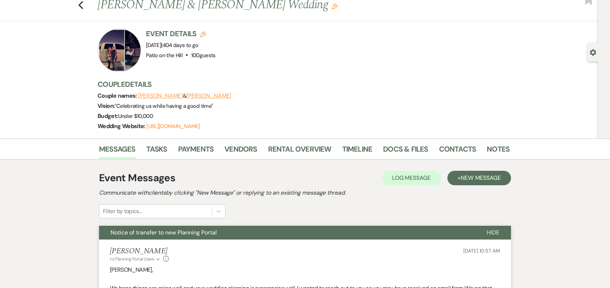
scroll to position [20, 0]
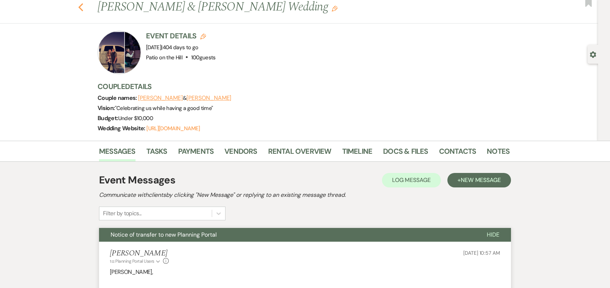
click at [83, 8] on use "button" at bounding box center [80, 7] width 5 height 8
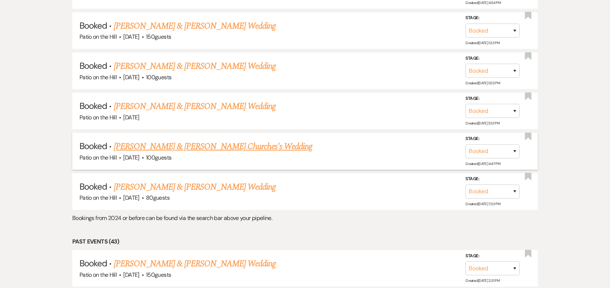
scroll to position [974, 0]
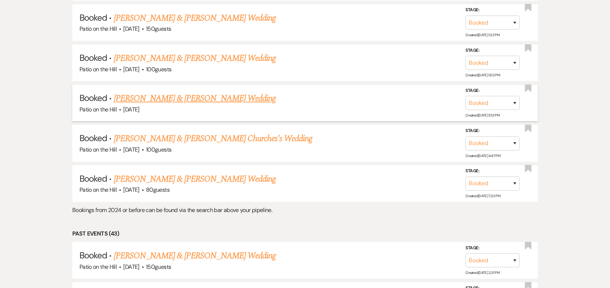
click at [151, 101] on link "[PERSON_NAME] & [PERSON_NAME] Wedding" at bounding box center [195, 98] width 162 height 13
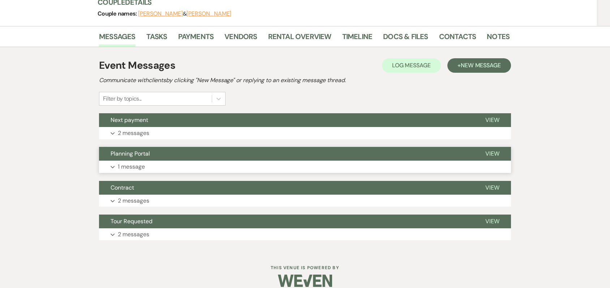
scroll to position [108, 0]
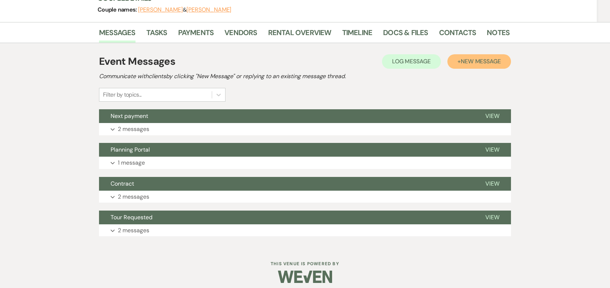
click at [466, 61] on span "New Message" at bounding box center [481, 61] width 40 height 8
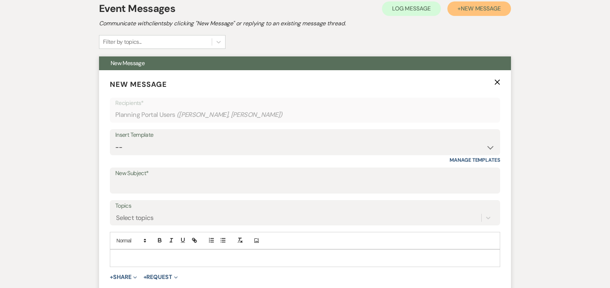
scroll to position [217, 0]
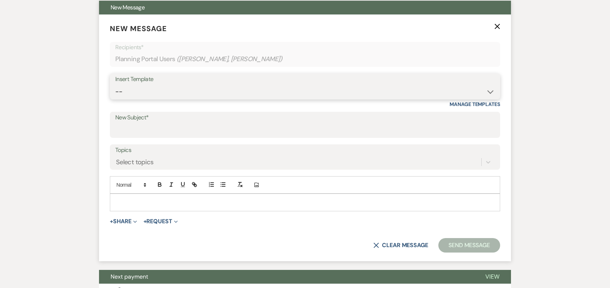
click at [279, 91] on select "-- Weven Planning Portal Introduction (Booked Events) Initial Inquiry Response …" at bounding box center [305, 92] width 380 height 14
select select "6102"
click at [115, 85] on select "-- Weven Planning Portal Introduction (Booked Events) Initial Inquiry Response …" at bounding box center [305, 92] width 380 height 14
type input "Notice of transfer to new Planning Portal"
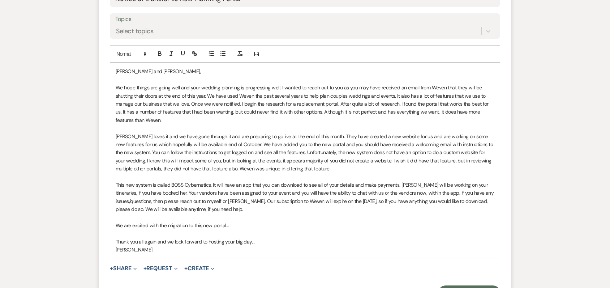
scroll to position [361, 0]
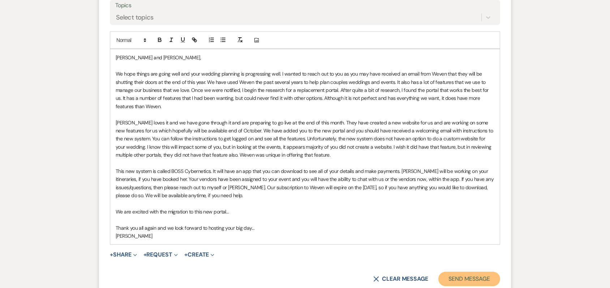
click at [453, 277] on button "Send Message" at bounding box center [469, 278] width 62 height 14
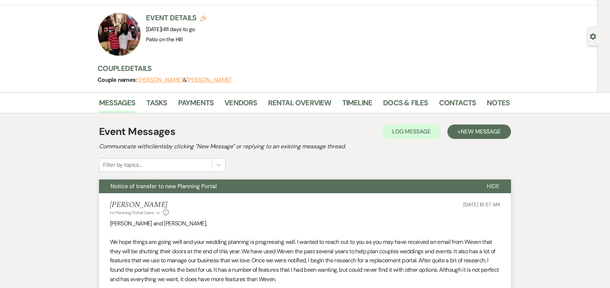
scroll to position [0, 0]
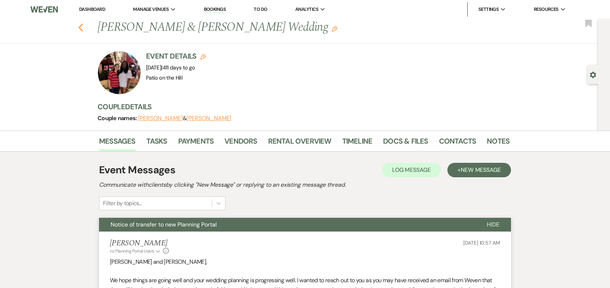
click at [81, 27] on icon "Previous" at bounding box center [80, 27] width 5 height 9
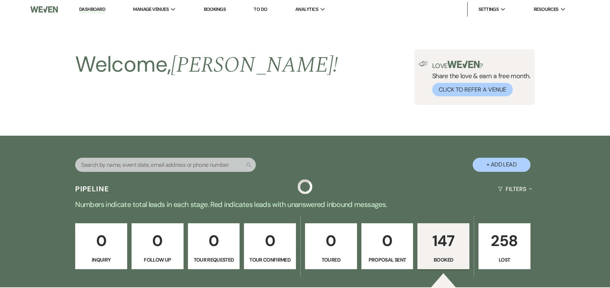
scroll to position [974, 0]
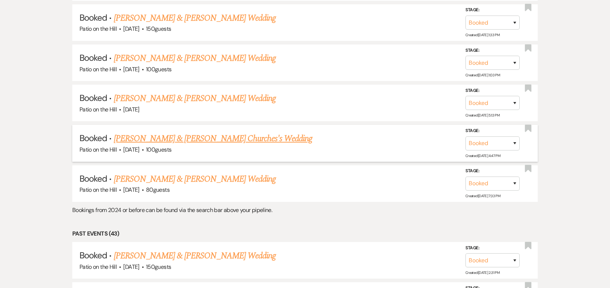
click at [154, 141] on link "[PERSON_NAME] & [PERSON_NAME] Churches's Wedding" at bounding box center [213, 138] width 199 height 13
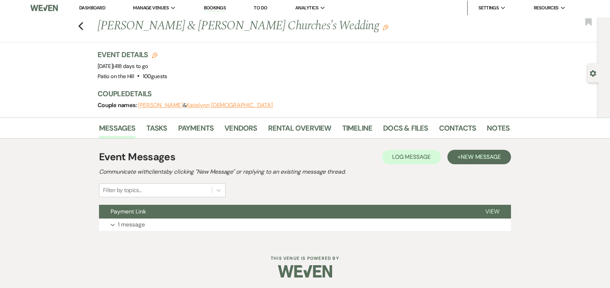
scroll to position [2, 0]
click at [478, 158] on span "New Message" at bounding box center [481, 157] width 40 height 8
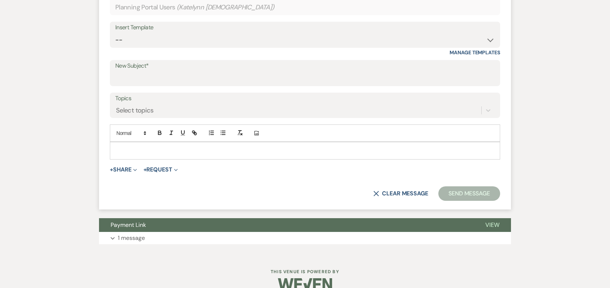
scroll to position [270, 0]
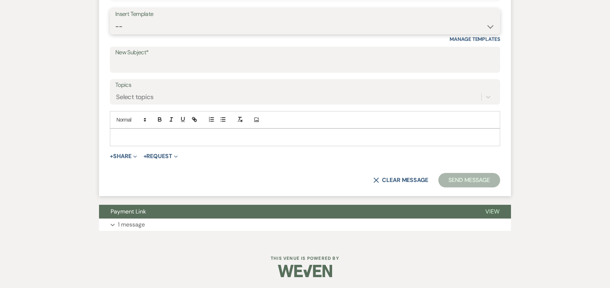
click at [287, 27] on select "-- Weven Planning Portal Introduction (Booked Events) Initial Inquiry Response …" at bounding box center [305, 27] width 380 height 14
select select "6102"
click at [115, 20] on select "-- Weven Planning Portal Introduction (Booked Events) Initial Inquiry Response …" at bounding box center [305, 27] width 380 height 14
type input "Notice of transfer to new Planning Portal"
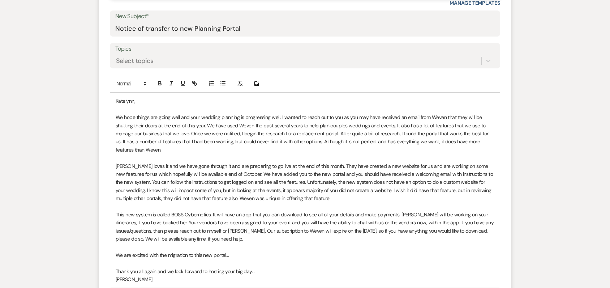
scroll to position [379, 0]
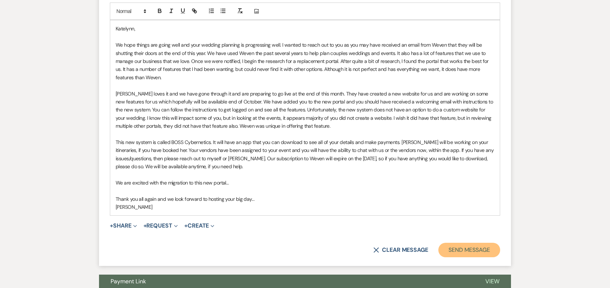
click at [455, 248] on button "Send Message" at bounding box center [469, 250] width 62 height 14
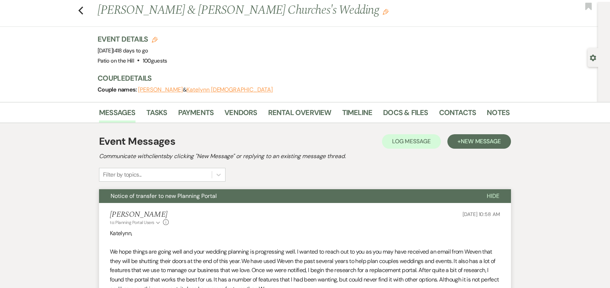
scroll to position [0, 0]
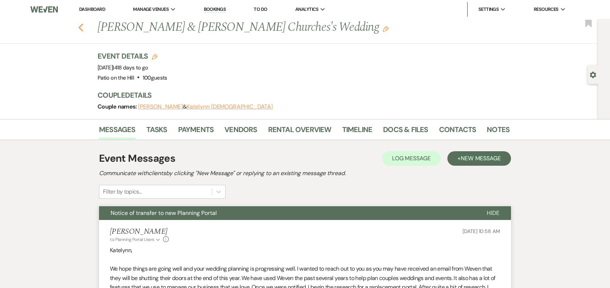
click at [83, 25] on icon "Previous" at bounding box center [80, 27] width 5 height 9
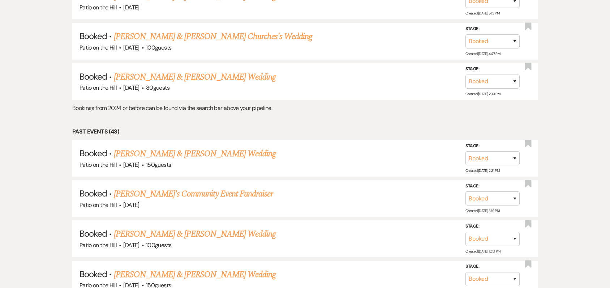
scroll to position [1082, 0]
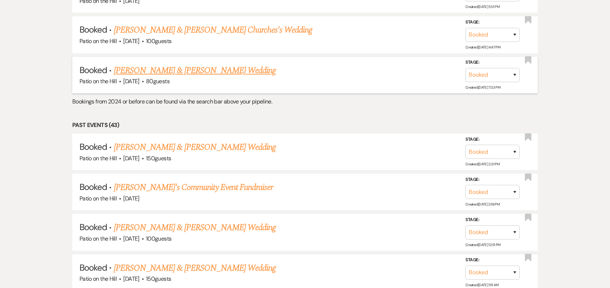
click at [176, 72] on link "[PERSON_NAME] & [PERSON_NAME] Wedding" at bounding box center [195, 70] width 162 height 13
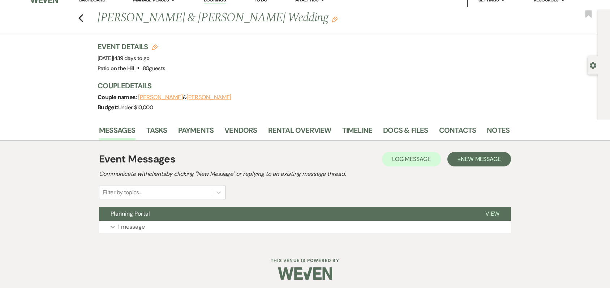
scroll to position [12, 0]
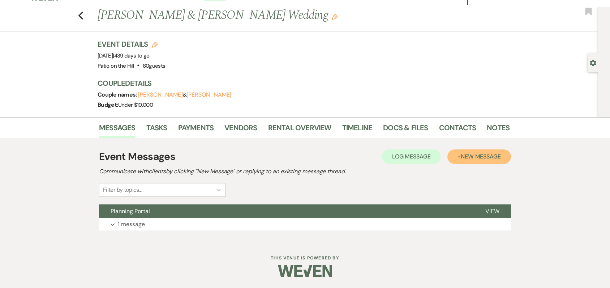
click at [472, 158] on span "New Message" at bounding box center [481, 157] width 40 height 8
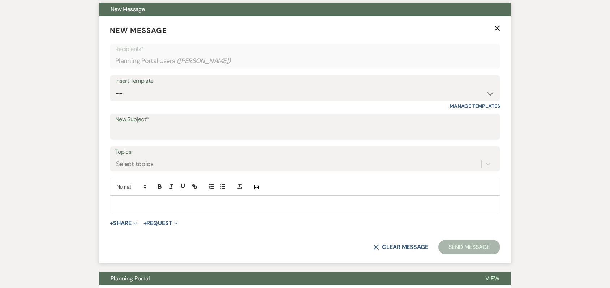
scroll to position [208, 0]
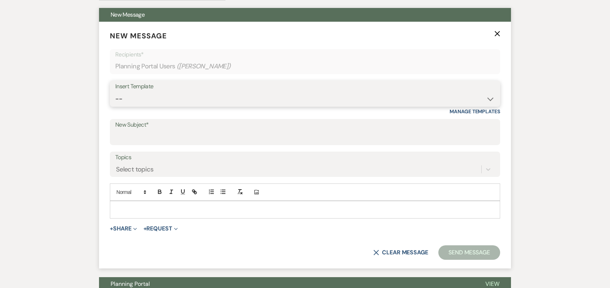
click at [252, 100] on select "-- Weven Planning Portal Introduction (Booked Events) Initial Inquiry Response …" at bounding box center [305, 99] width 380 height 14
select select "6102"
click at [115, 92] on select "-- Weven Planning Portal Introduction (Booked Events) Initial Inquiry Response …" at bounding box center [305, 99] width 380 height 14
type input "Notice of transfer to new Planning Portal"
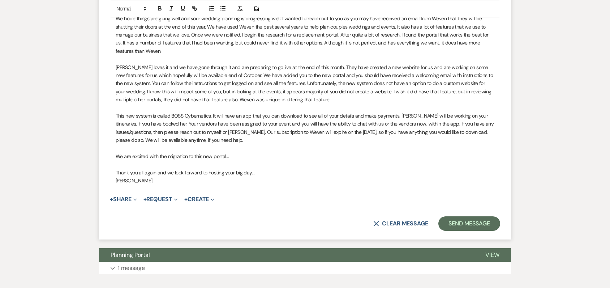
scroll to position [459, 0]
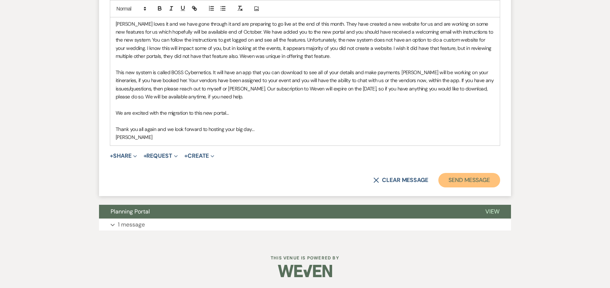
click at [473, 178] on button "Send Message" at bounding box center [469, 180] width 62 height 14
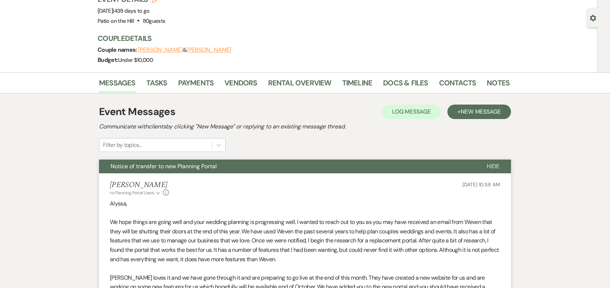
scroll to position [0, 0]
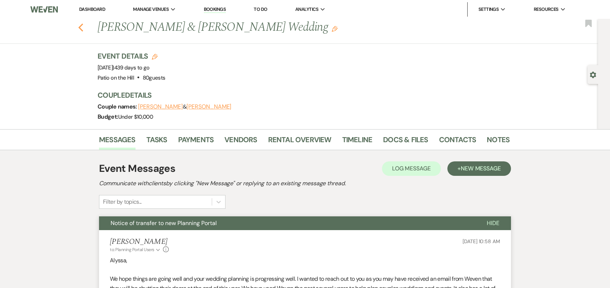
click at [84, 29] on icon "Previous" at bounding box center [80, 27] width 5 height 9
